Goal: Task Accomplishment & Management: Manage account settings

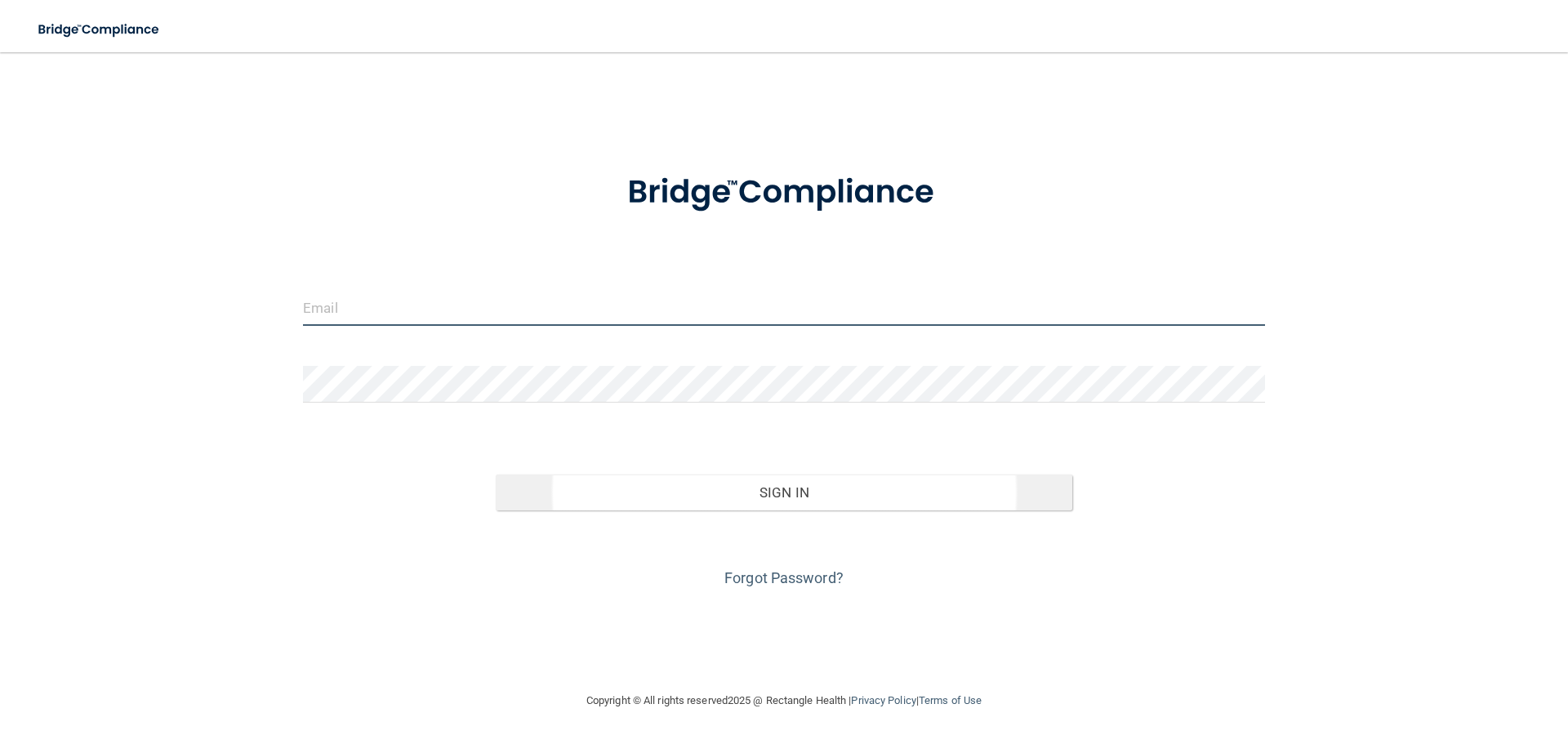
type input "[PERSON_NAME][EMAIL_ADDRESS][DOMAIN_NAME]"
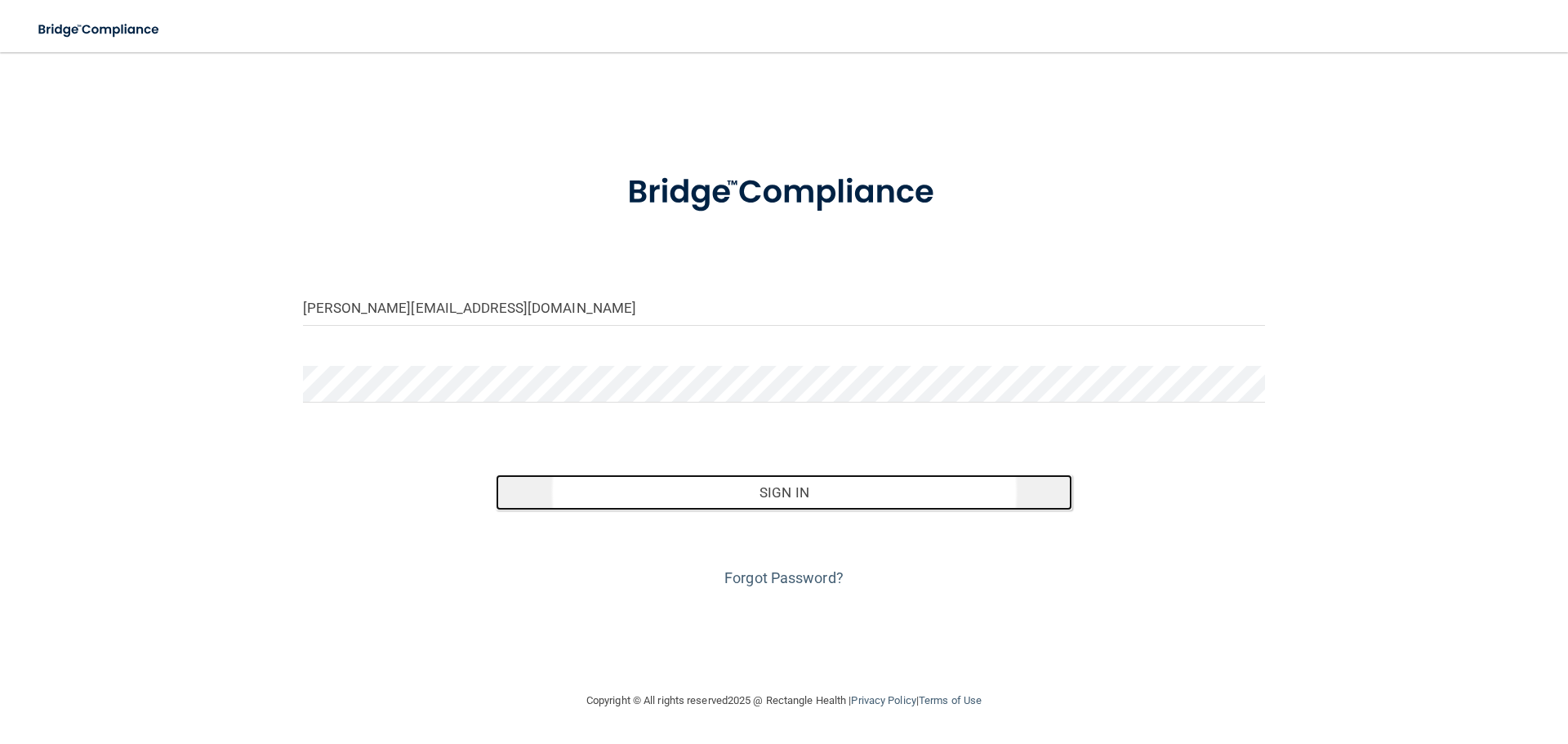
click at [746, 479] on button "Sign In" at bounding box center [784, 492] width 578 height 36
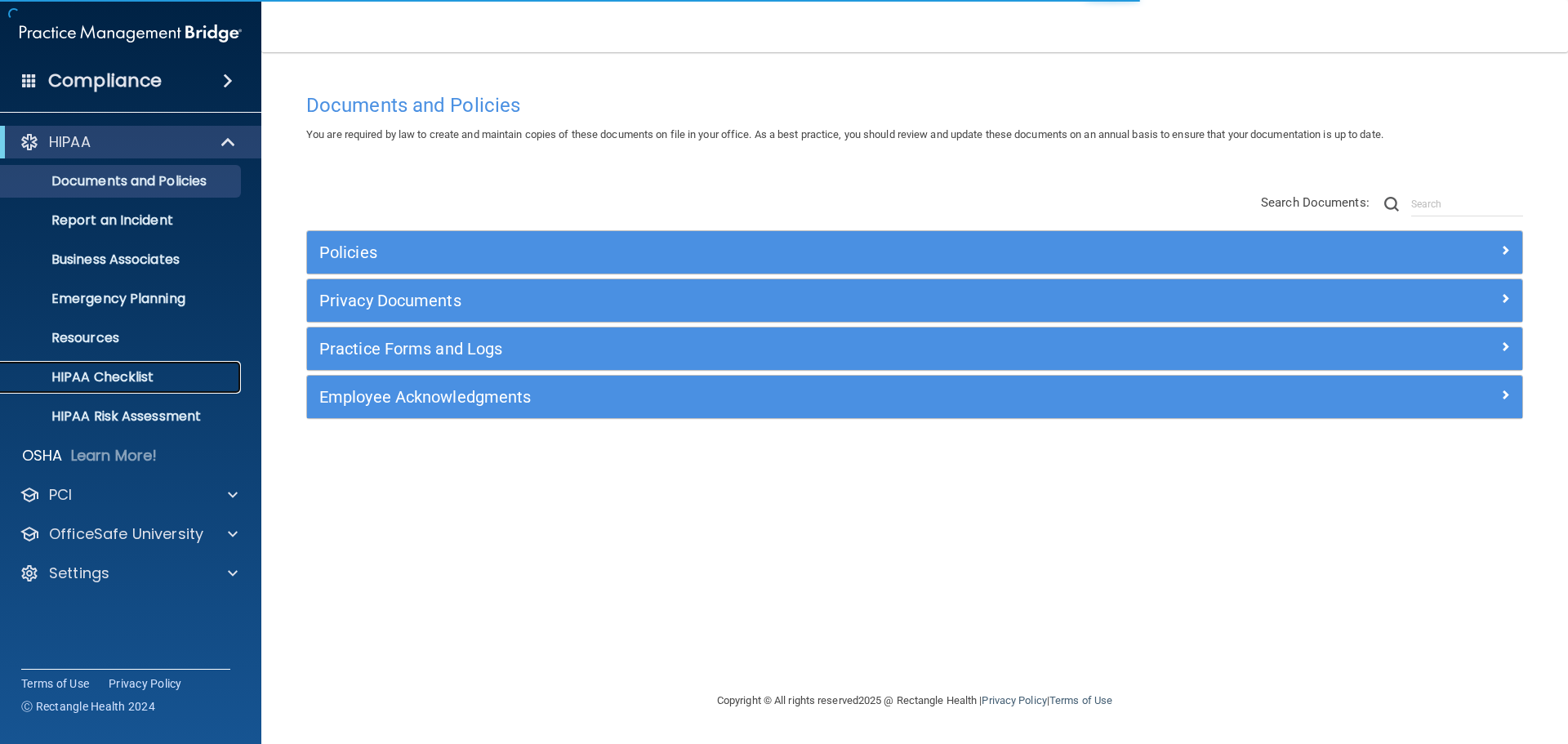
click at [178, 369] on link "HIPAA Checklist" at bounding box center [112, 377] width 257 height 33
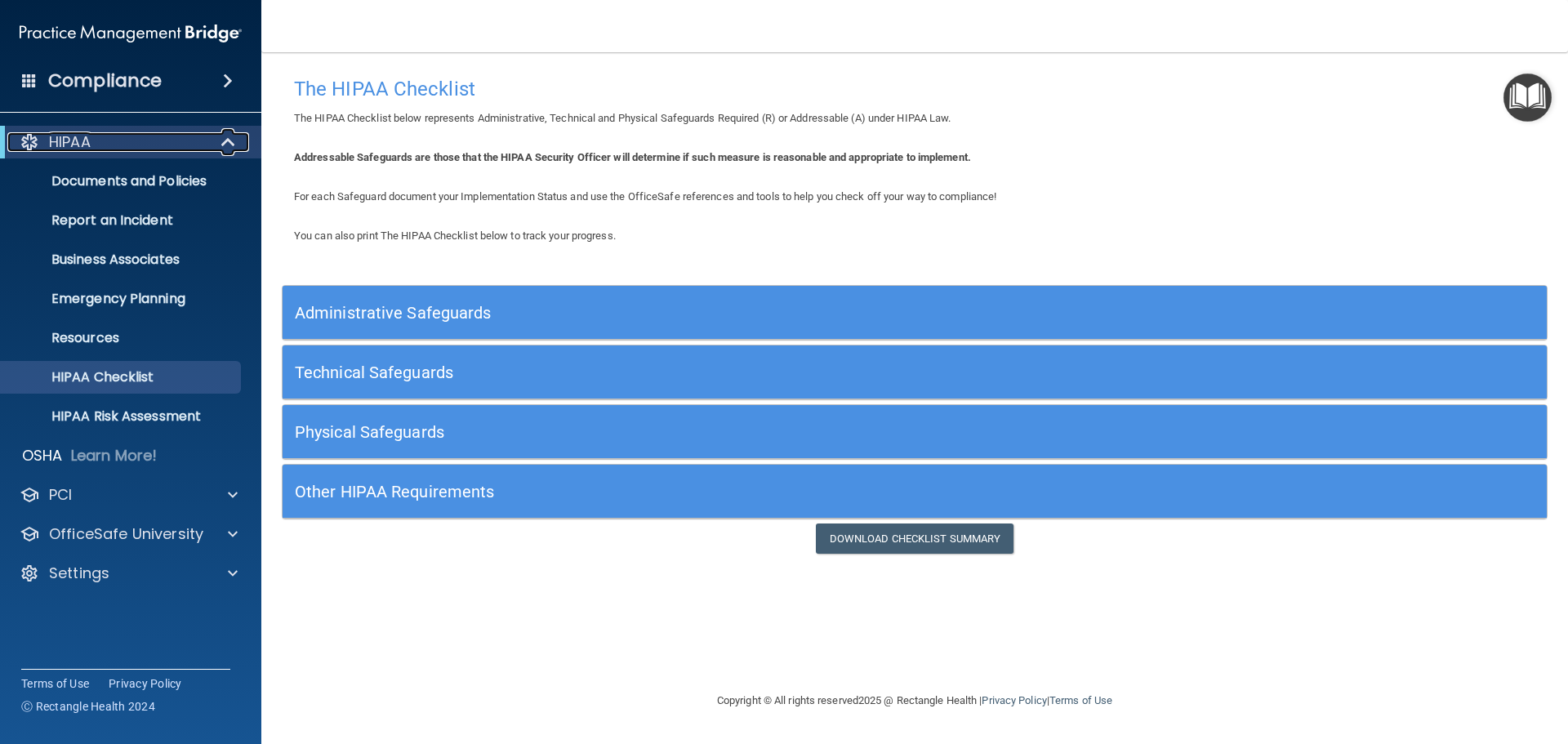
click at [152, 146] on div "HIPAA" at bounding box center [108, 141] width 202 height 19
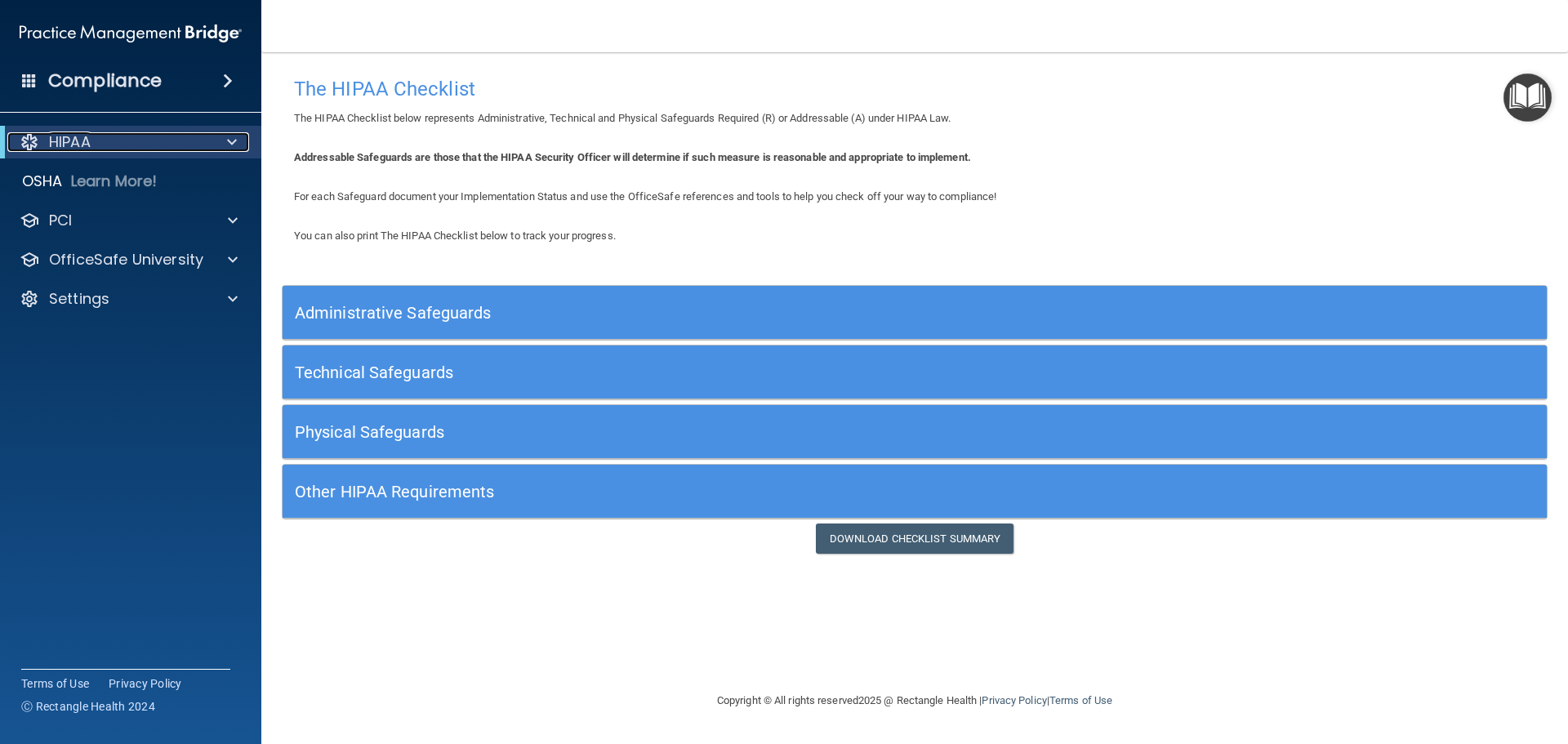
click at [152, 146] on div "HIPAA" at bounding box center [108, 141] width 202 height 19
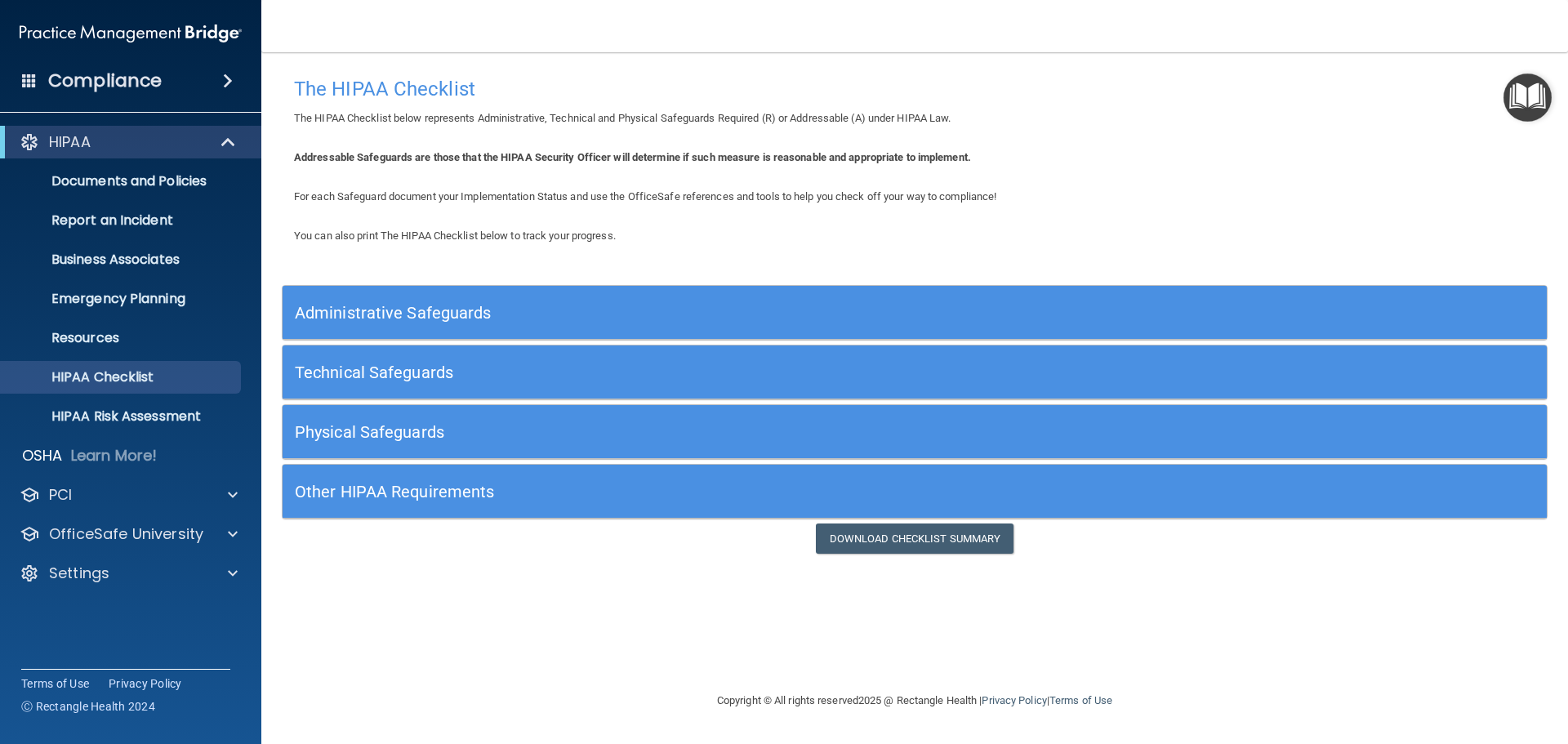
click at [230, 97] on div "Compliance" at bounding box center [130, 80] width 261 height 36
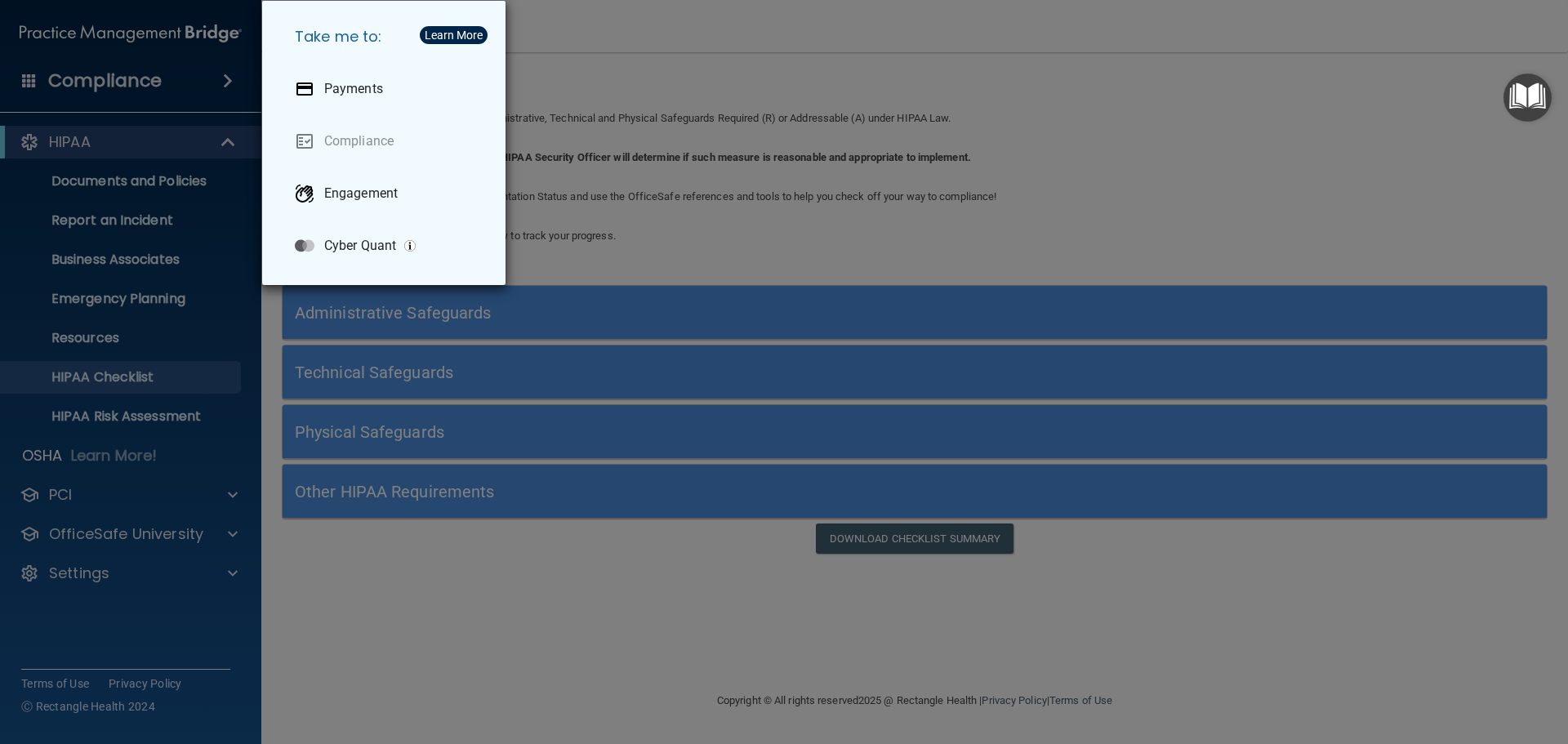
click at [192, 139] on div "Take me to: Payments Compliance Engagement Cyber Quant" at bounding box center [784, 372] width 1568 height 744
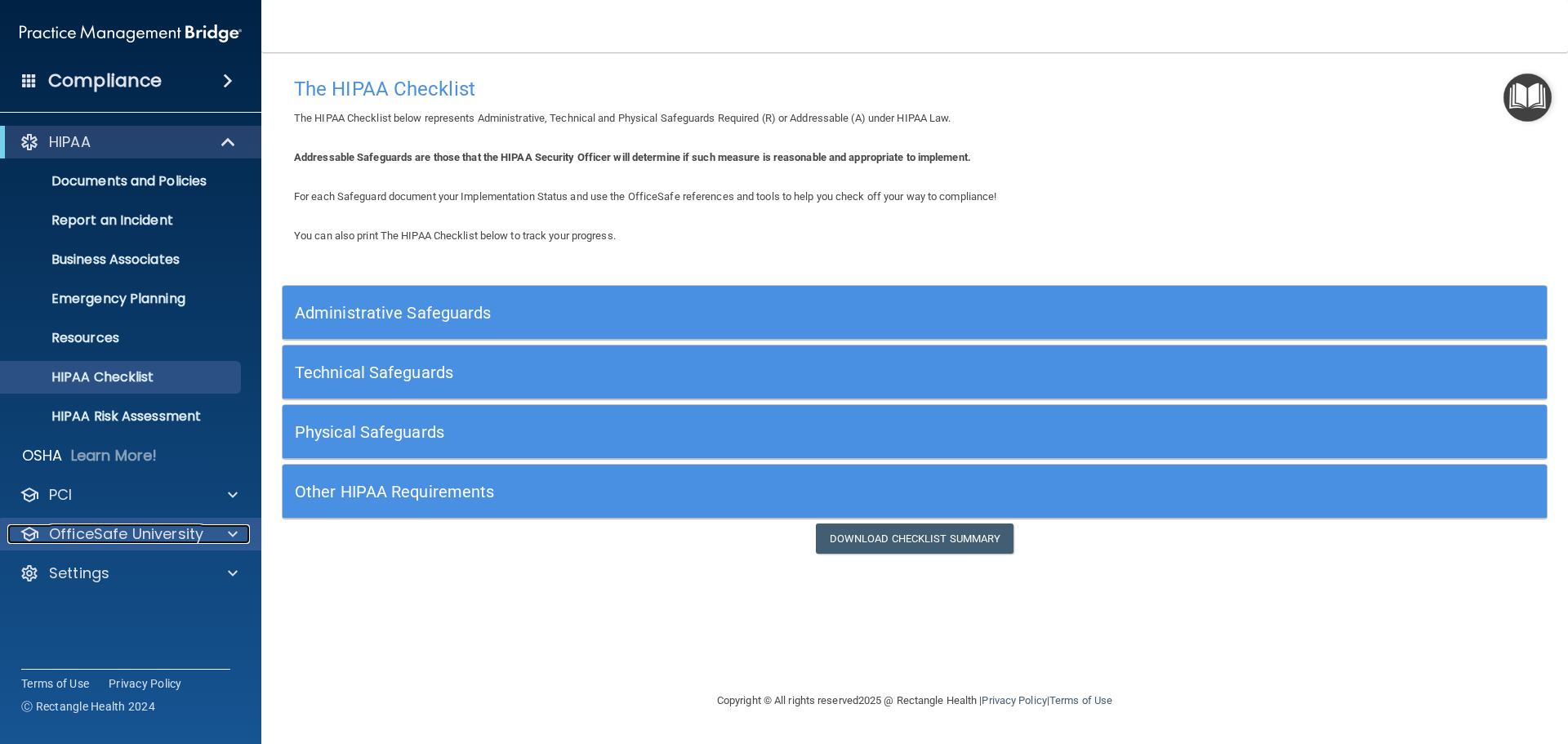
click at [123, 530] on p "OfficeSafe University" at bounding box center [126, 533] width 155 height 19
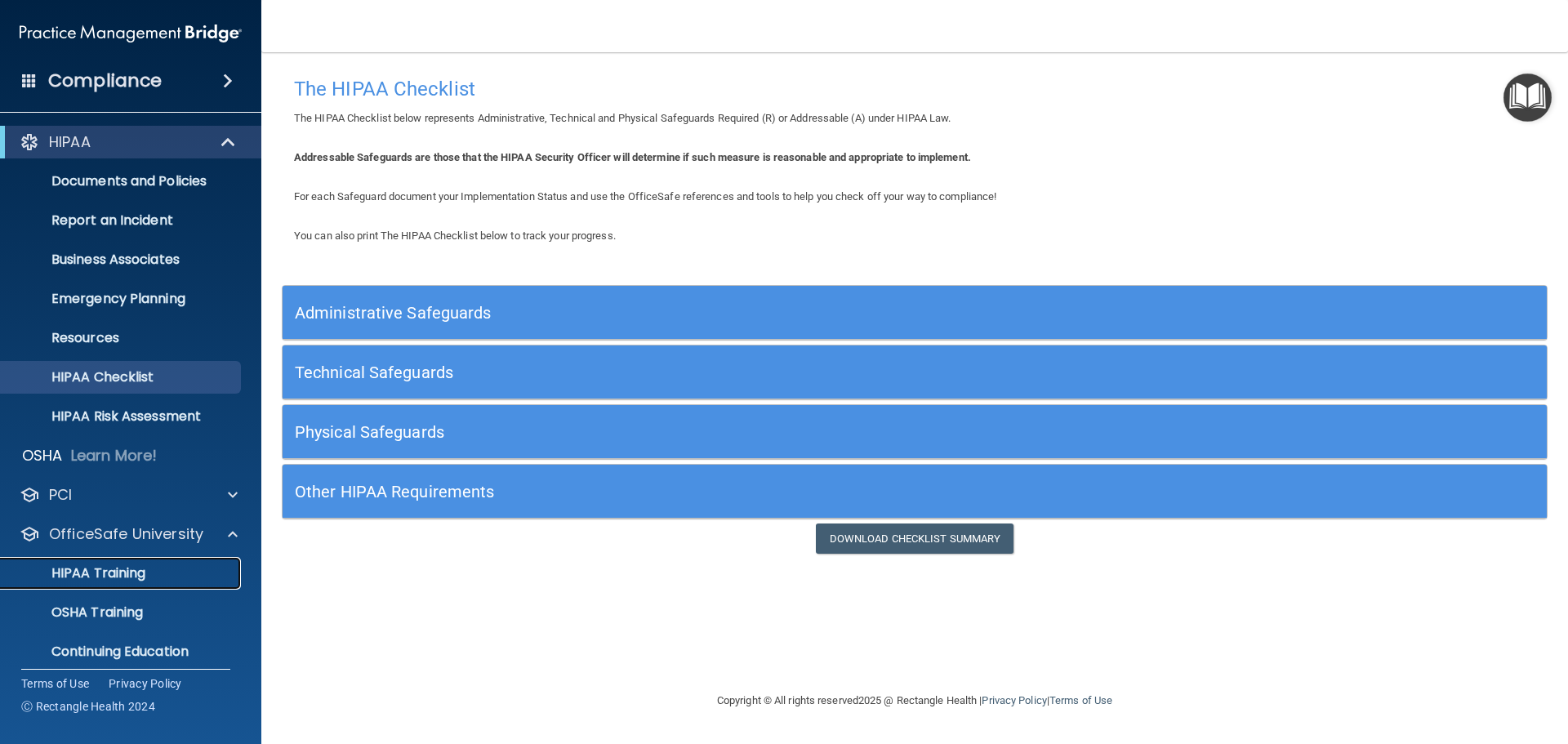
click at [112, 569] on p "HIPAA Training" at bounding box center [78, 572] width 134 height 16
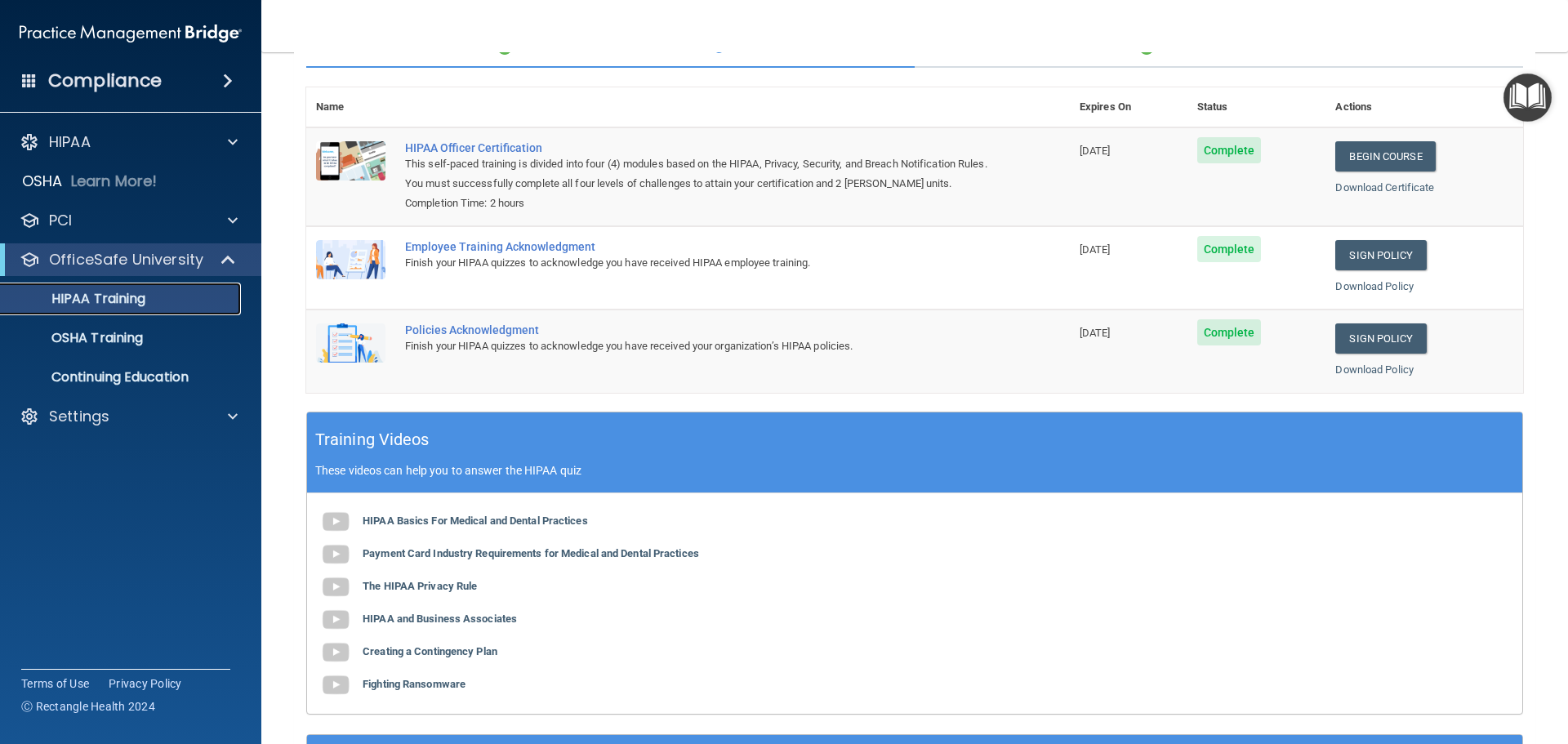
scroll to position [90, 0]
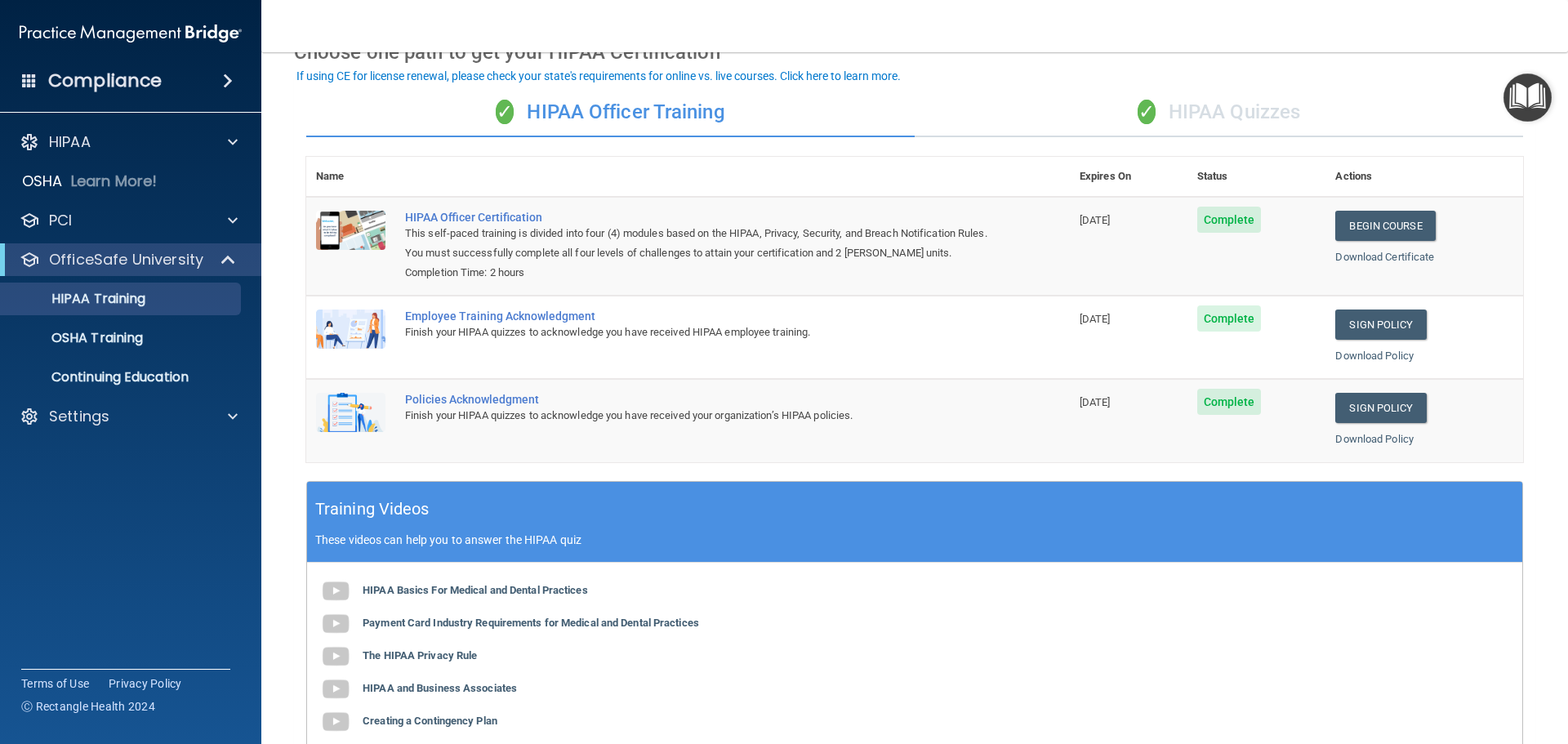
click at [1249, 108] on div "✓ HIPAA Quizzes" at bounding box center [1220, 112] width 609 height 49
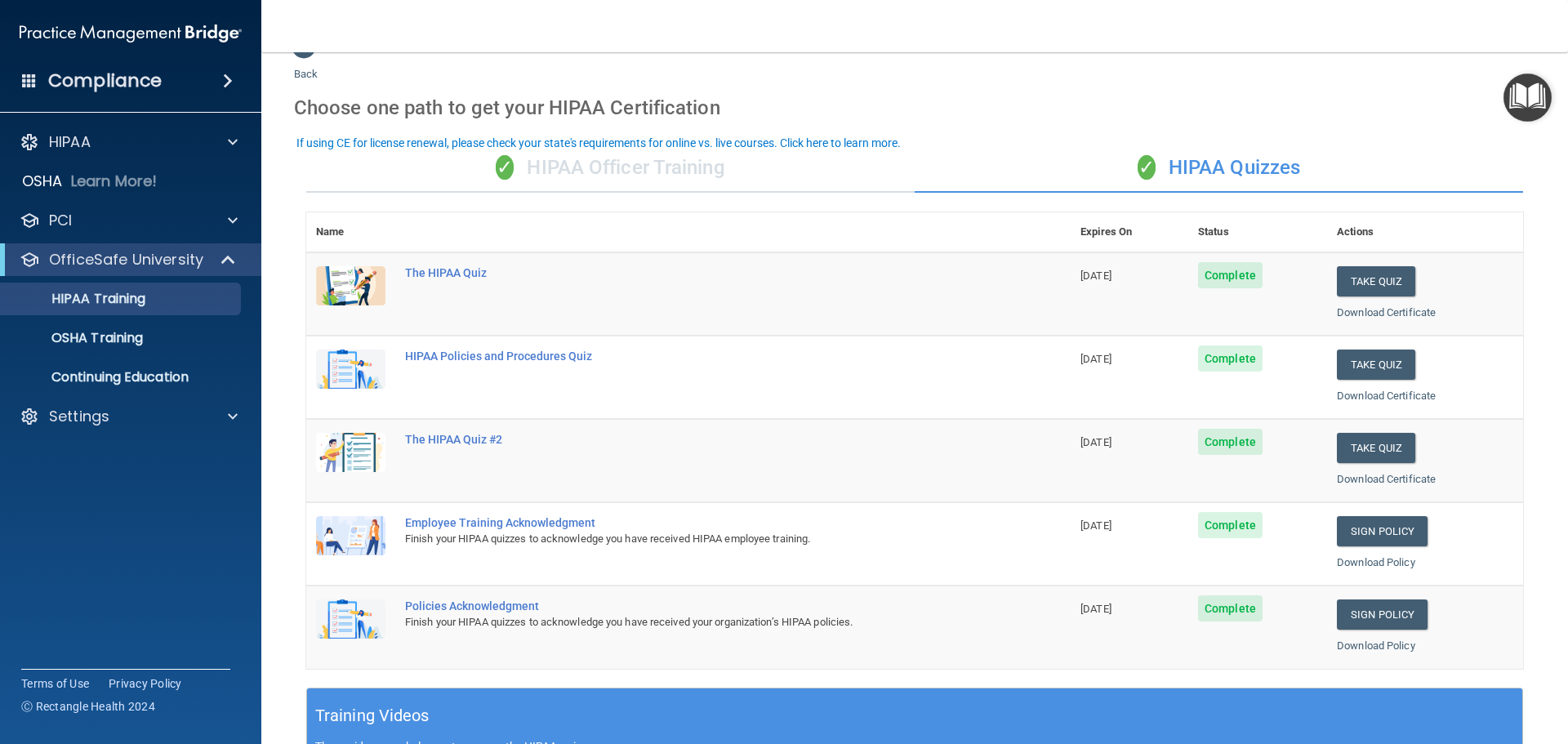
scroll to position [0, 0]
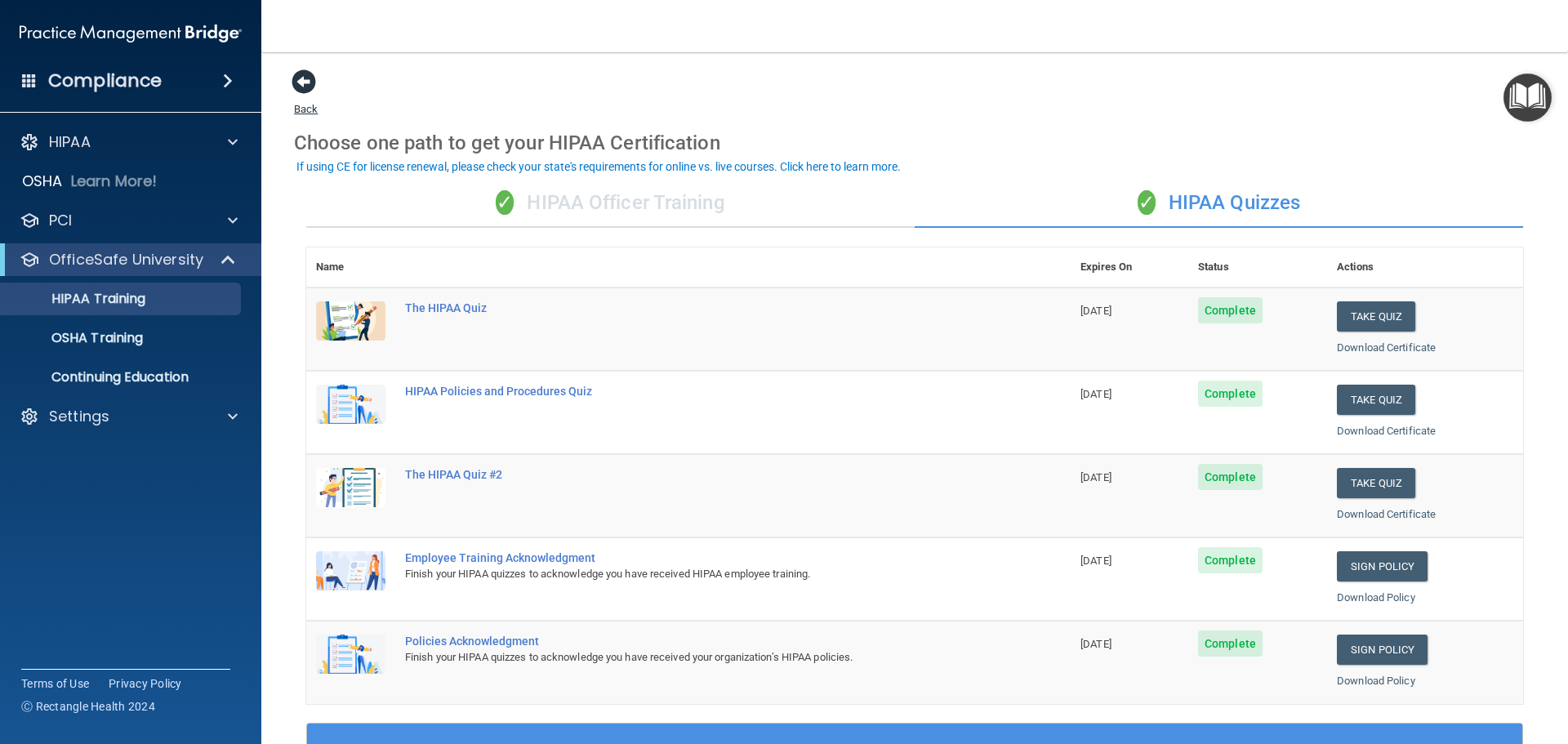
click at [306, 77] on span at bounding box center [304, 81] width 25 height 25
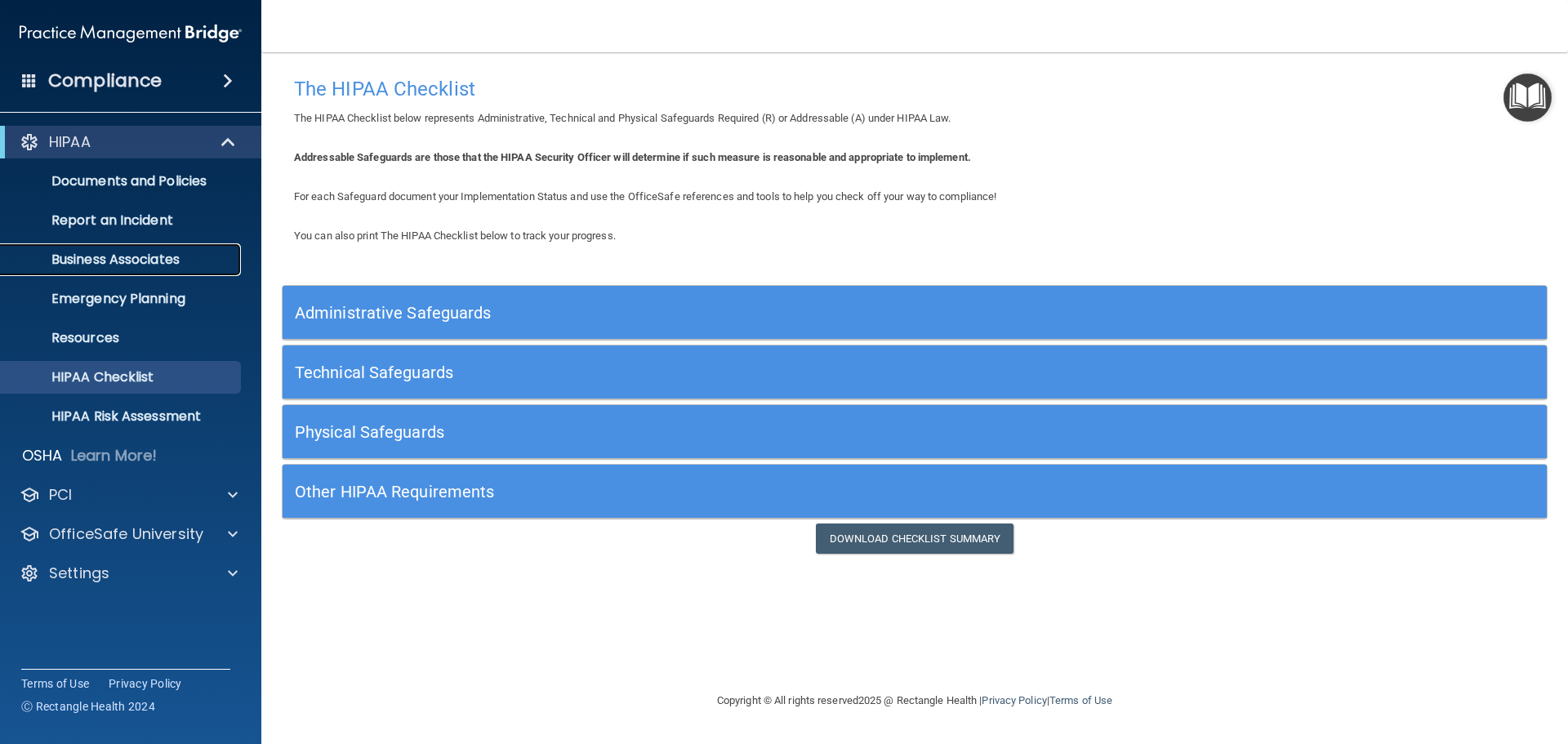
click at [162, 257] on p "Business Associates" at bounding box center [123, 259] width 223 height 16
click at [192, 518] on div "OfficeSafe University" at bounding box center [131, 533] width 262 height 33
click at [185, 529] on p "OfficeSafe University" at bounding box center [126, 533] width 155 height 19
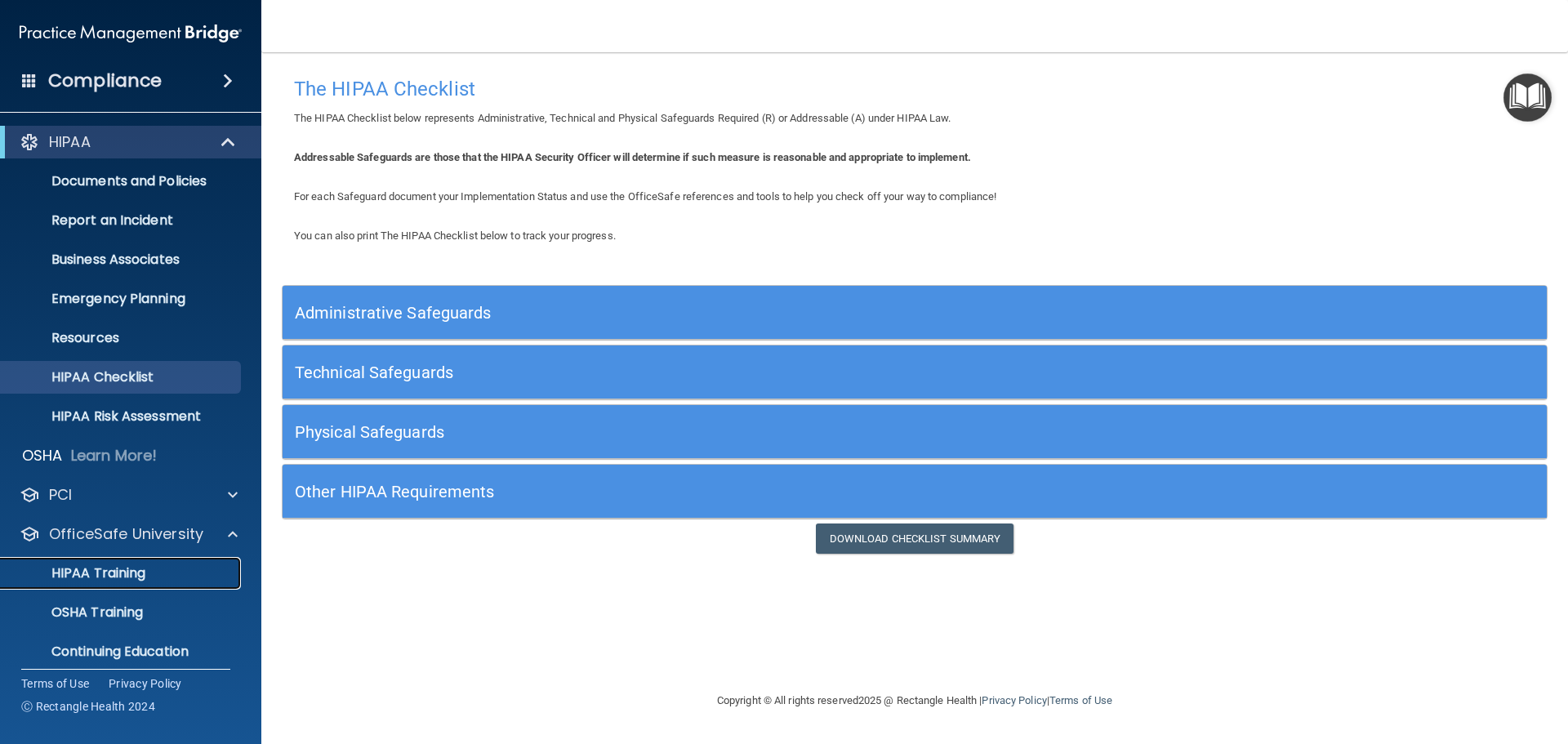
click at [120, 565] on p "HIPAA Training" at bounding box center [78, 572] width 134 height 16
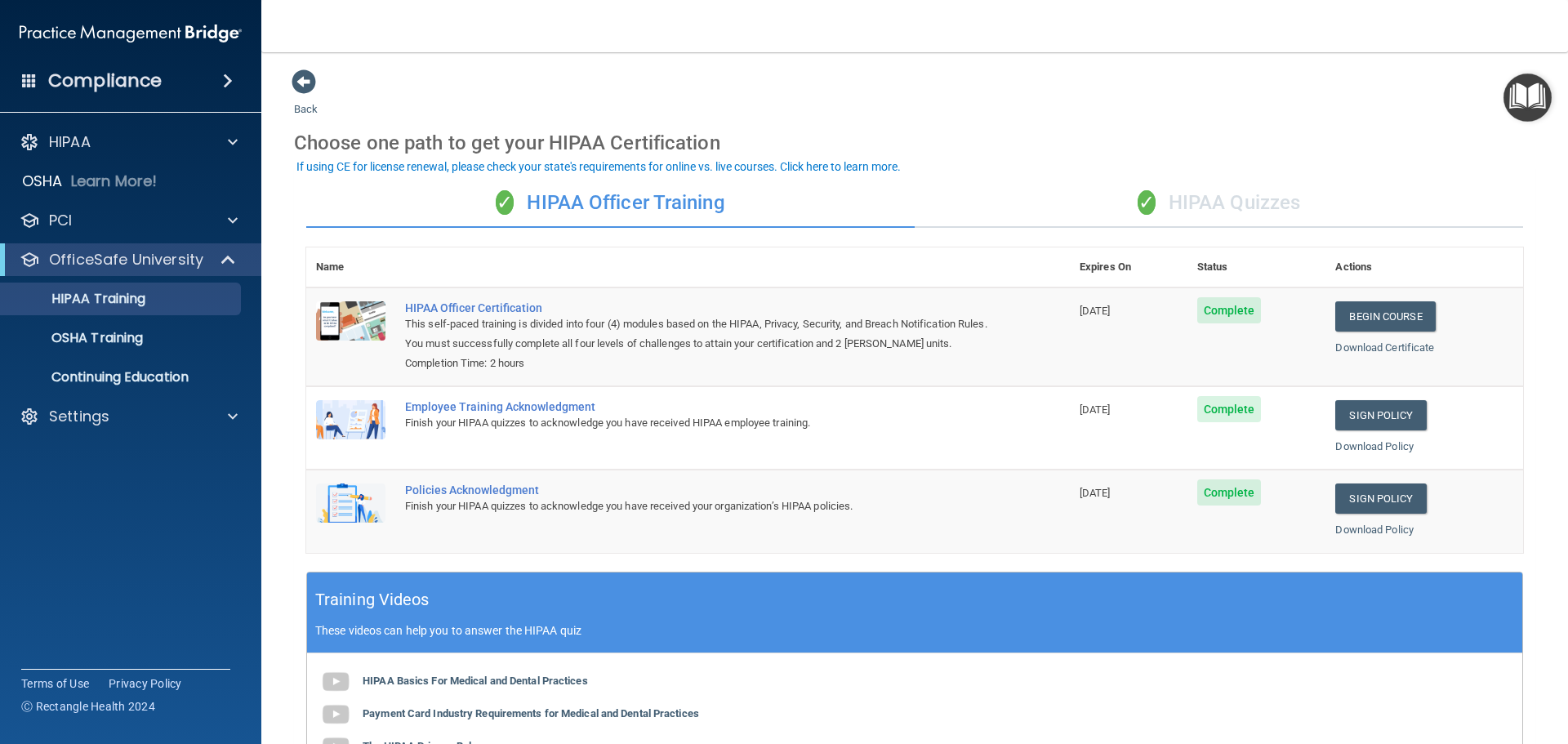
click at [1263, 206] on div "✓ HIPAA Quizzes" at bounding box center [1220, 204] width 609 height 49
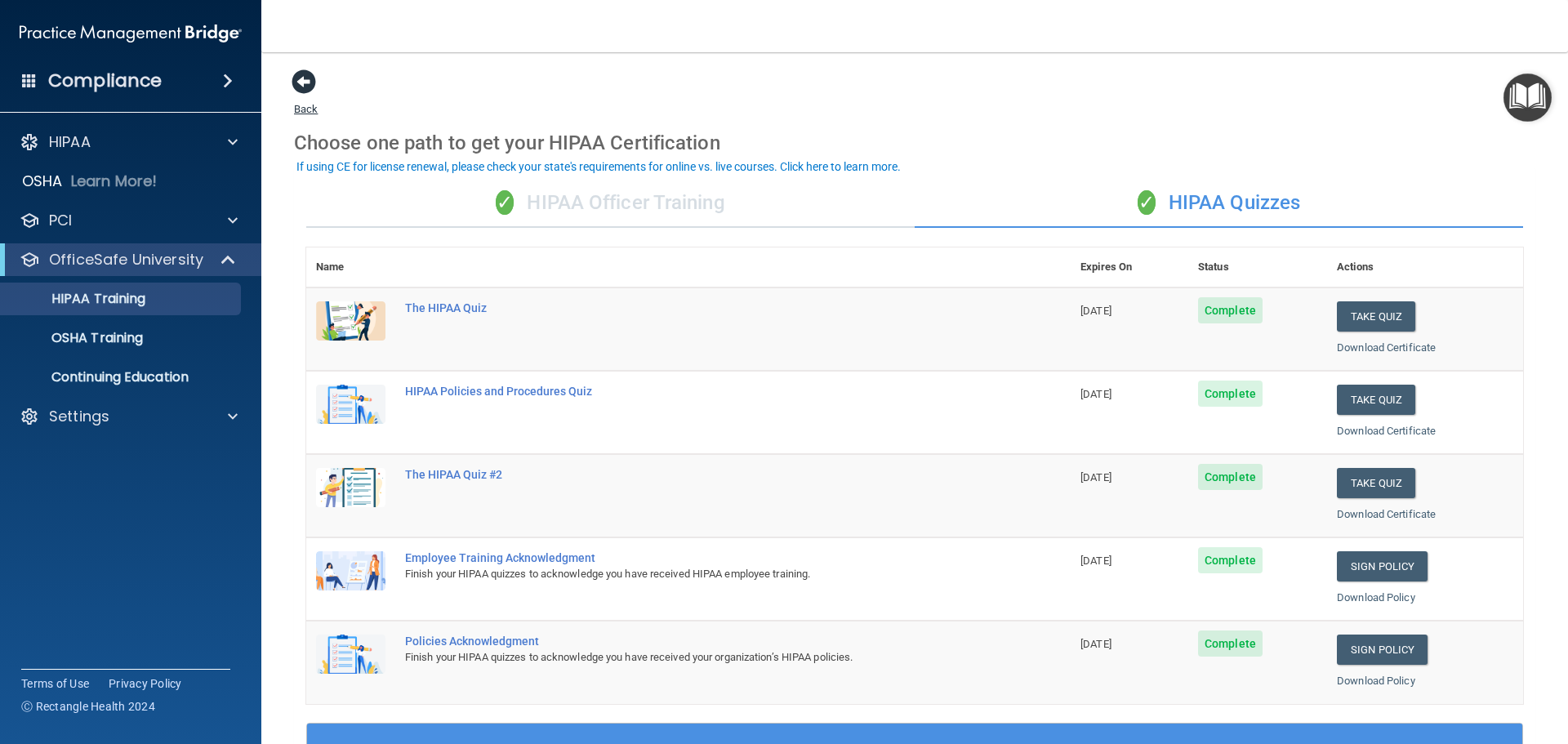
click at [300, 74] on span at bounding box center [304, 81] width 25 height 25
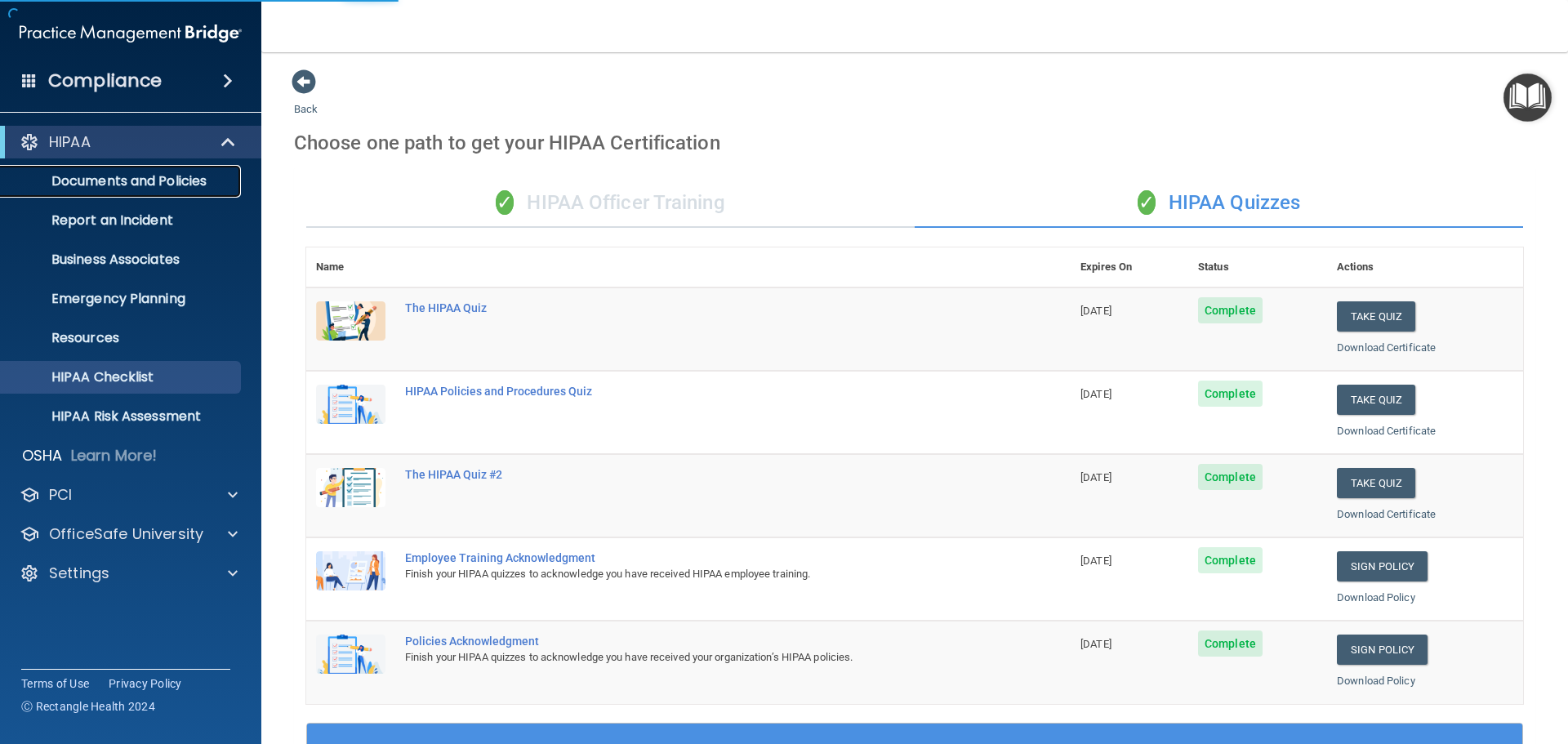
click at [195, 178] on p "Documents and Policies" at bounding box center [123, 181] width 223 height 16
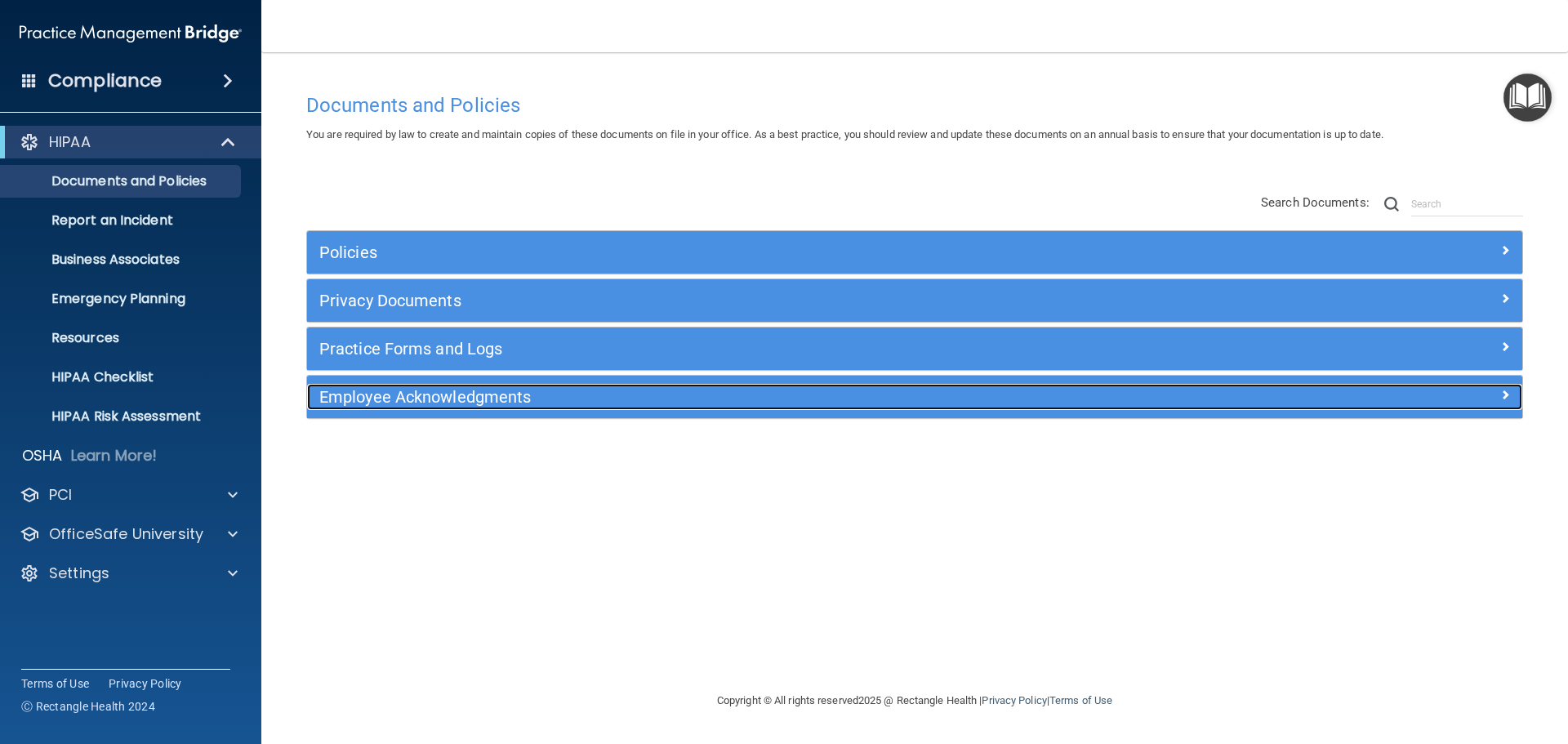
click at [442, 395] on h5 "Employee Acknowledgments" at bounding box center [763, 397] width 887 height 18
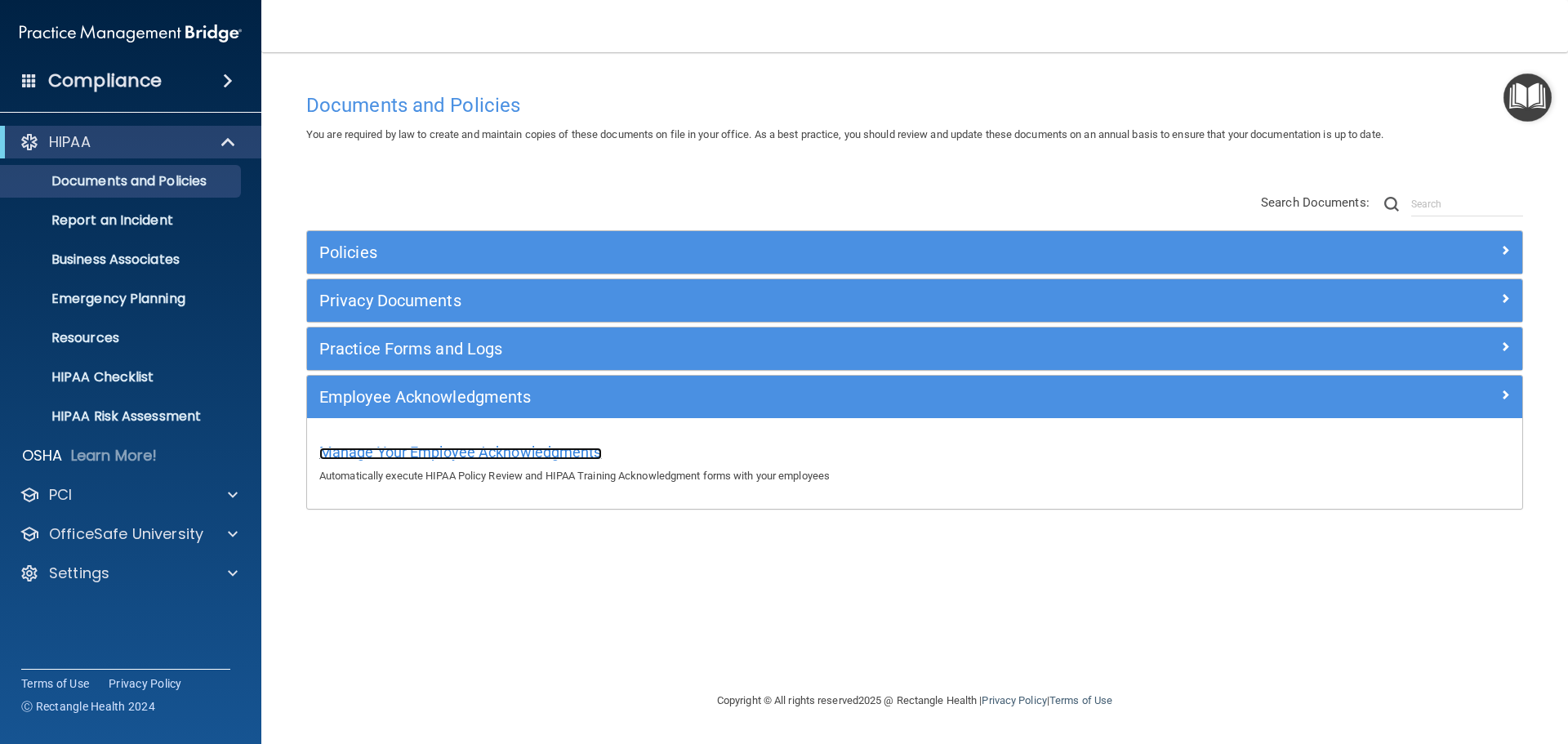
click at [415, 448] on span "Manage Your Employee Acknowledgments" at bounding box center [461, 451] width 282 height 17
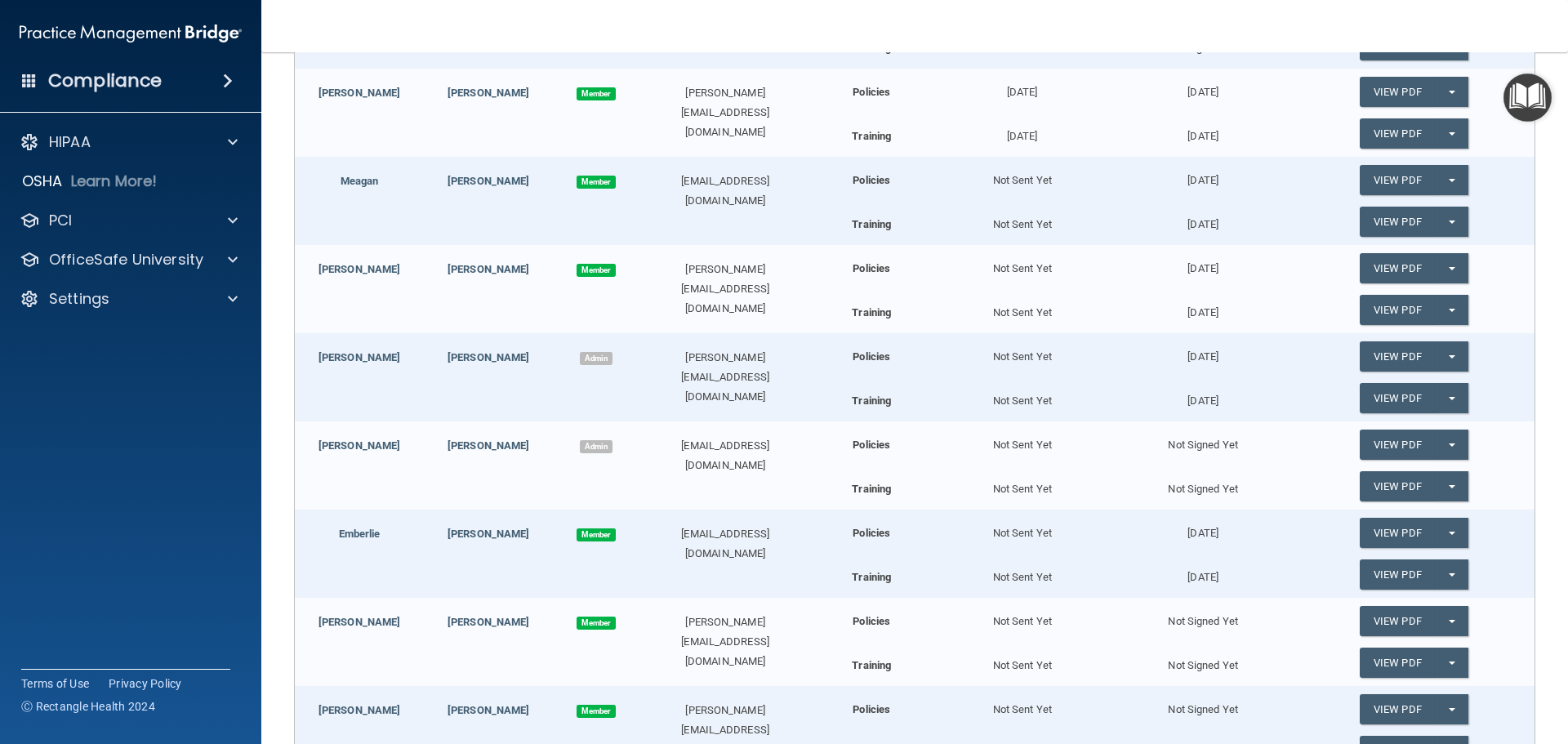
scroll to position [572, 0]
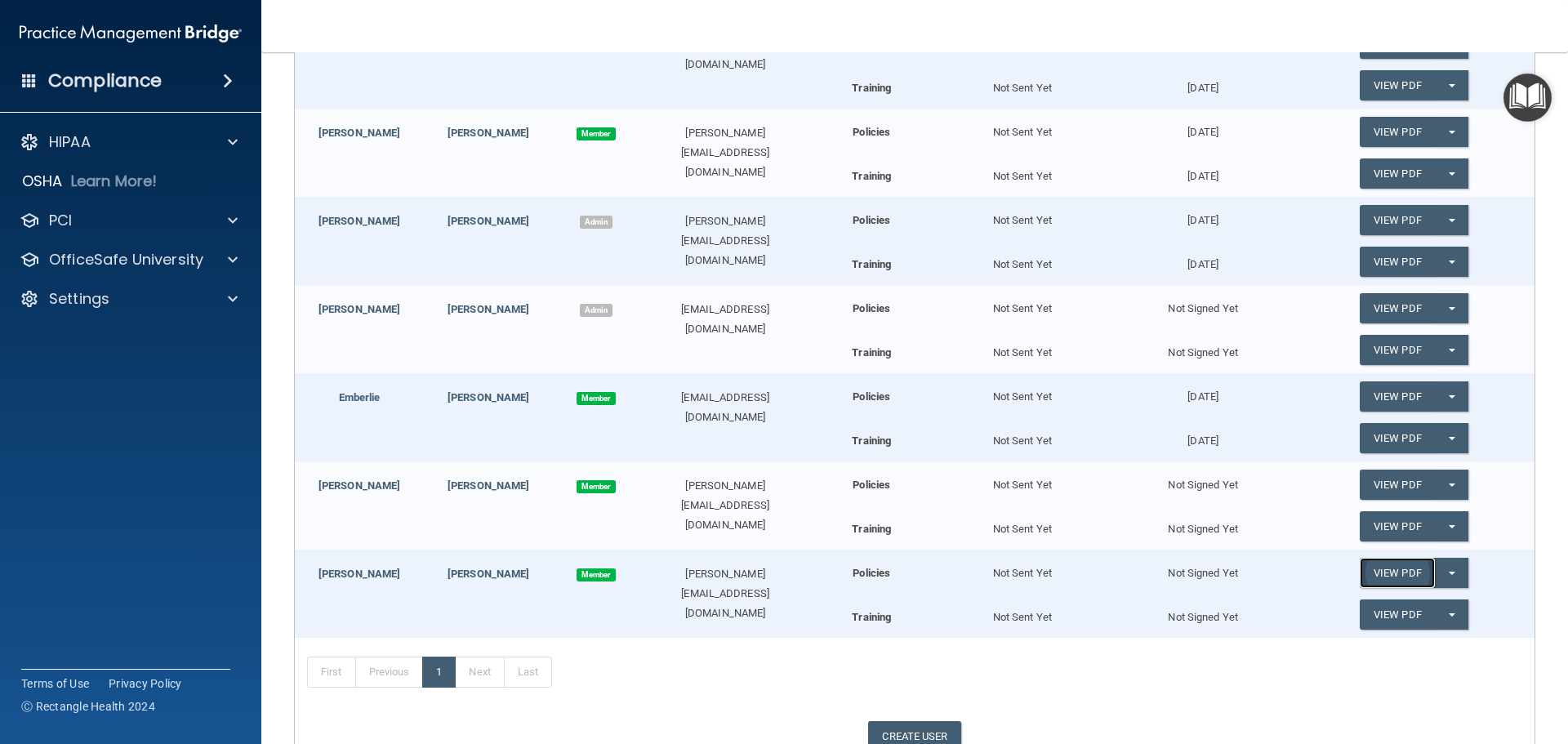
click at [1406, 569] on link "View PDF" at bounding box center [1397, 573] width 75 height 30
drag, startPoint x: 346, startPoint y: 574, endPoint x: 369, endPoint y: 574, distance: 23.0
click at [346, 574] on link "[PERSON_NAME]" at bounding box center [359, 573] width 82 height 12
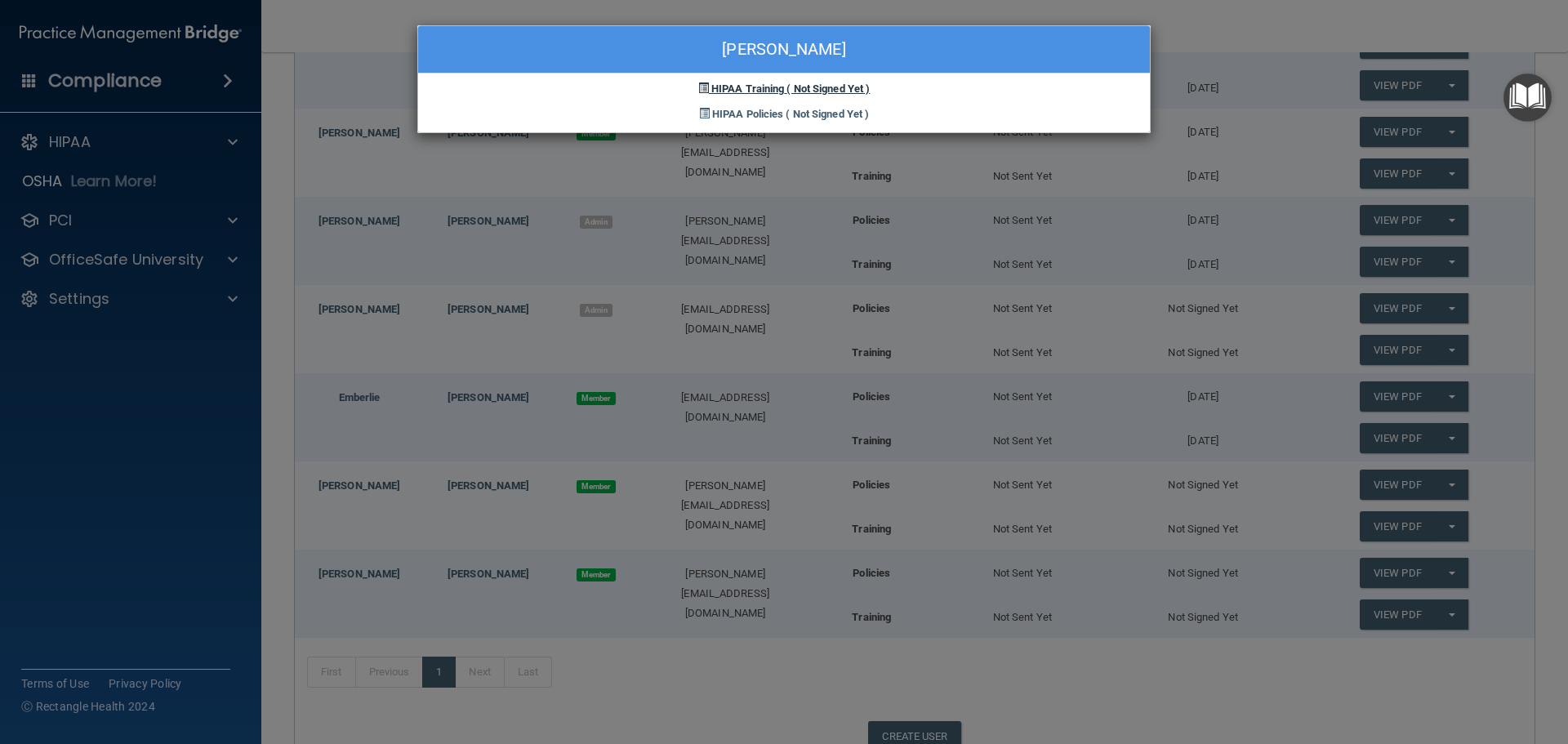
click at [838, 90] on span "( Not Signed Yet )" at bounding box center [828, 89] width 84 height 12
click at [742, 97] on div "HIPAA Training ( Not Signed Yet )" at bounding box center [783, 86] width 732 height 25
click at [740, 111] on span "HIPAA Policies" at bounding box center [748, 113] width 71 height 12
click at [705, 247] on div "[PERSON_NAME] HIPAA Training ( Not Signed Yet ) HIPAA Policies ( Not Signed Yet…" at bounding box center [784, 372] width 1568 height 744
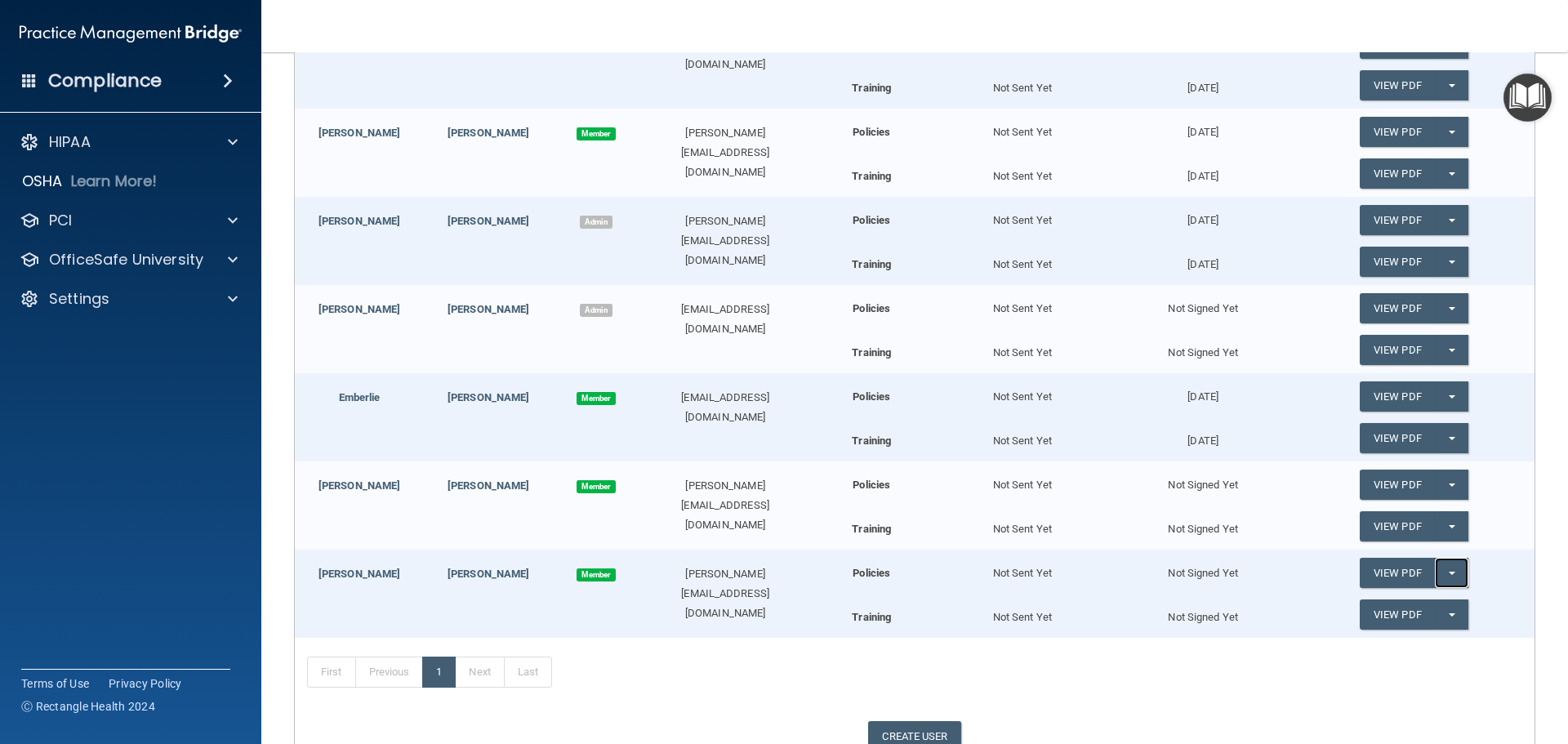
click at [1437, 579] on button "Split button!" at bounding box center [1452, 573] width 34 height 30
click at [1426, 602] on link "Send Acknowledgment" at bounding box center [1430, 605] width 141 height 25
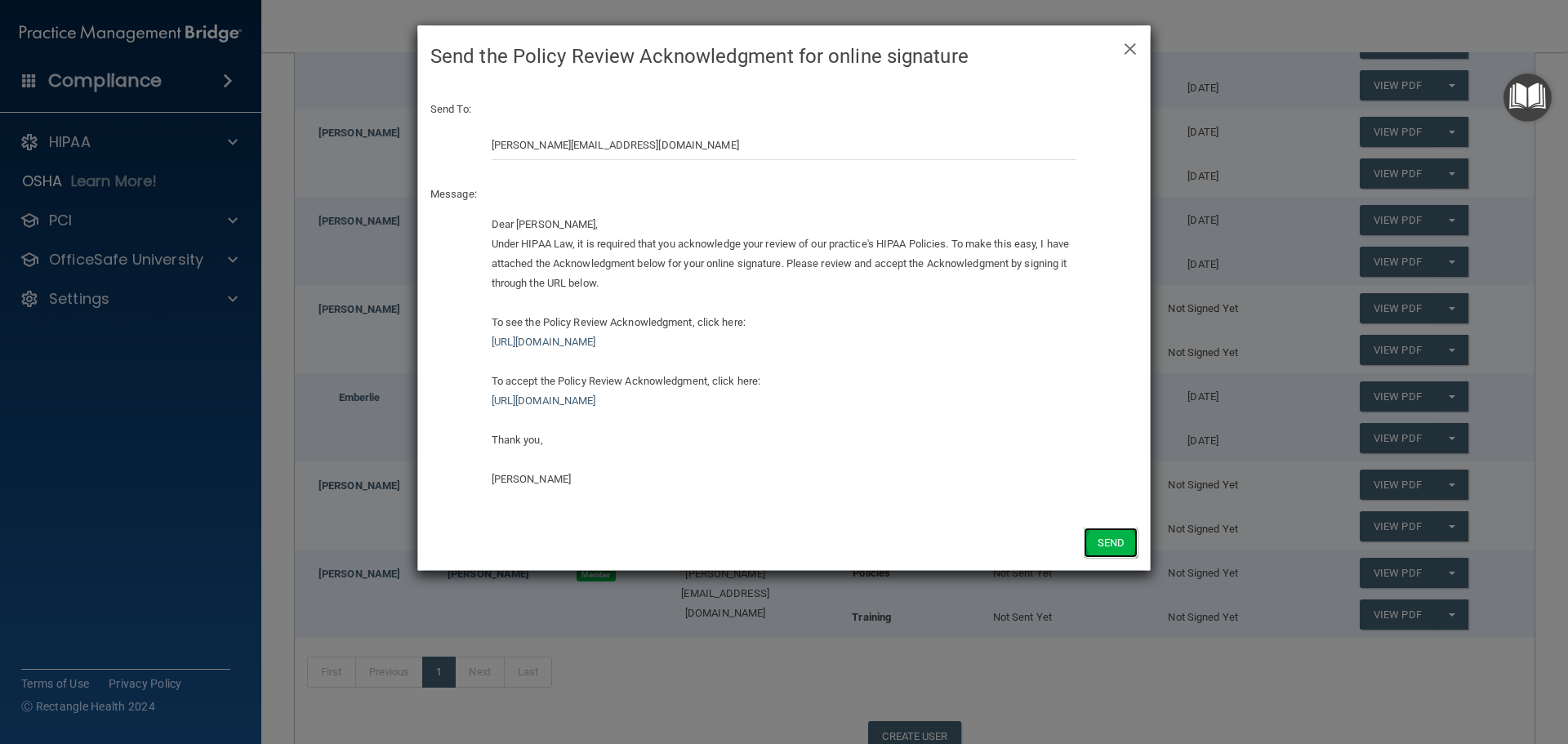
click at [1095, 538] on button "Send" at bounding box center [1111, 543] width 54 height 30
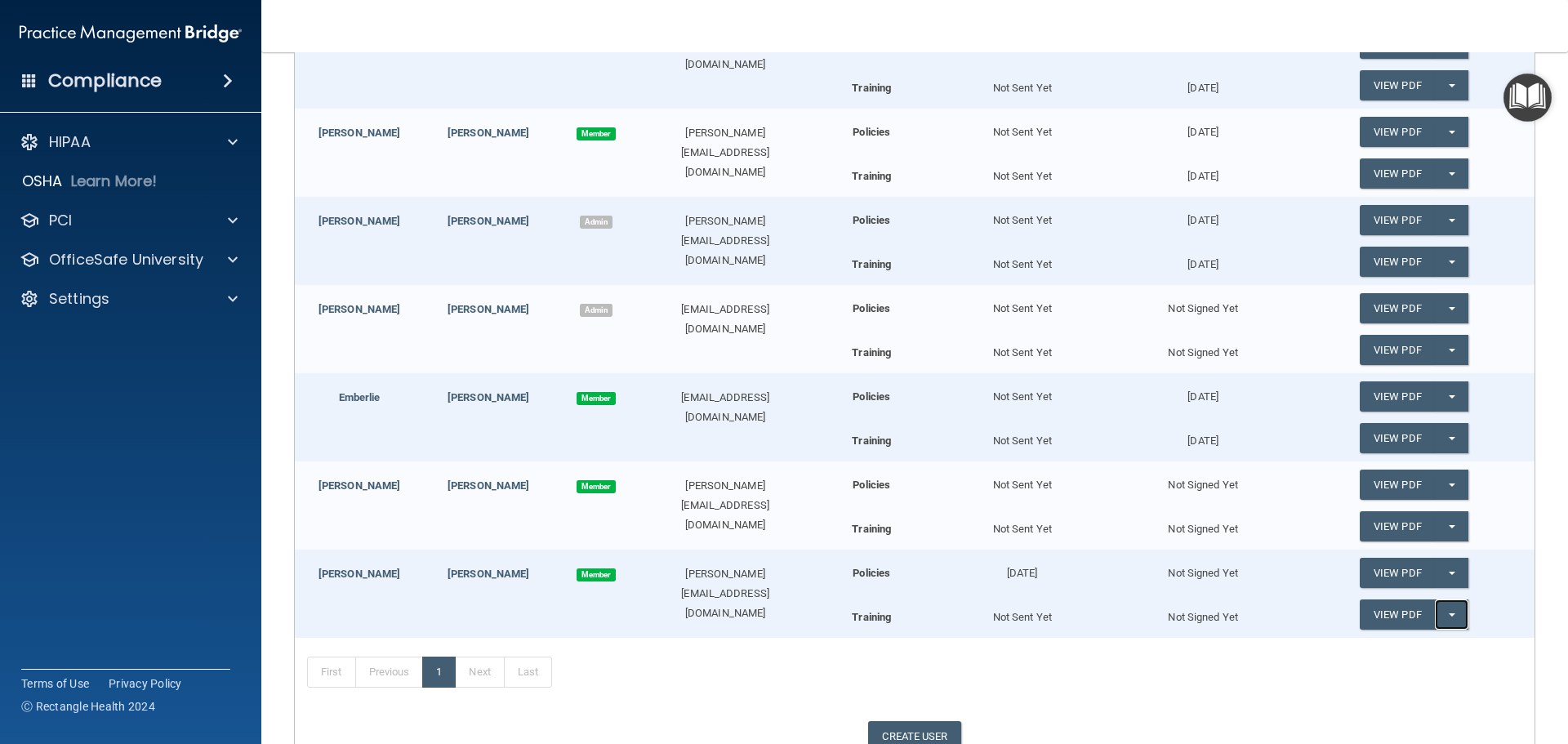
click at [1447, 610] on button "Split button!" at bounding box center [1452, 615] width 34 height 30
click at [1440, 645] on link "Send Acknowledgment PDF" at bounding box center [1441, 647] width 163 height 25
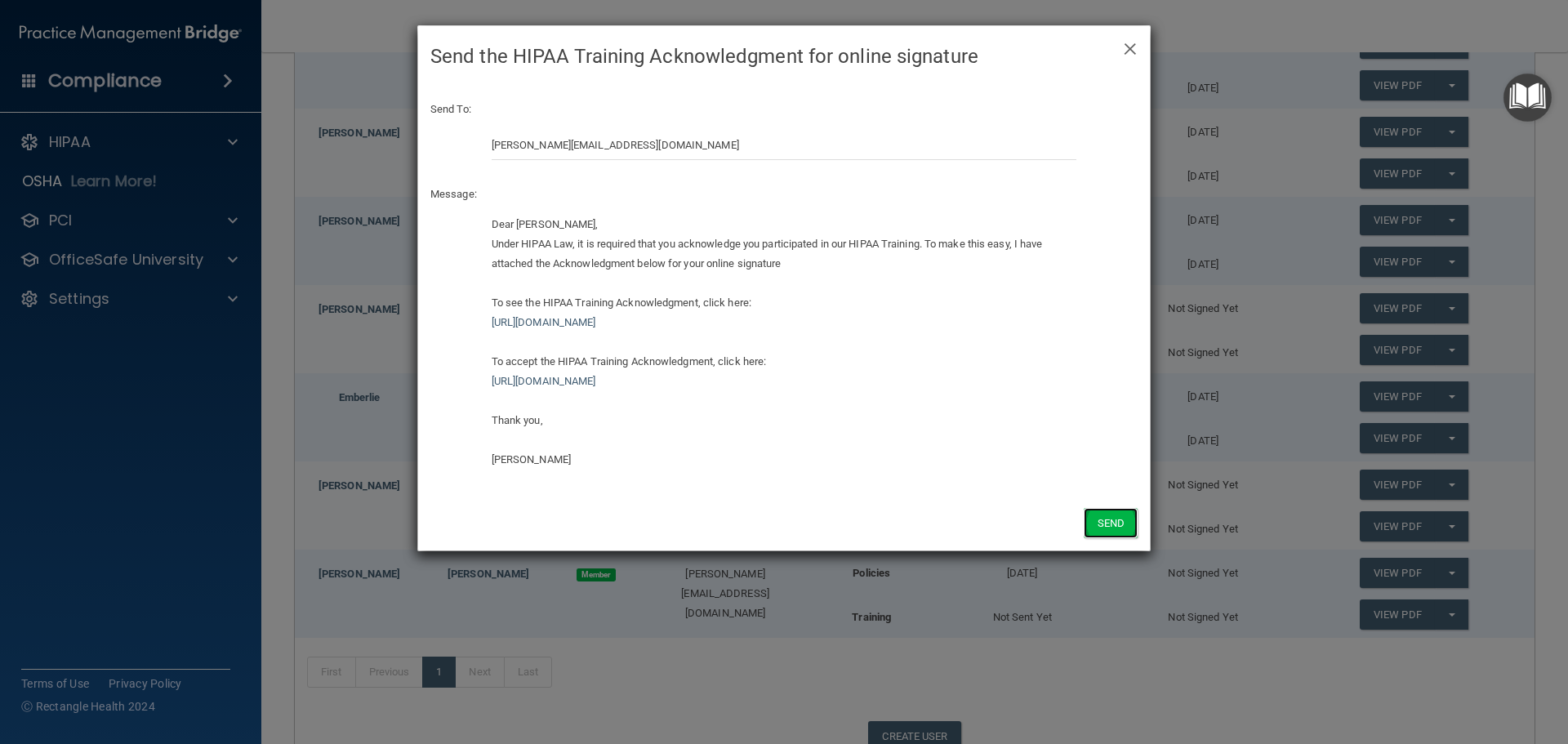
click at [1108, 517] on button "Send" at bounding box center [1111, 523] width 54 height 30
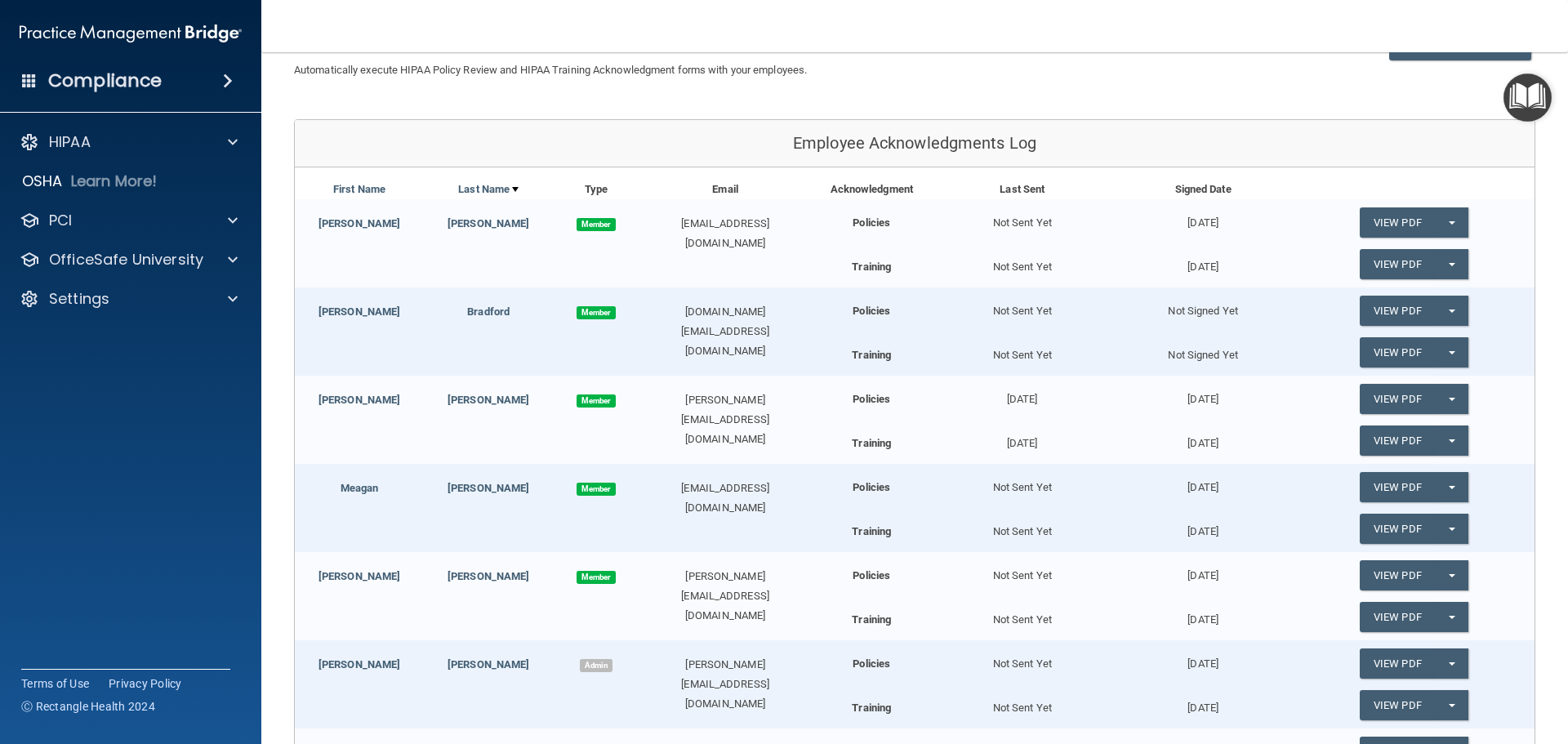
scroll to position [124, 0]
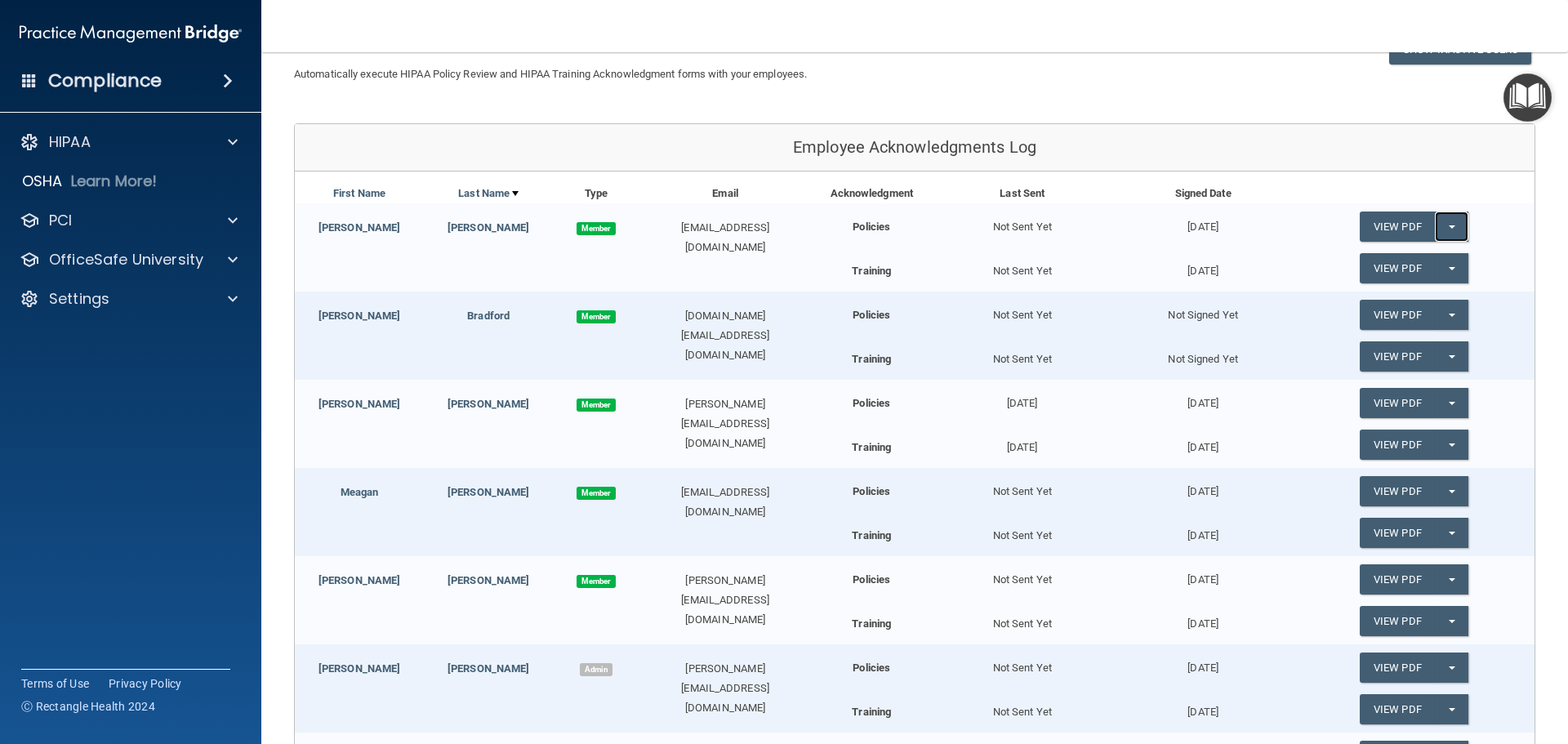
click at [1449, 227] on span "button" at bounding box center [1452, 227] width 7 height 3
click at [1449, 227] on span "button" at bounding box center [1452, 227] width 7 height 3
click at [1449, 317] on span "button" at bounding box center [1452, 315] width 7 height 3
click at [1421, 342] on link "Send Acknowledgment" at bounding box center [1430, 347] width 141 height 25
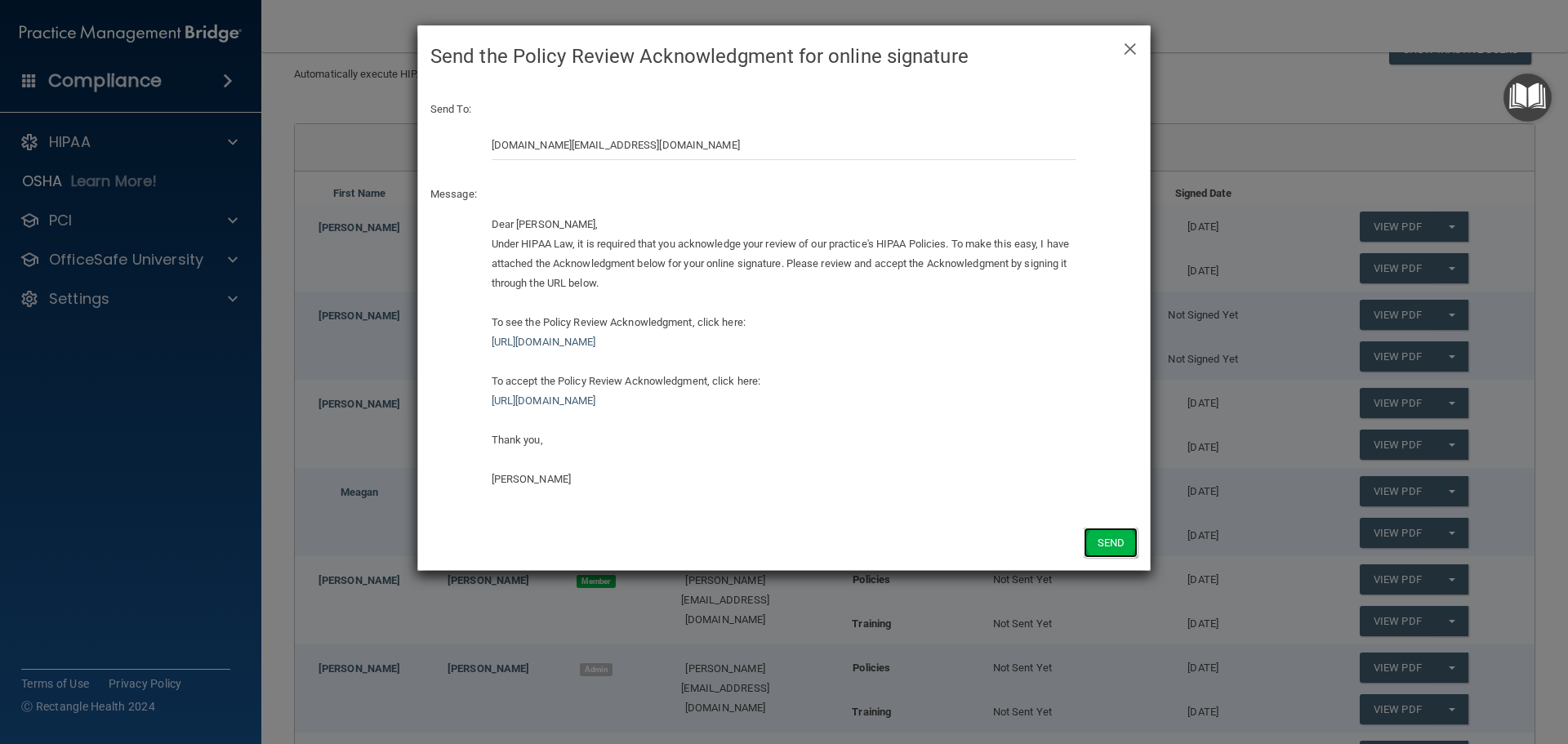
click at [1112, 550] on button "Send" at bounding box center [1111, 543] width 54 height 30
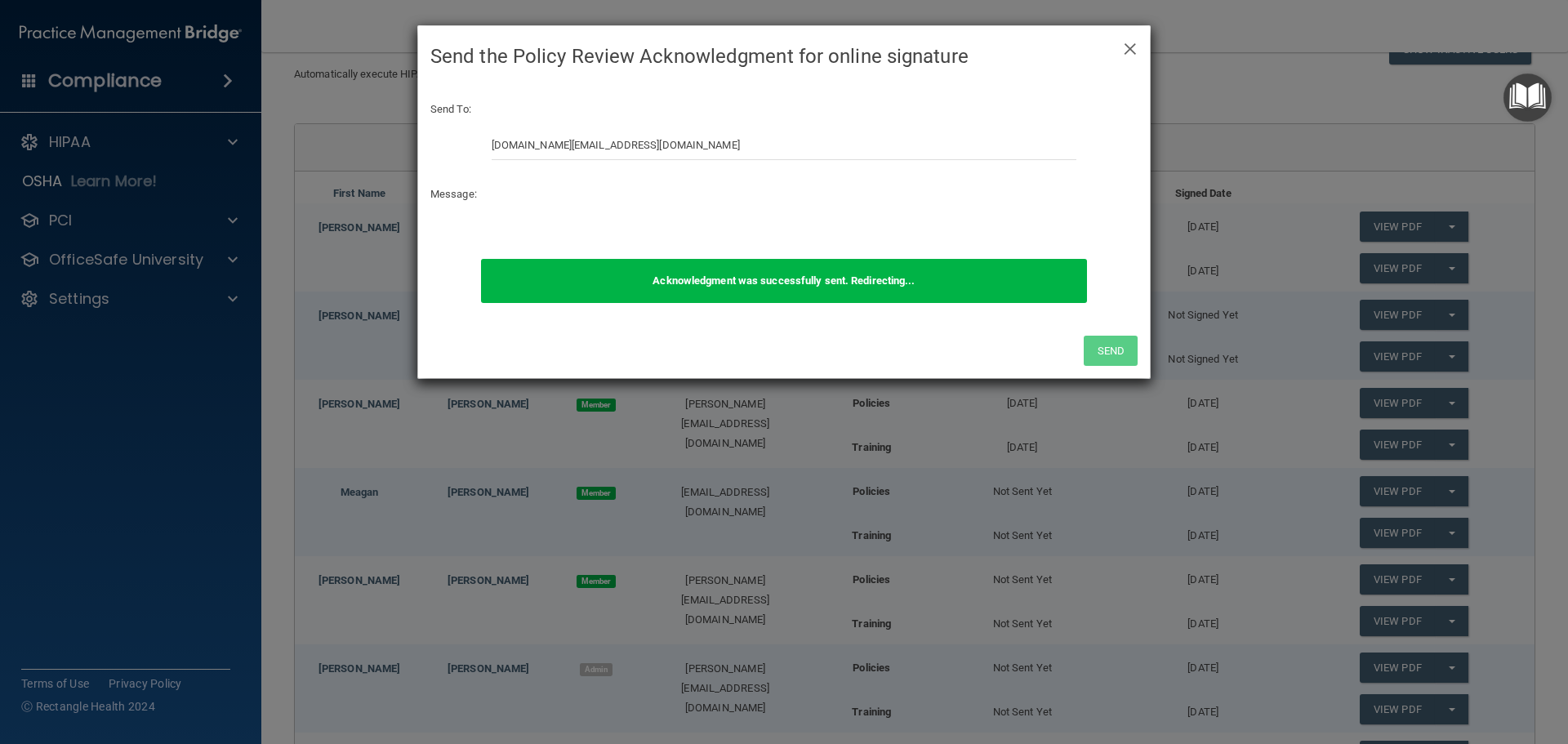
click at [1319, 388] on div "× Close Send the Policy Review Acknowledgment for online signature Send To: [DO…" at bounding box center [784, 372] width 1568 height 744
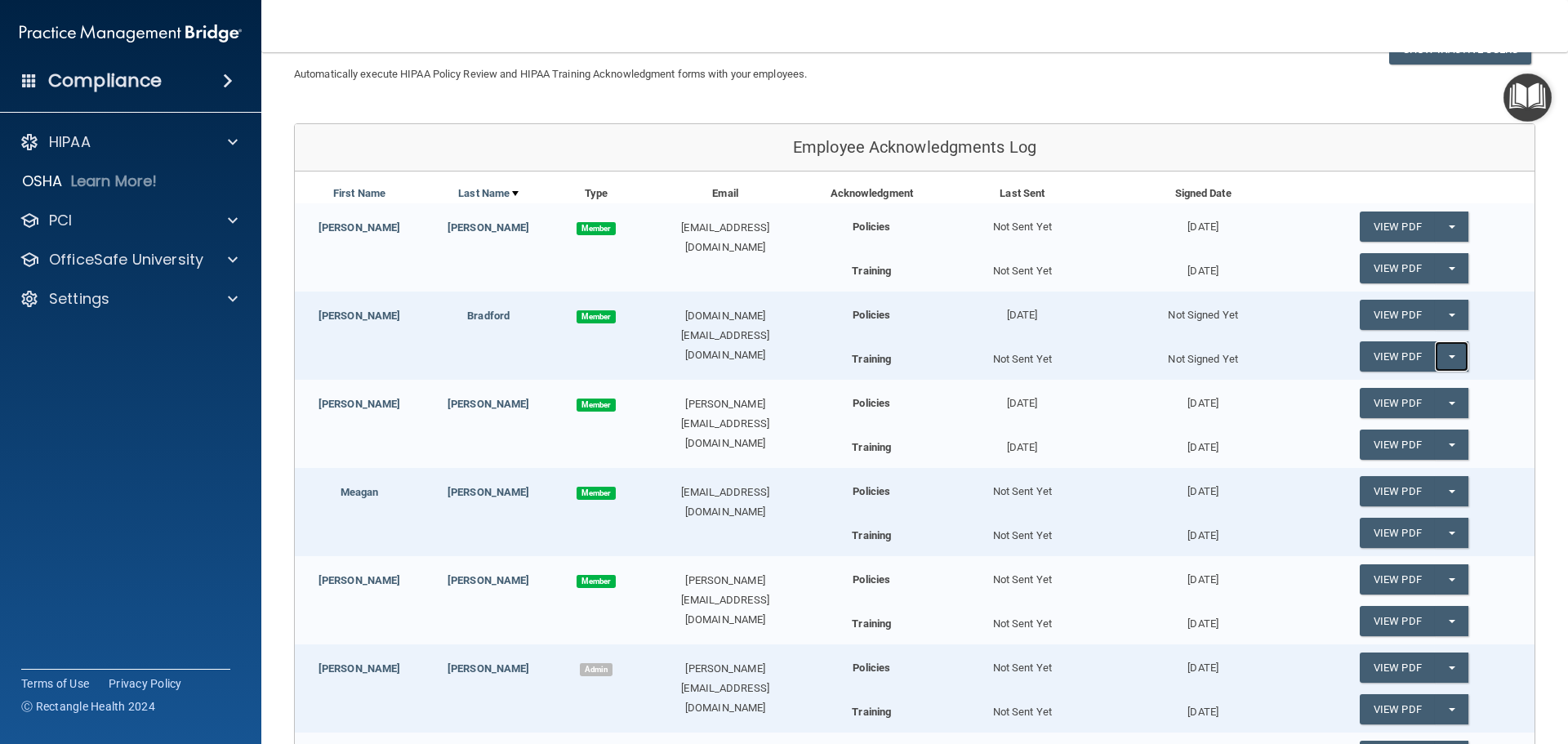
click at [1441, 353] on button "Split button!" at bounding box center [1452, 357] width 34 height 30
click at [1430, 391] on link "Send Acknowledgment PDF" at bounding box center [1441, 389] width 163 height 25
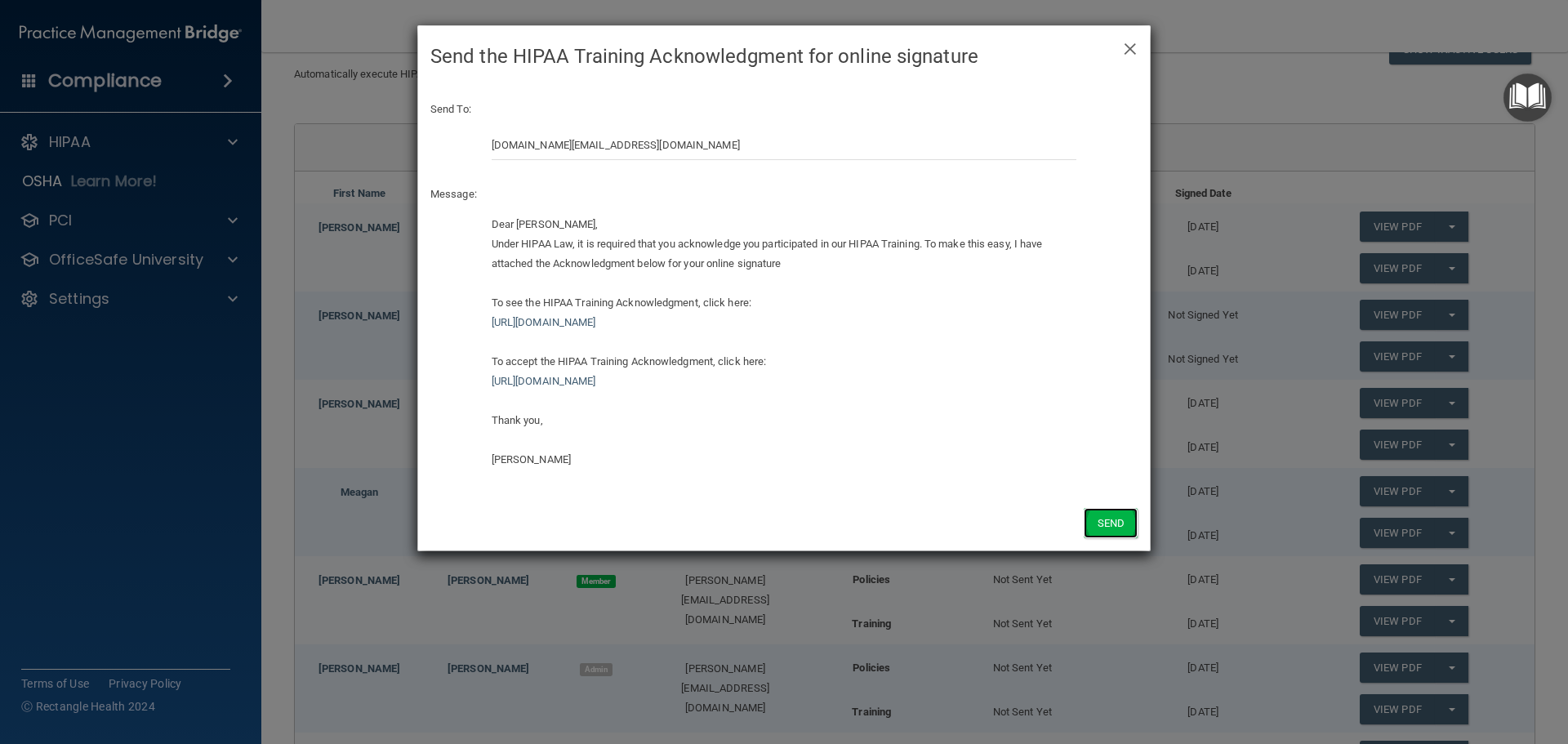
click at [1110, 517] on button "Send" at bounding box center [1111, 523] width 54 height 30
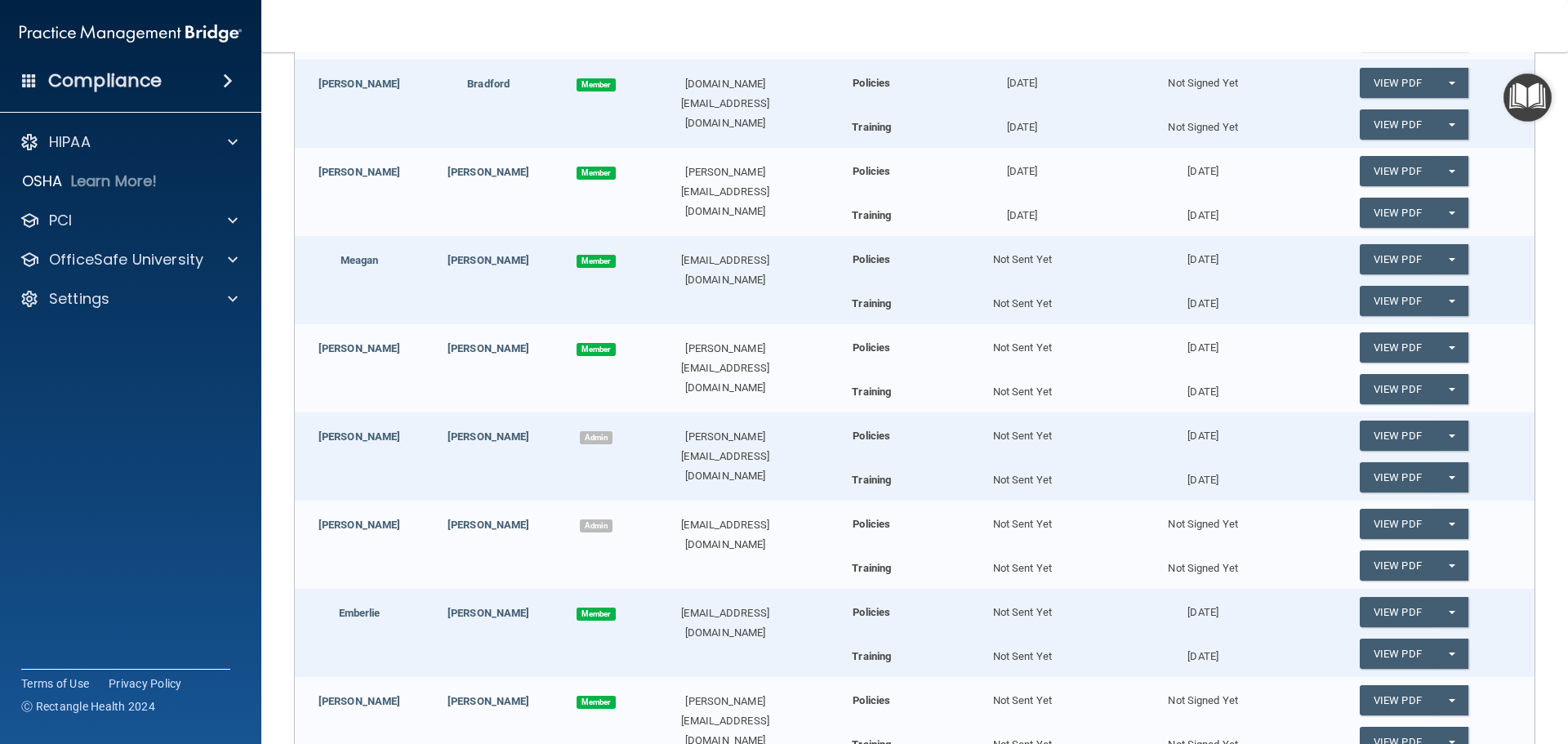
scroll to position [451, 0]
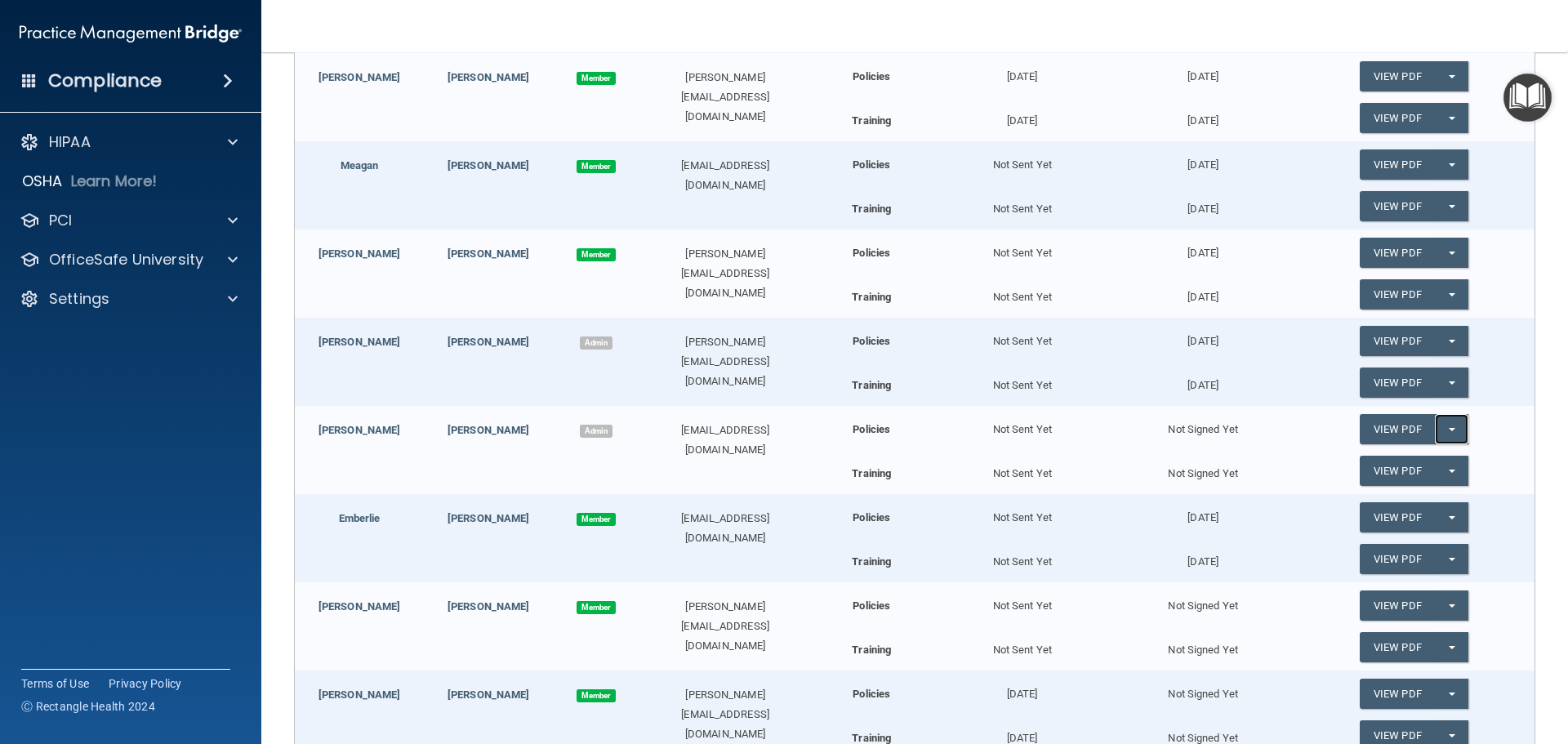
click at [1435, 431] on button "Split button!" at bounding box center [1452, 429] width 34 height 30
click at [1433, 462] on link "Send Acknowledgment" at bounding box center [1430, 462] width 141 height 25
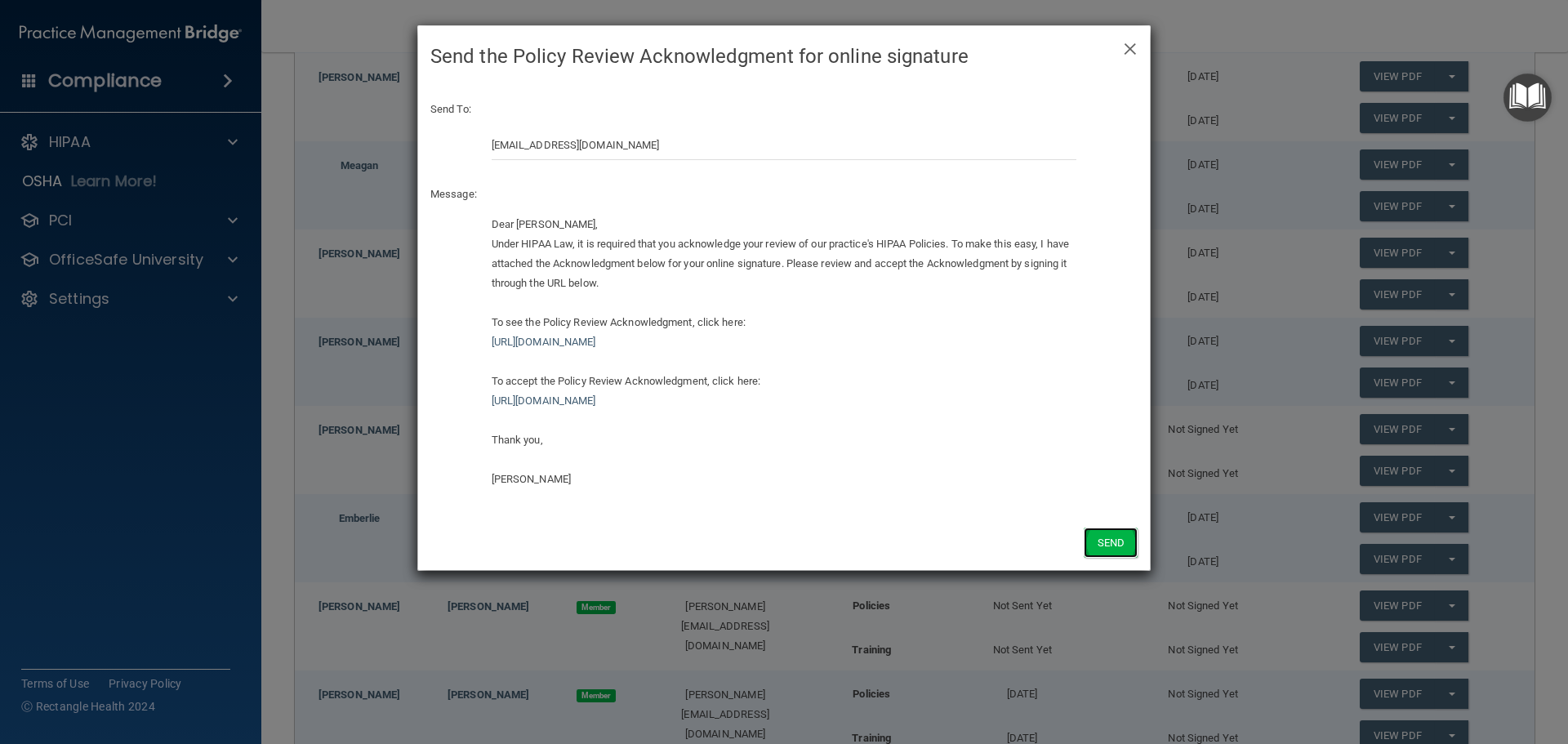
click at [1110, 538] on button "Send" at bounding box center [1111, 543] width 54 height 30
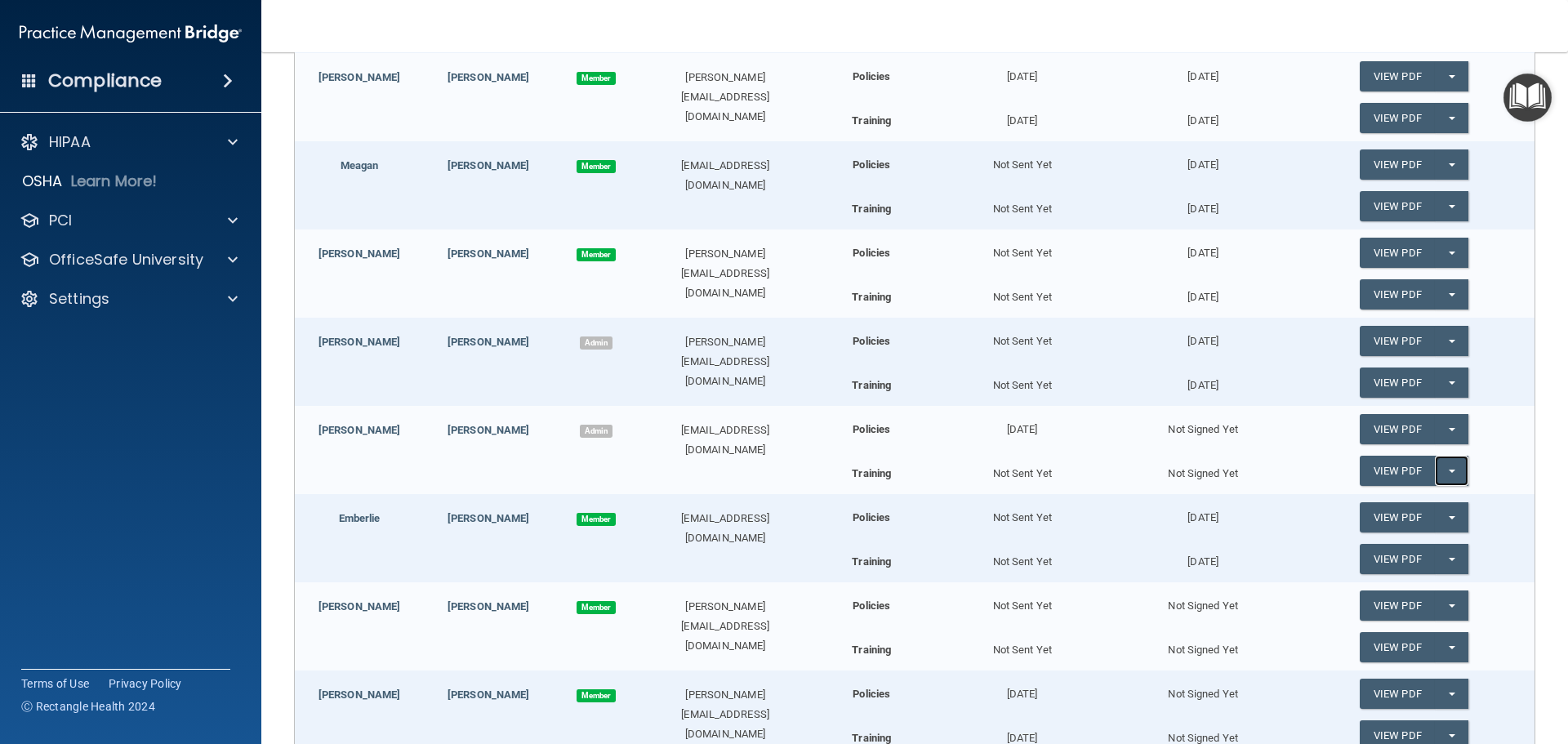
click at [1445, 470] on button "Split button!" at bounding box center [1452, 471] width 34 height 30
click at [1439, 504] on link "Send Acknowledgment PDF" at bounding box center [1441, 503] width 163 height 25
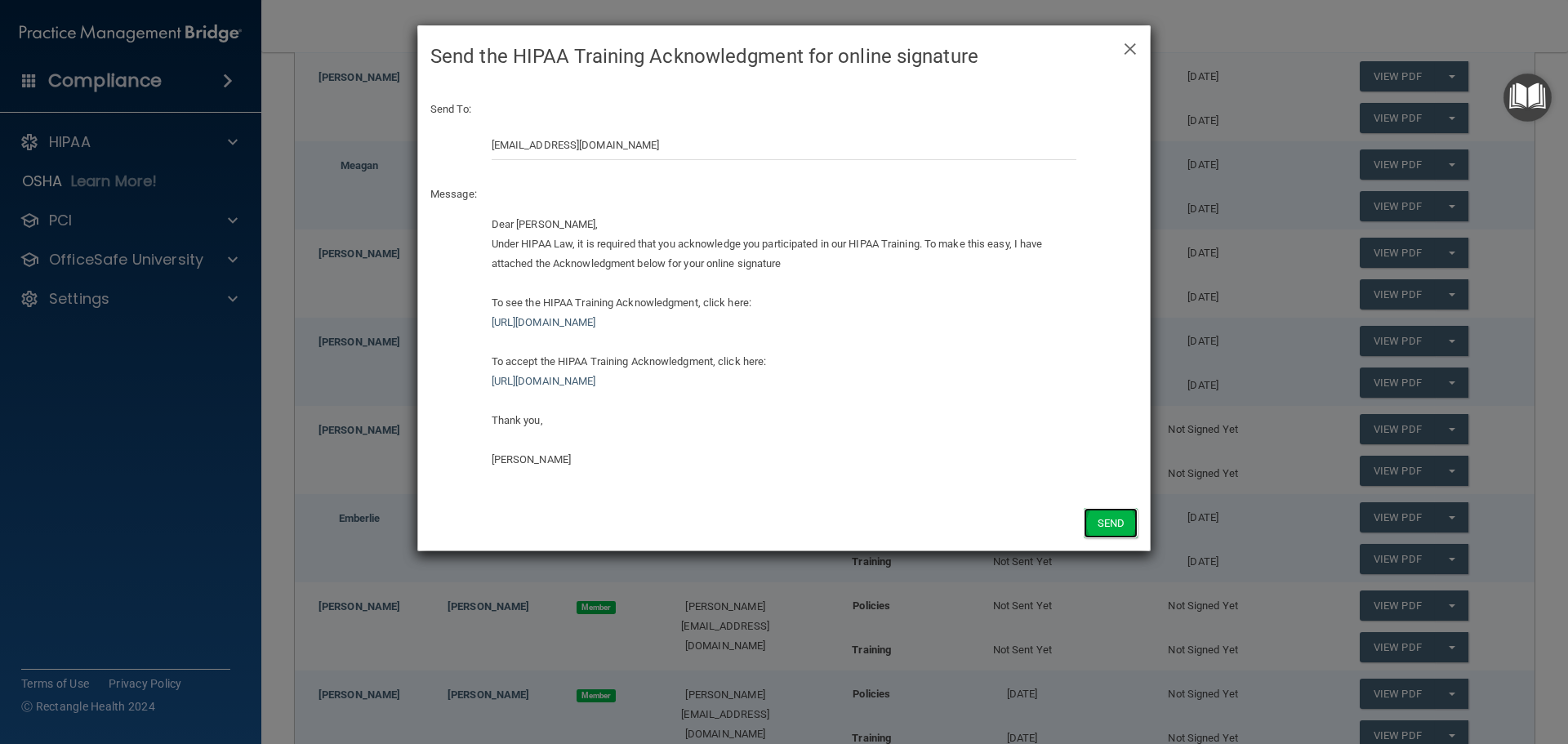
click at [1116, 524] on button "Send" at bounding box center [1111, 523] width 54 height 30
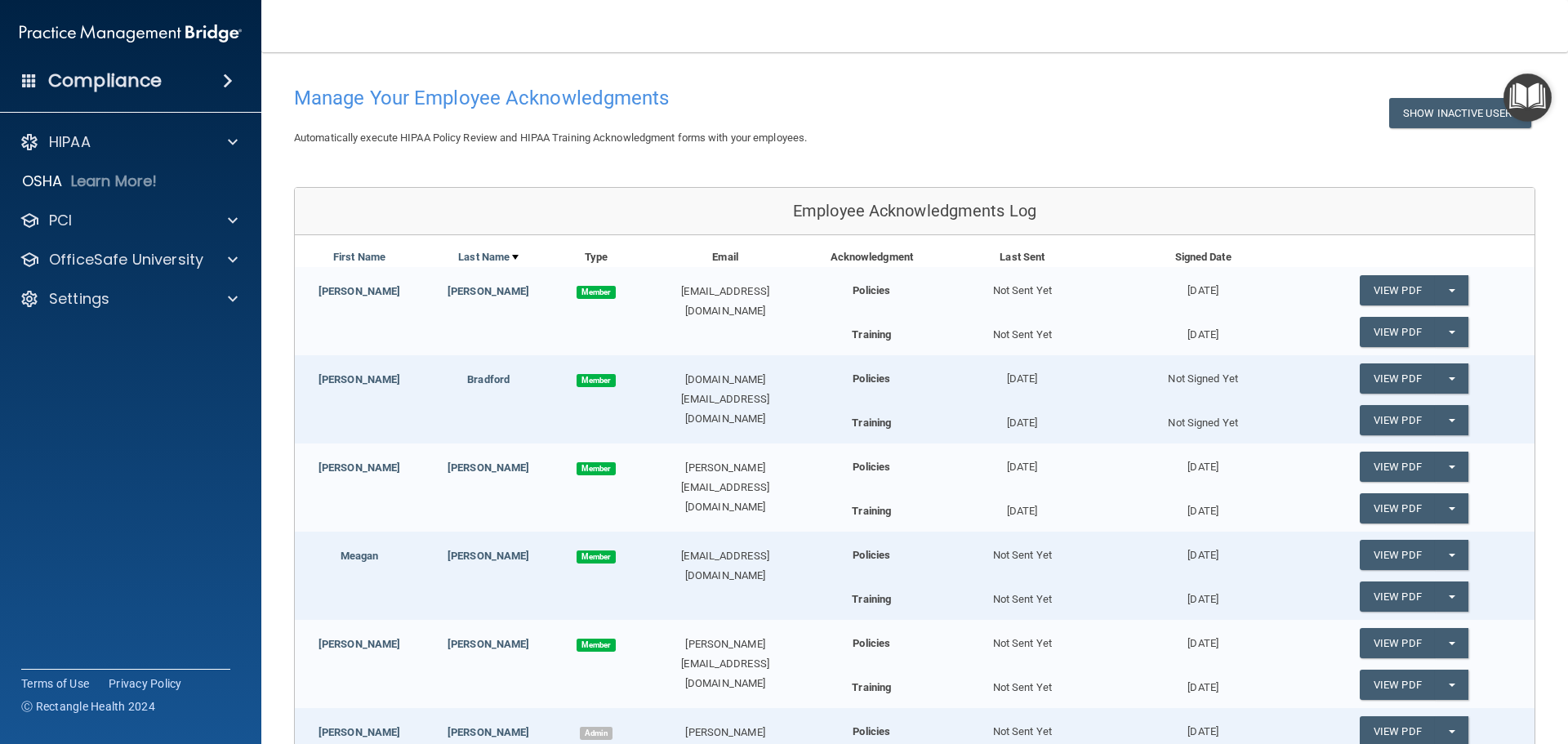
scroll to position [0, 0]
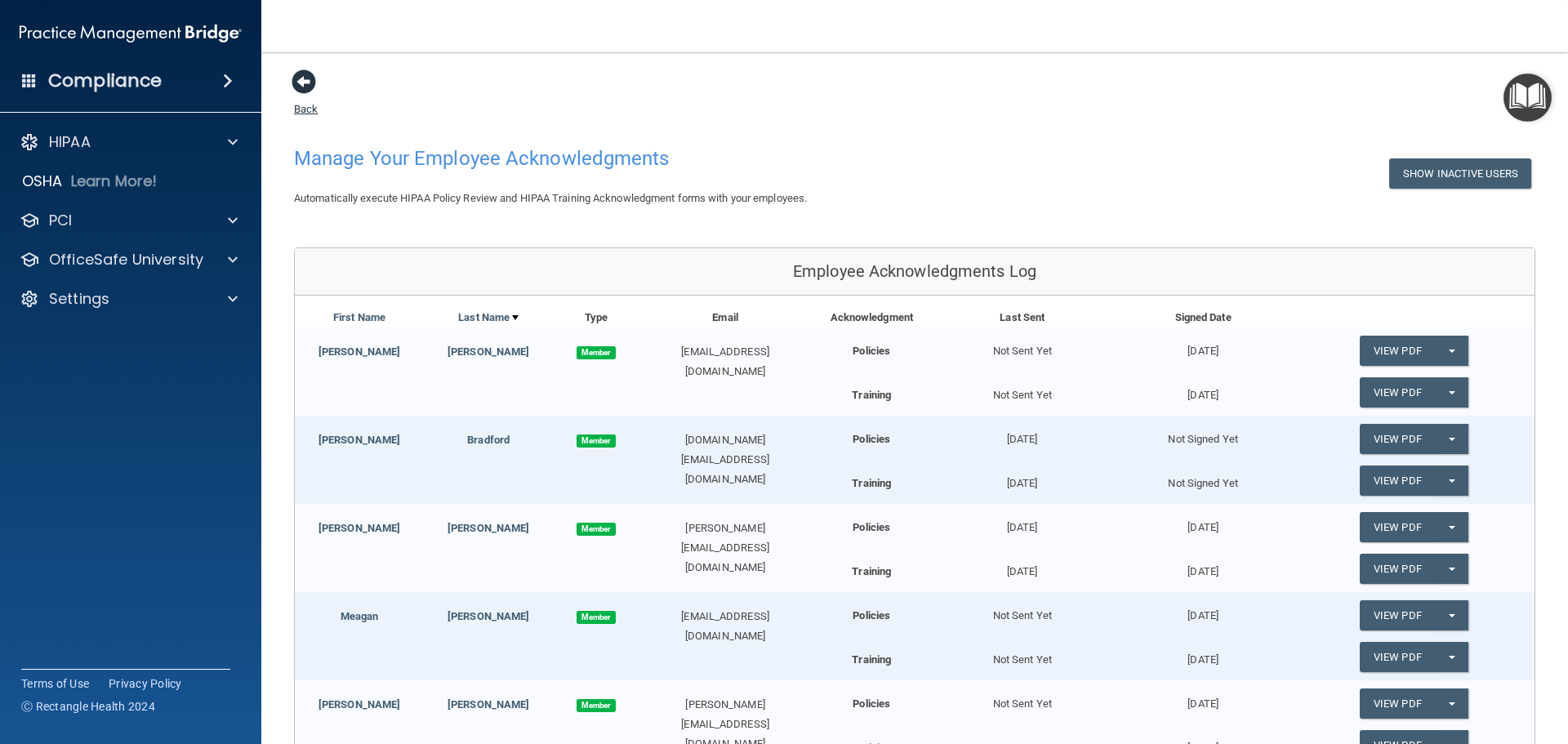
click at [310, 85] on span at bounding box center [304, 81] width 25 height 25
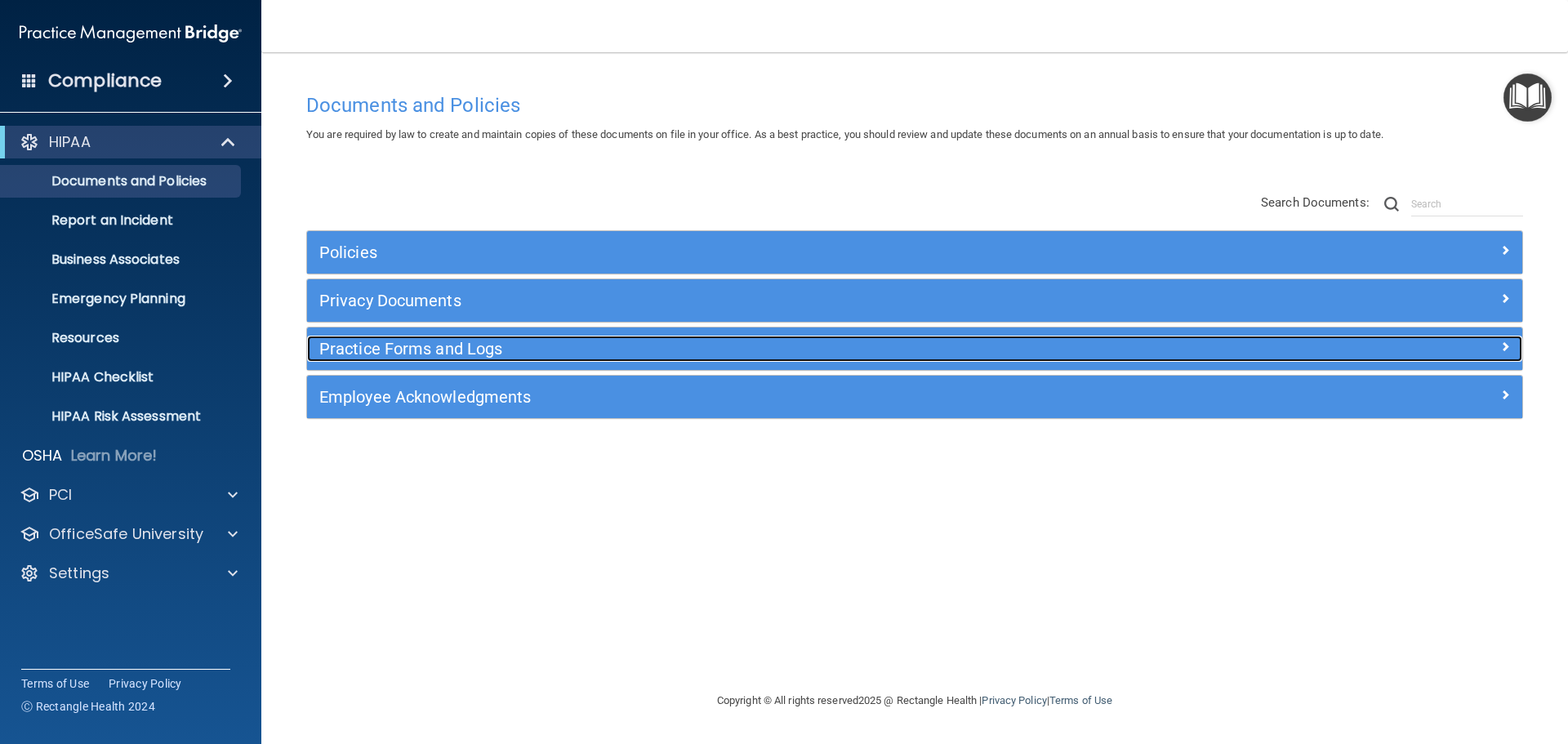
click at [1495, 352] on div at bounding box center [1370, 345] width 304 height 19
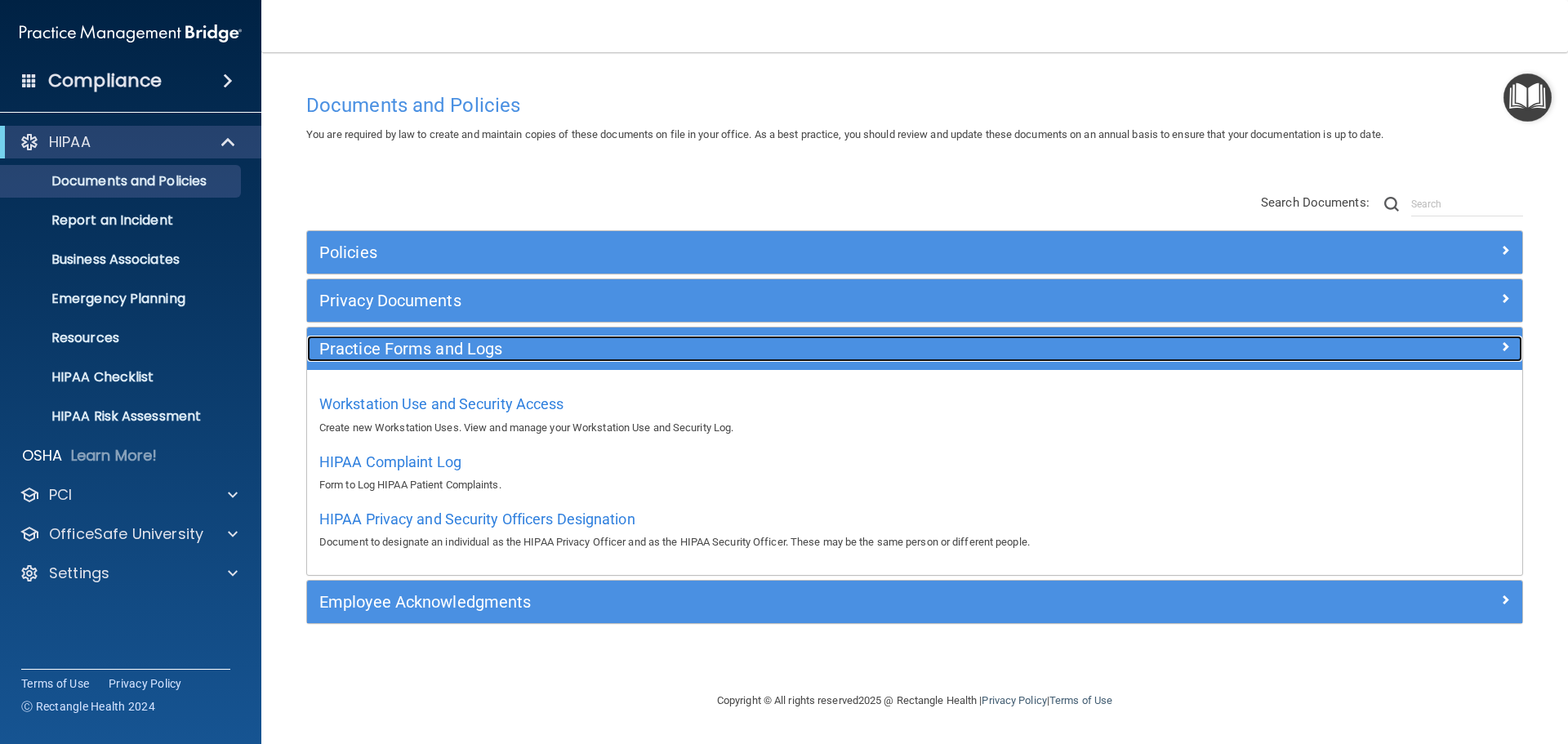
click at [1493, 351] on div at bounding box center [1370, 345] width 304 height 19
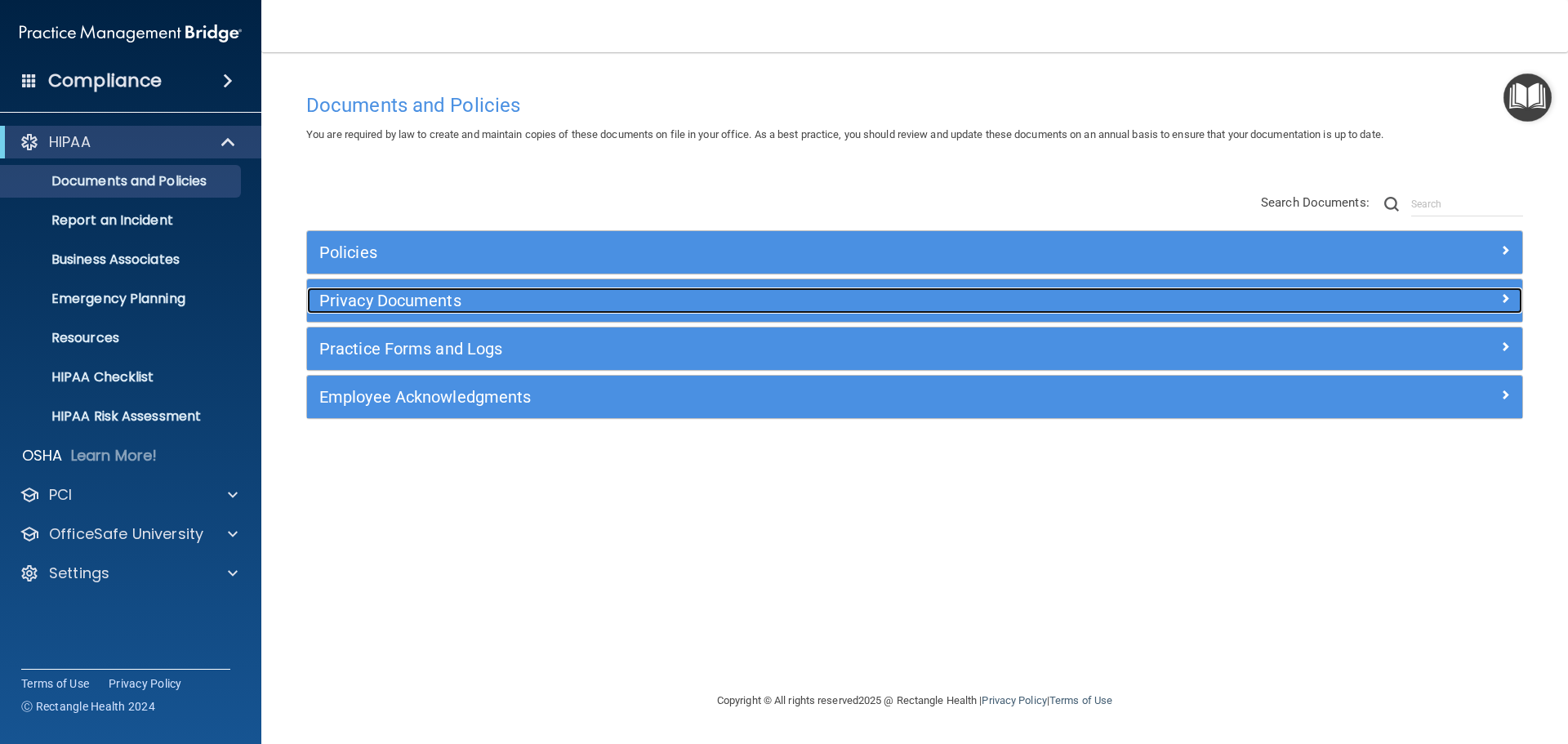
click at [1490, 298] on div at bounding box center [1370, 297] width 304 height 19
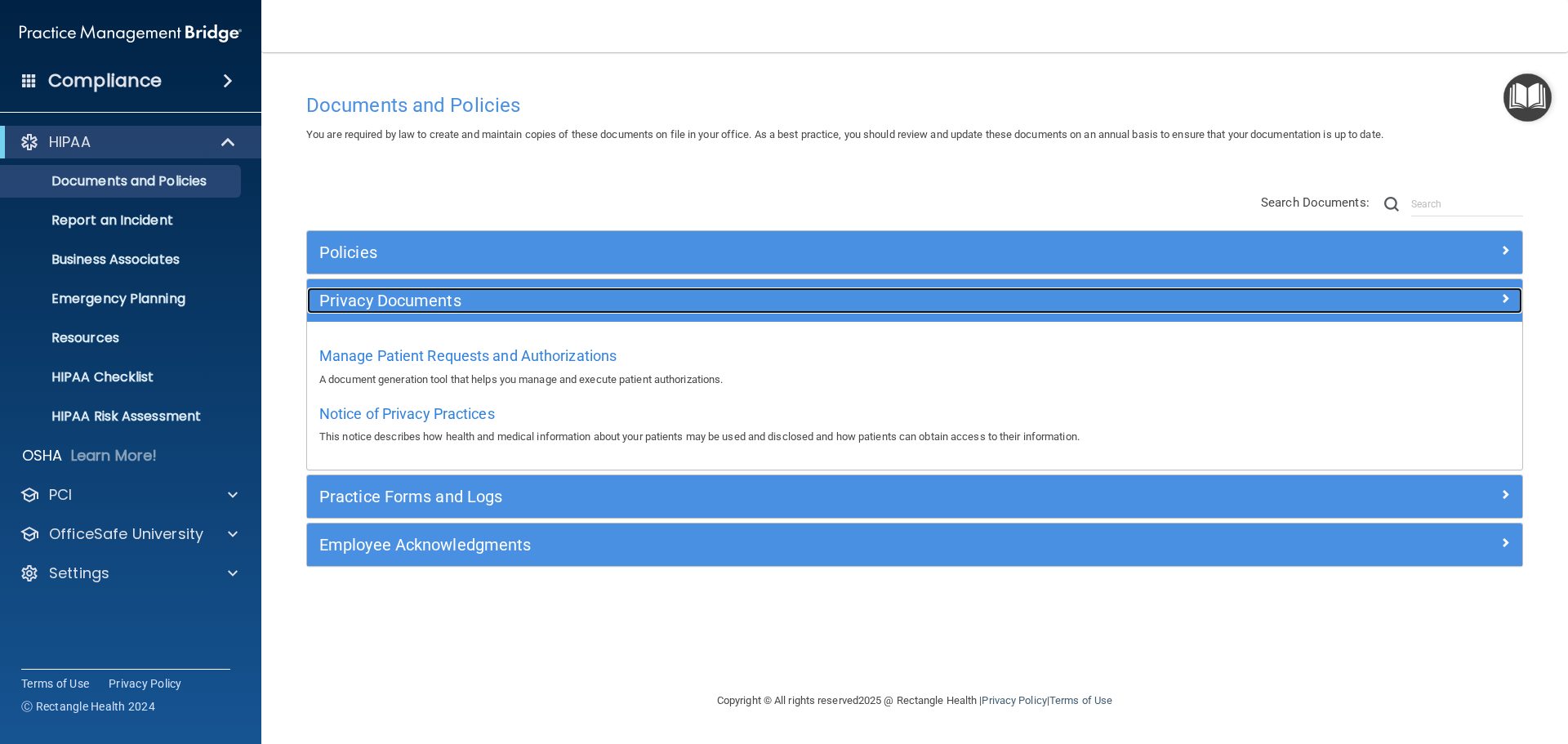
click at [1490, 298] on div at bounding box center [1370, 297] width 304 height 19
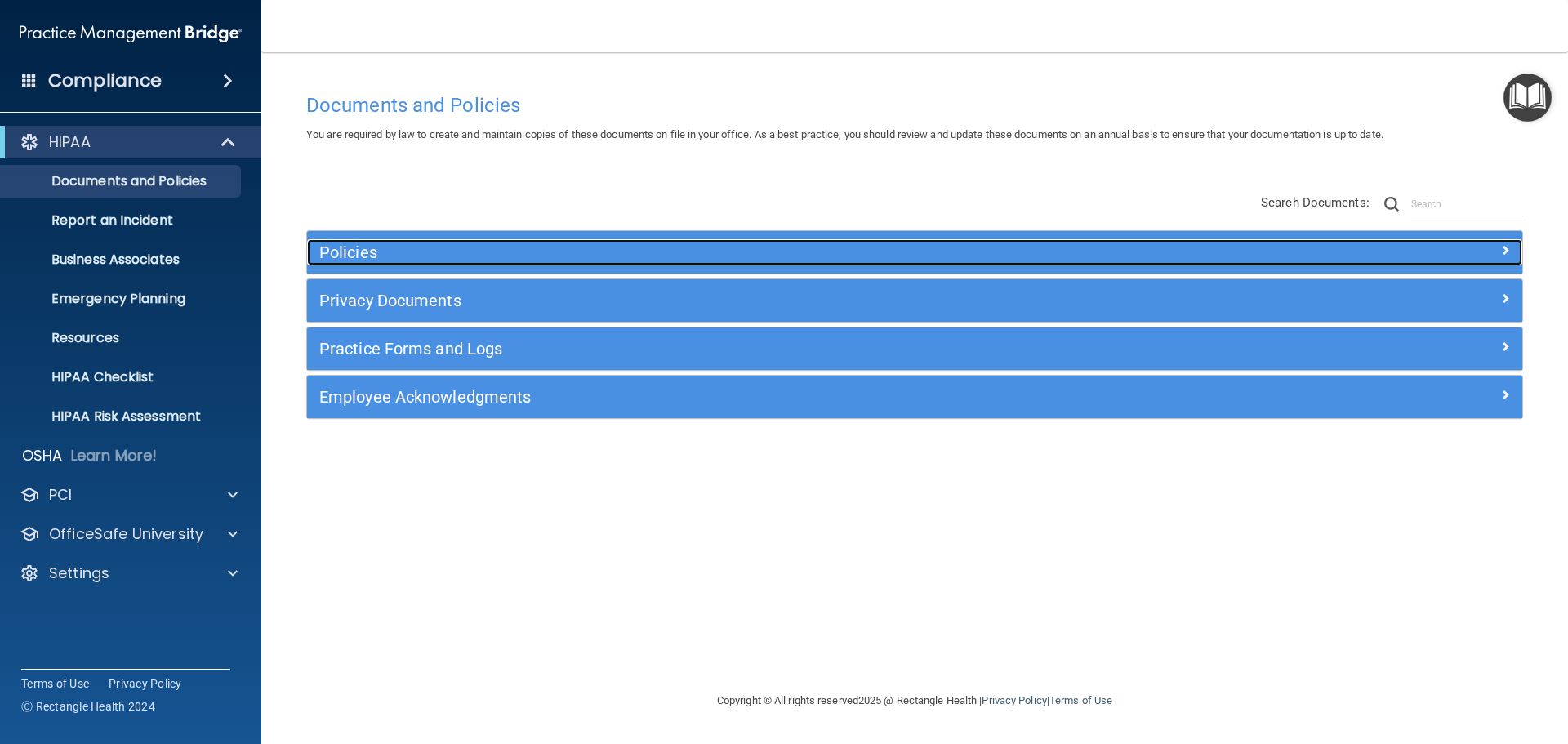
click at [1497, 254] on div at bounding box center [1370, 249] width 304 height 19
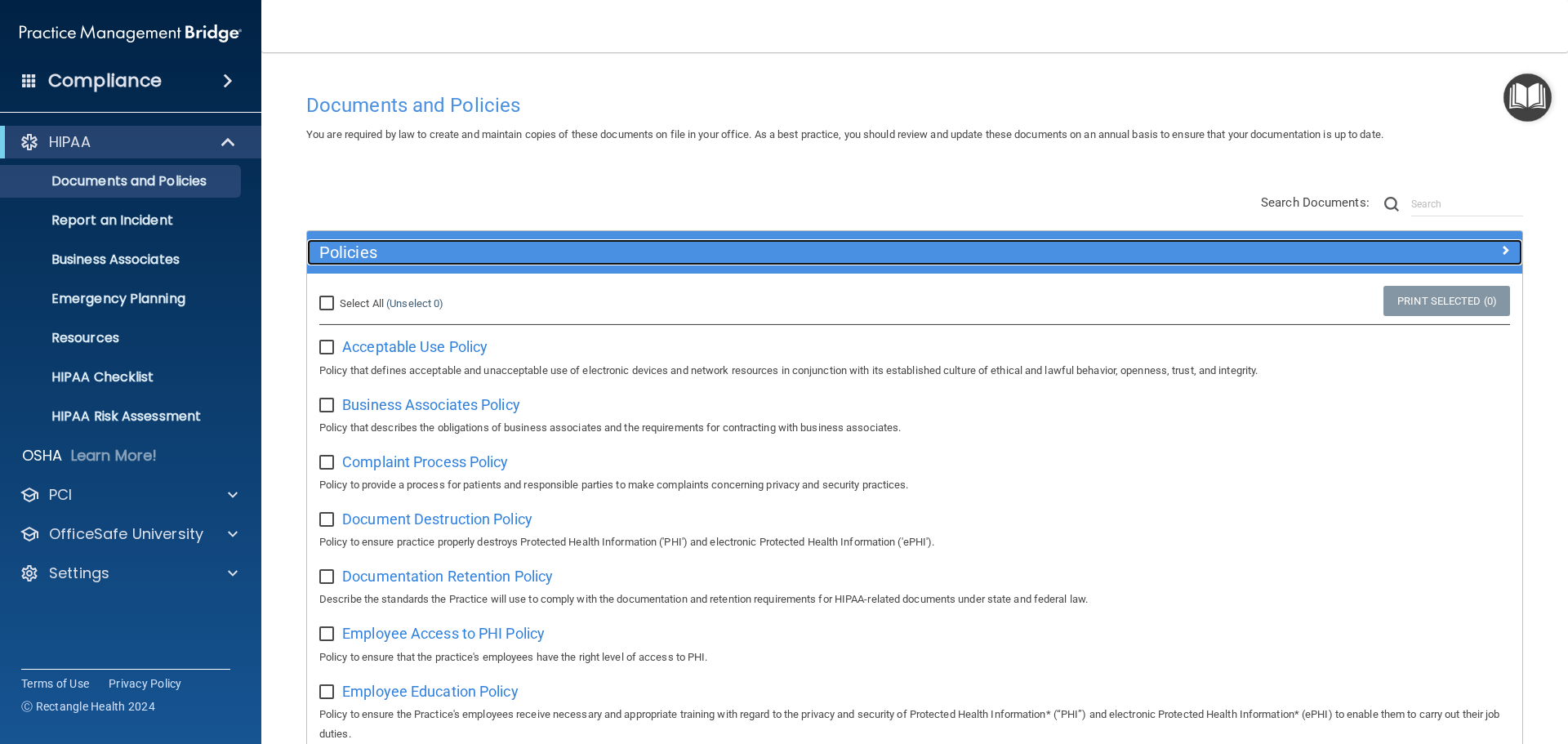
click at [1500, 254] on span at bounding box center [1505, 249] width 10 height 19
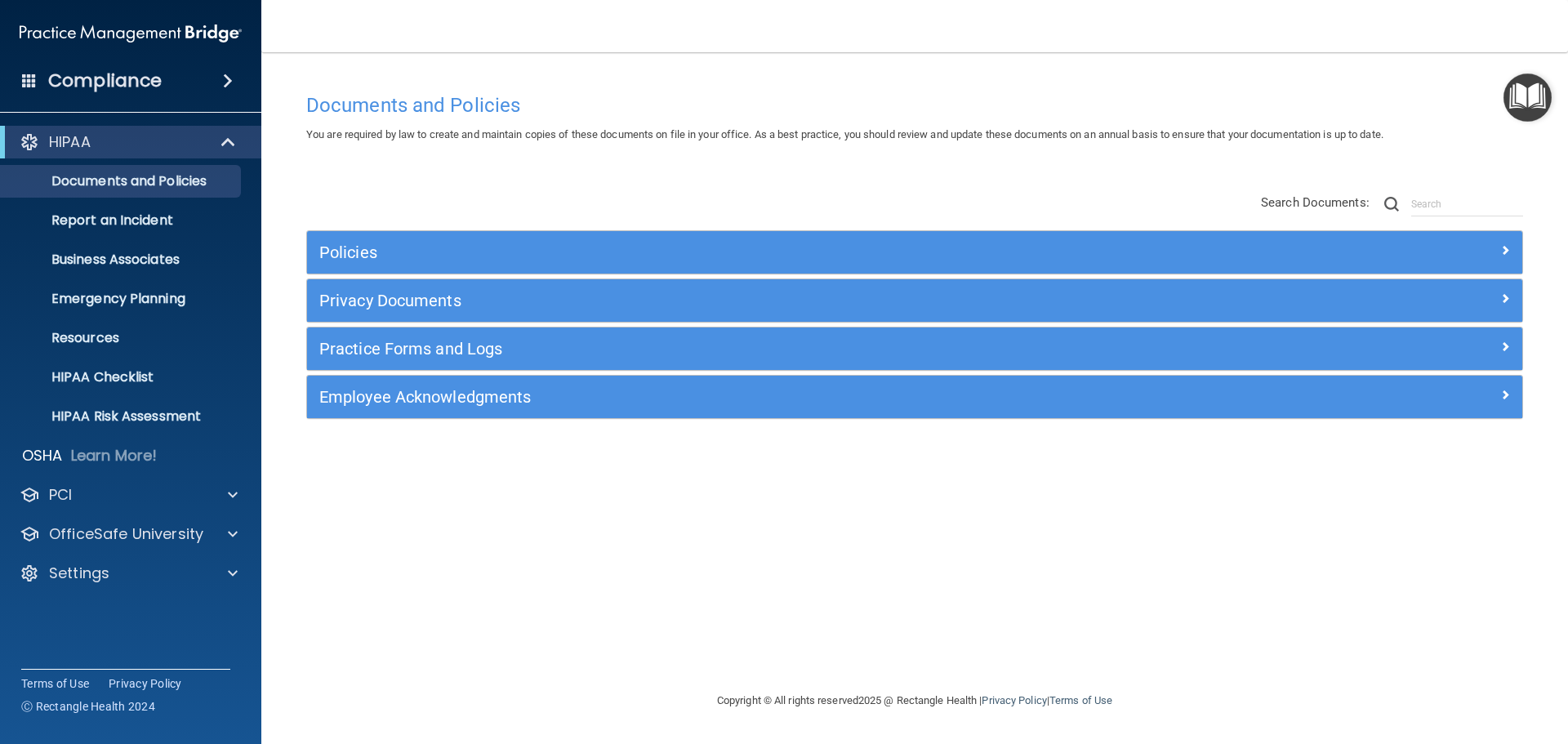
click at [105, 85] on h4 "Compliance" at bounding box center [105, 80] width 113 height 23
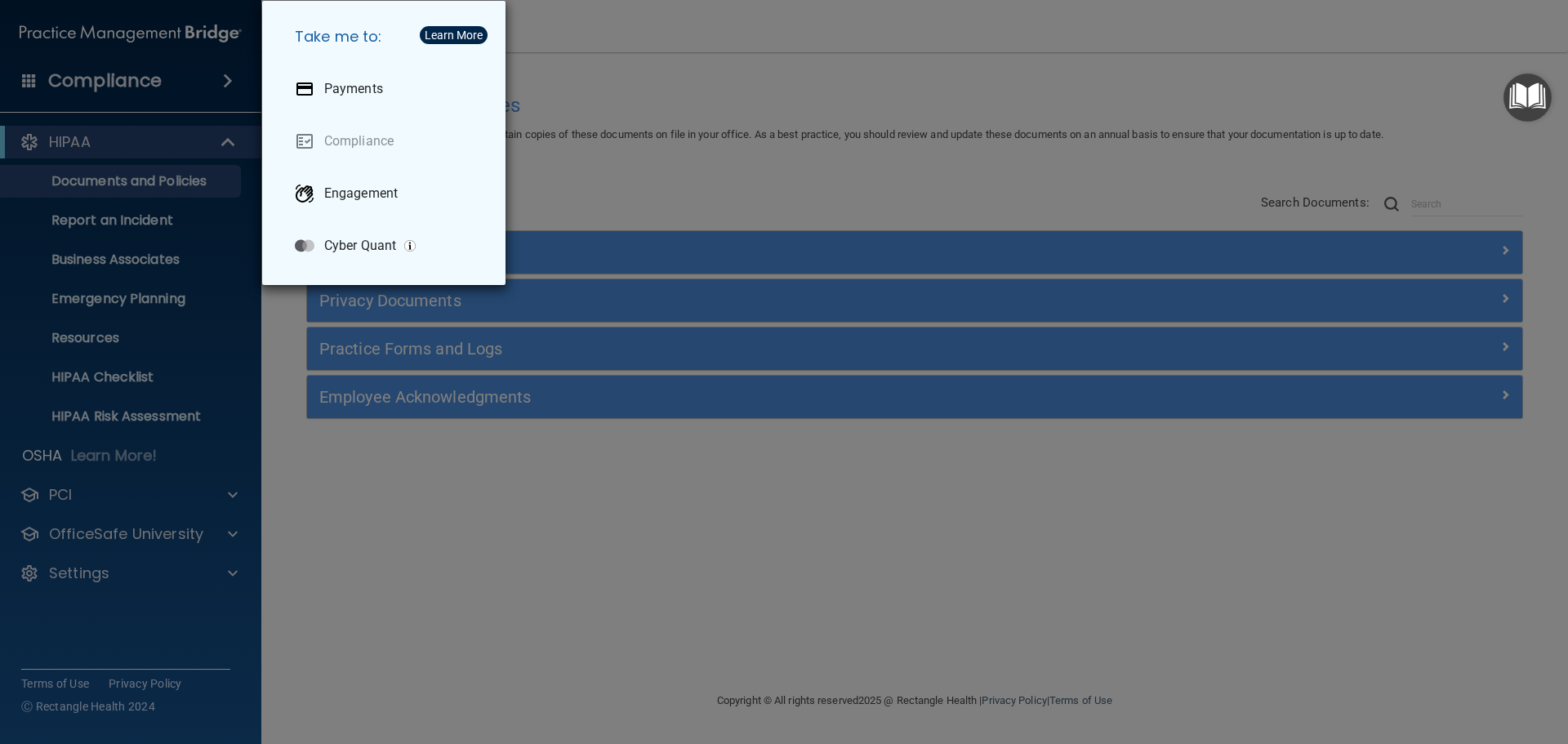
drag, startPoint x: 613, startPoint y: 90, endPoint x: 603, endPoint y: 96, distance: 11.7
click at [613, 90] on div "Take me to: Payments Compliance Engagement Cyber Quant" at bounding box center [784, 372] width 1568 height 744
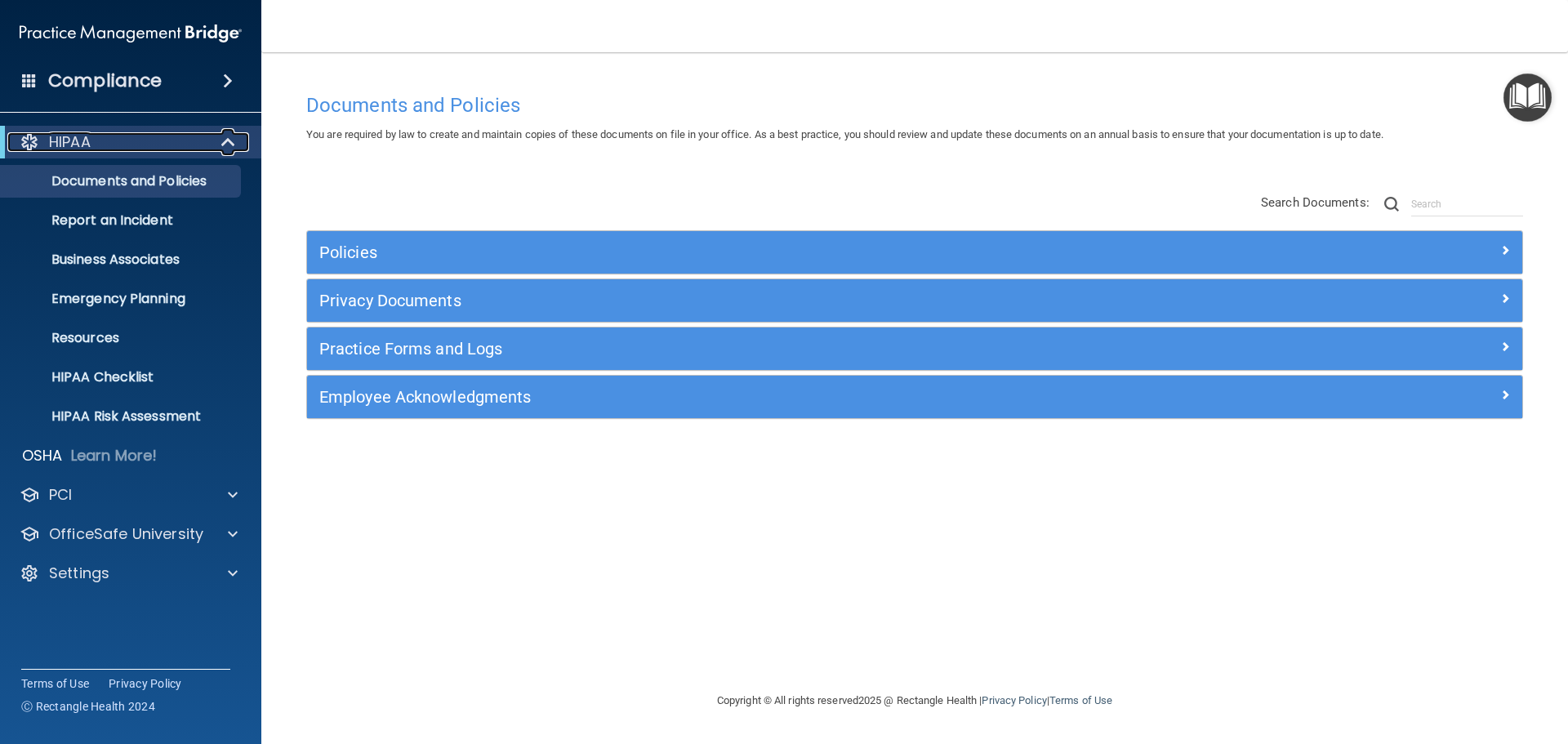
click at [204, 138] on div "HIPAA" at bounding box center [108, 141] width 202 height 19
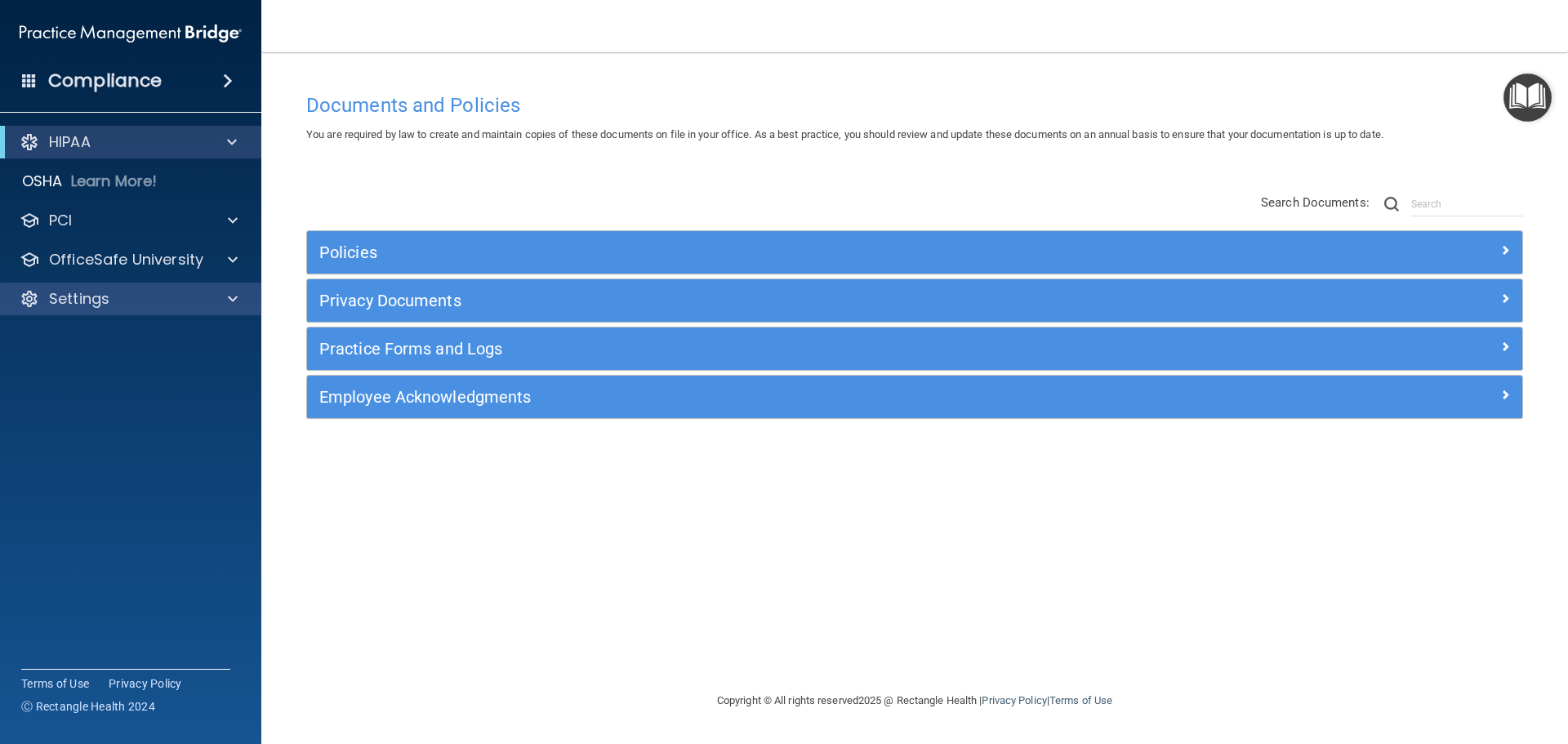
click at [79, 286] on div "Settings" at bounding box center [131, 298] width 262 height 33
click at [129, 291] on div "Settings" at bounding box center [109, 298] width 203 height 19
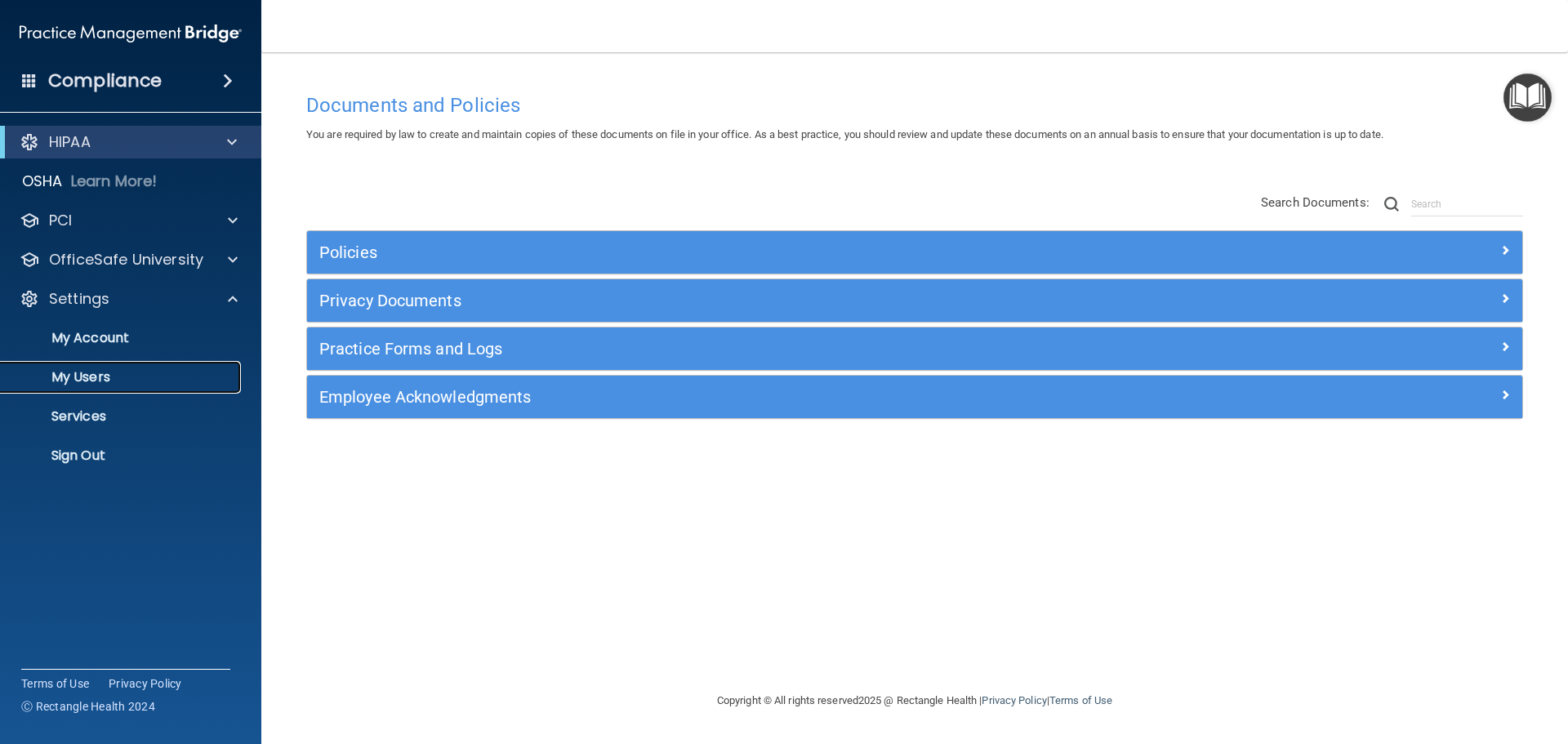
click at [91, 380] on p "My Users" at bounding box center [123, 377] width 223 height 16
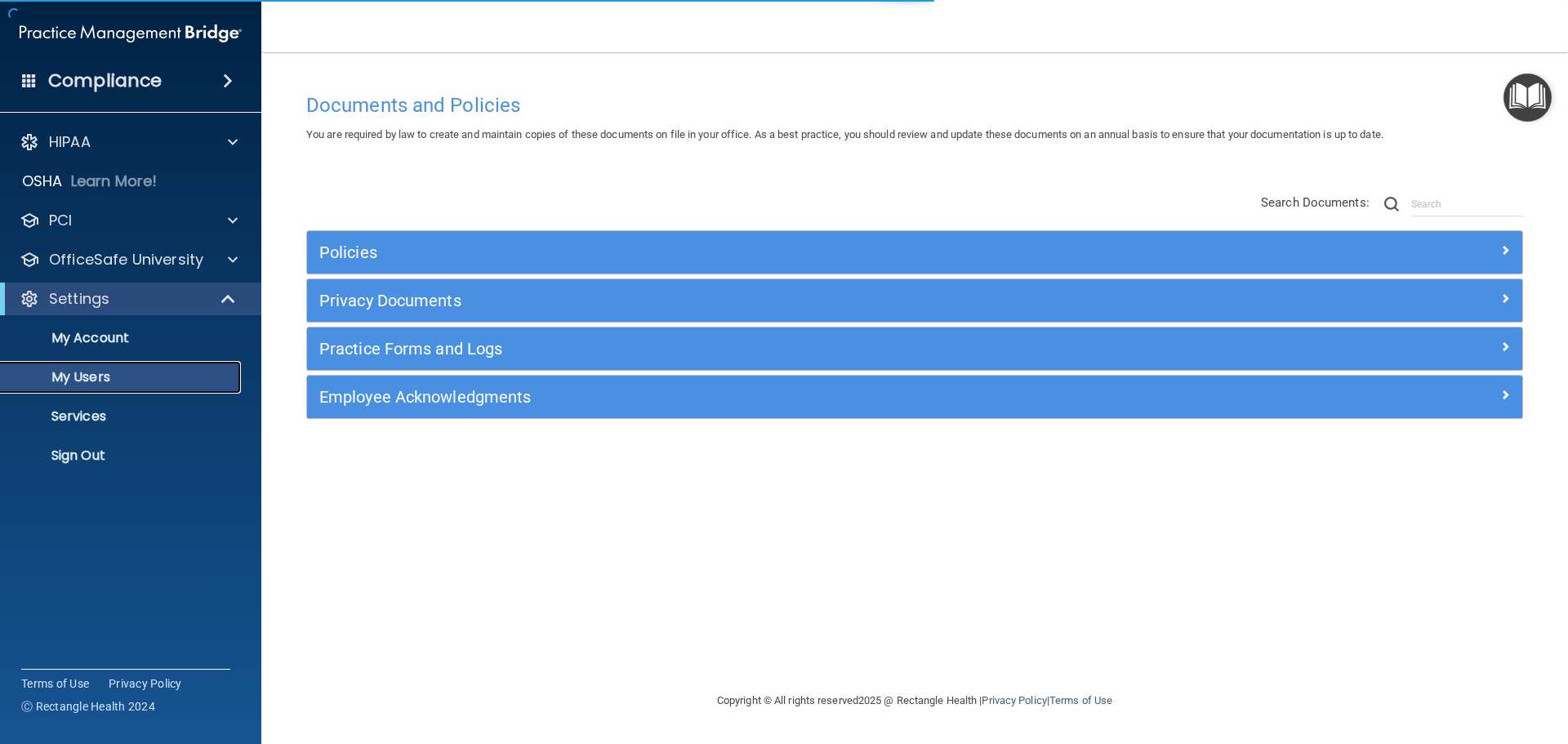
select select "20"
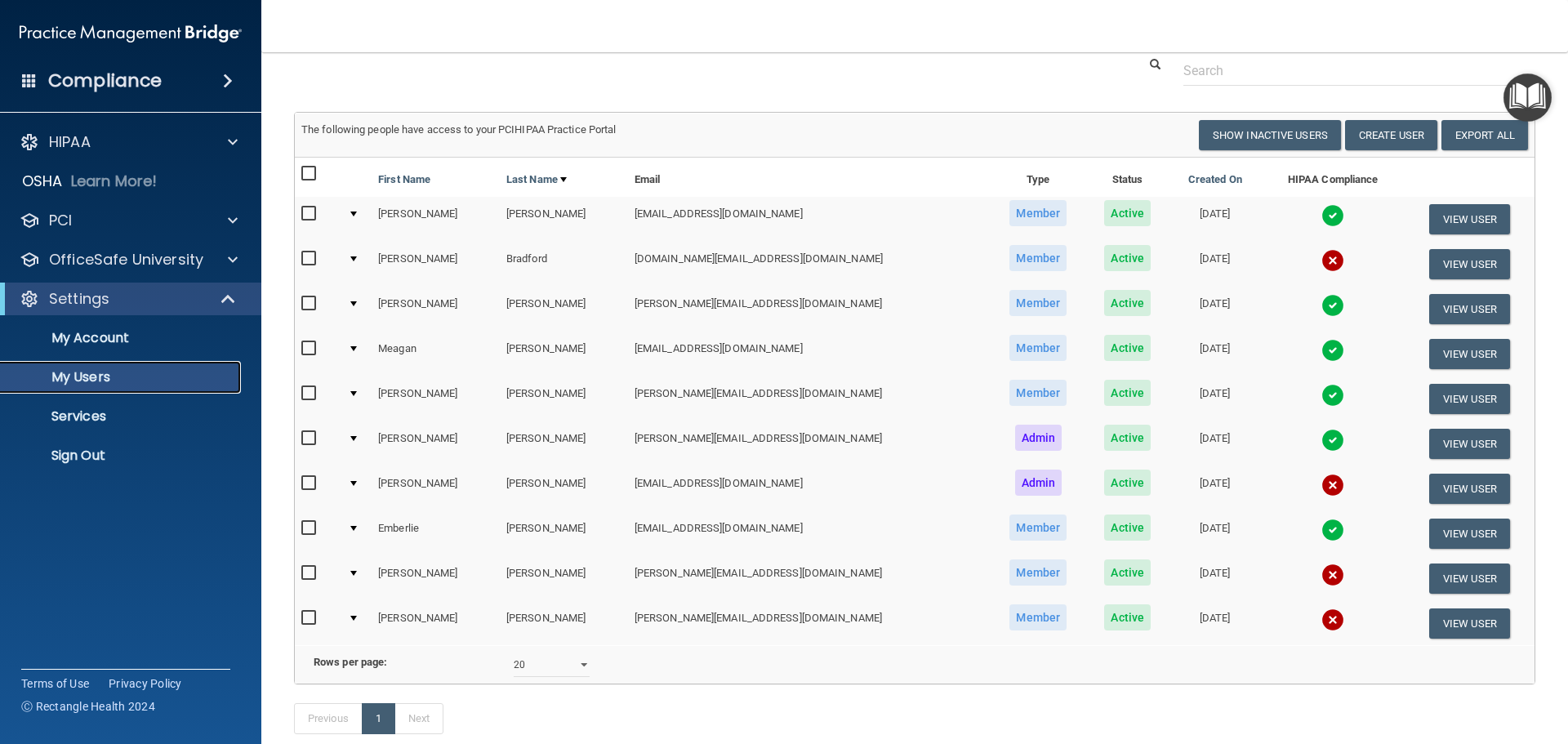
scroll to position [82, 0]
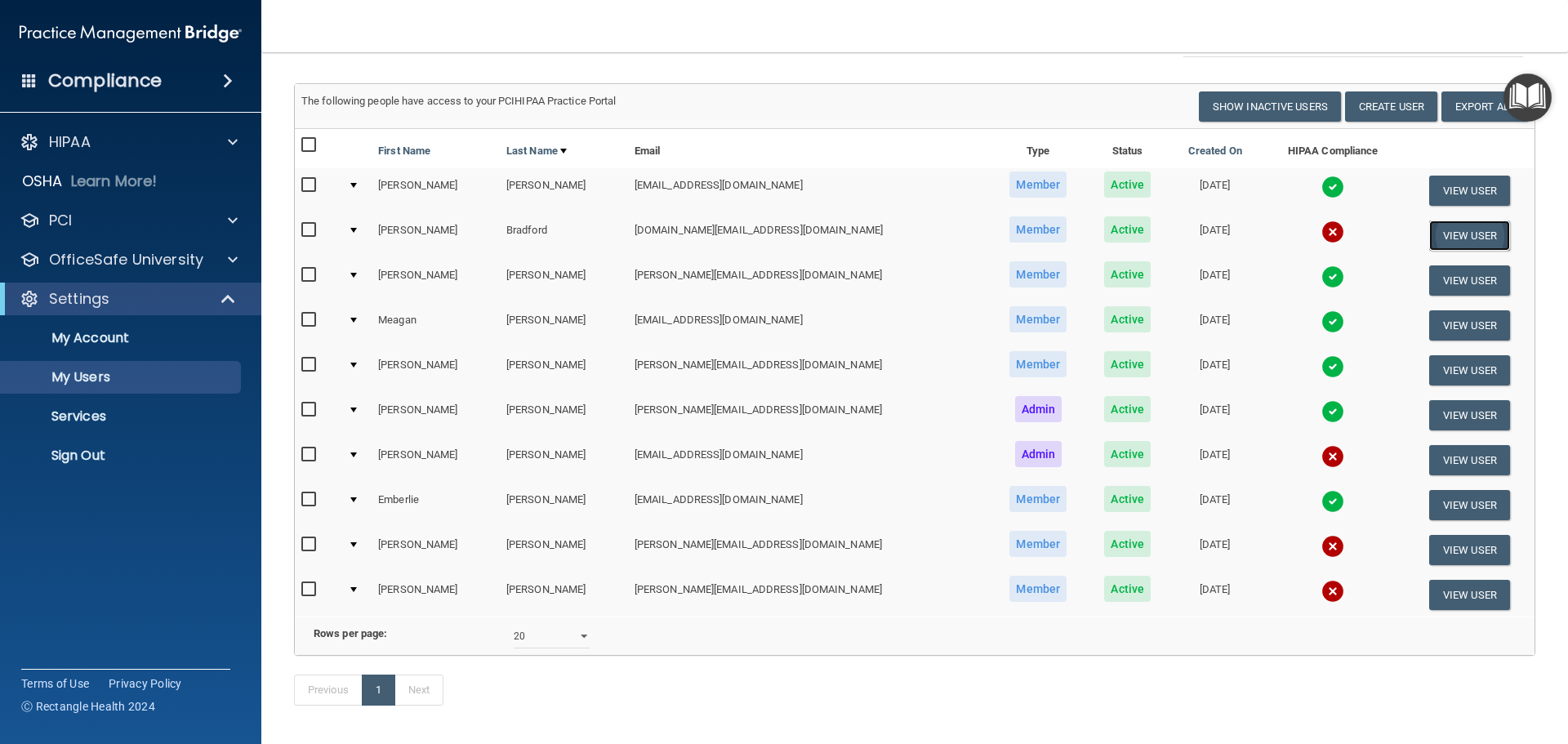
click at [1469, 230] on button "View User" at bounding box center [1470, 236] width 81 height 30
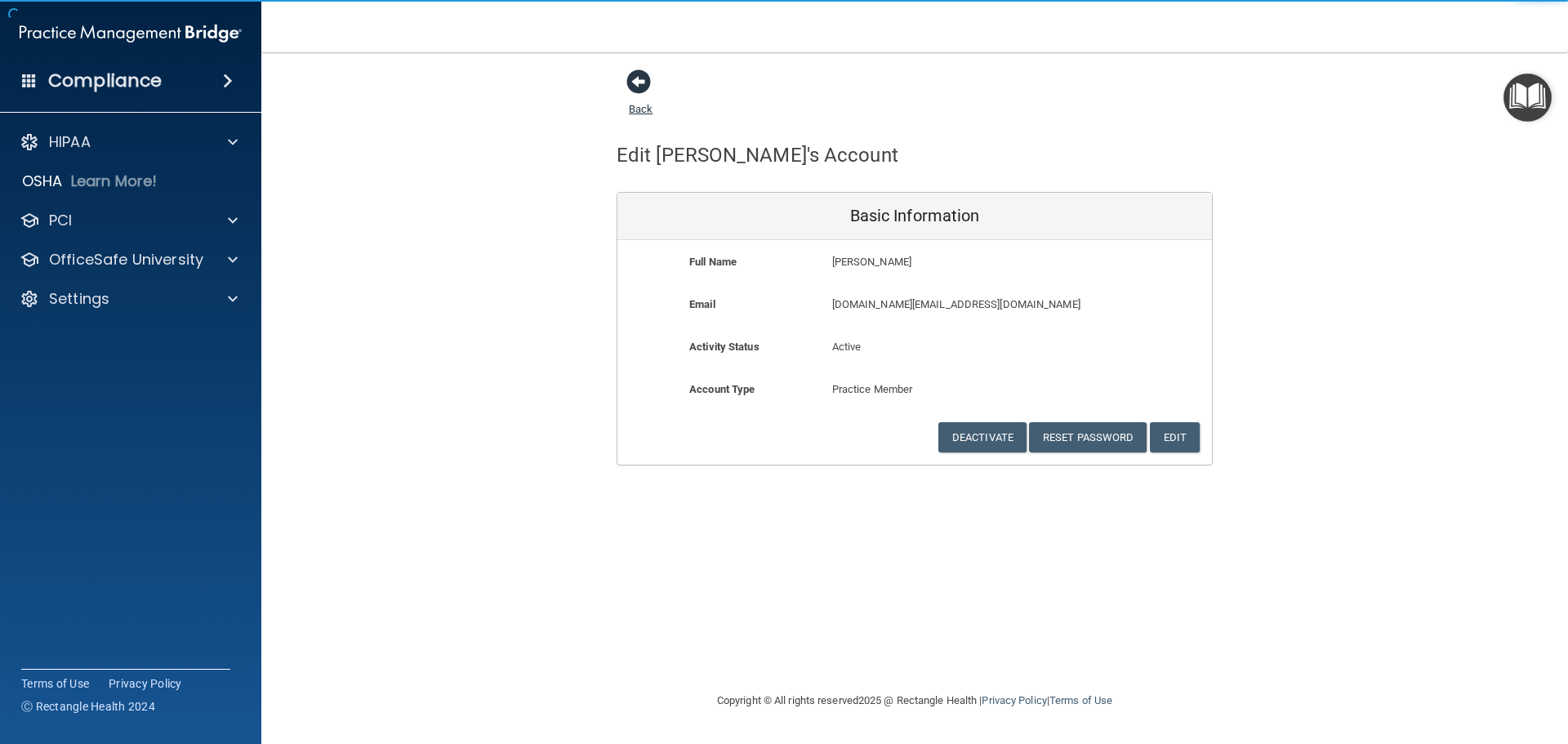
click at [641, 87] on span at bounding box center [639, 81] width 25 height 25
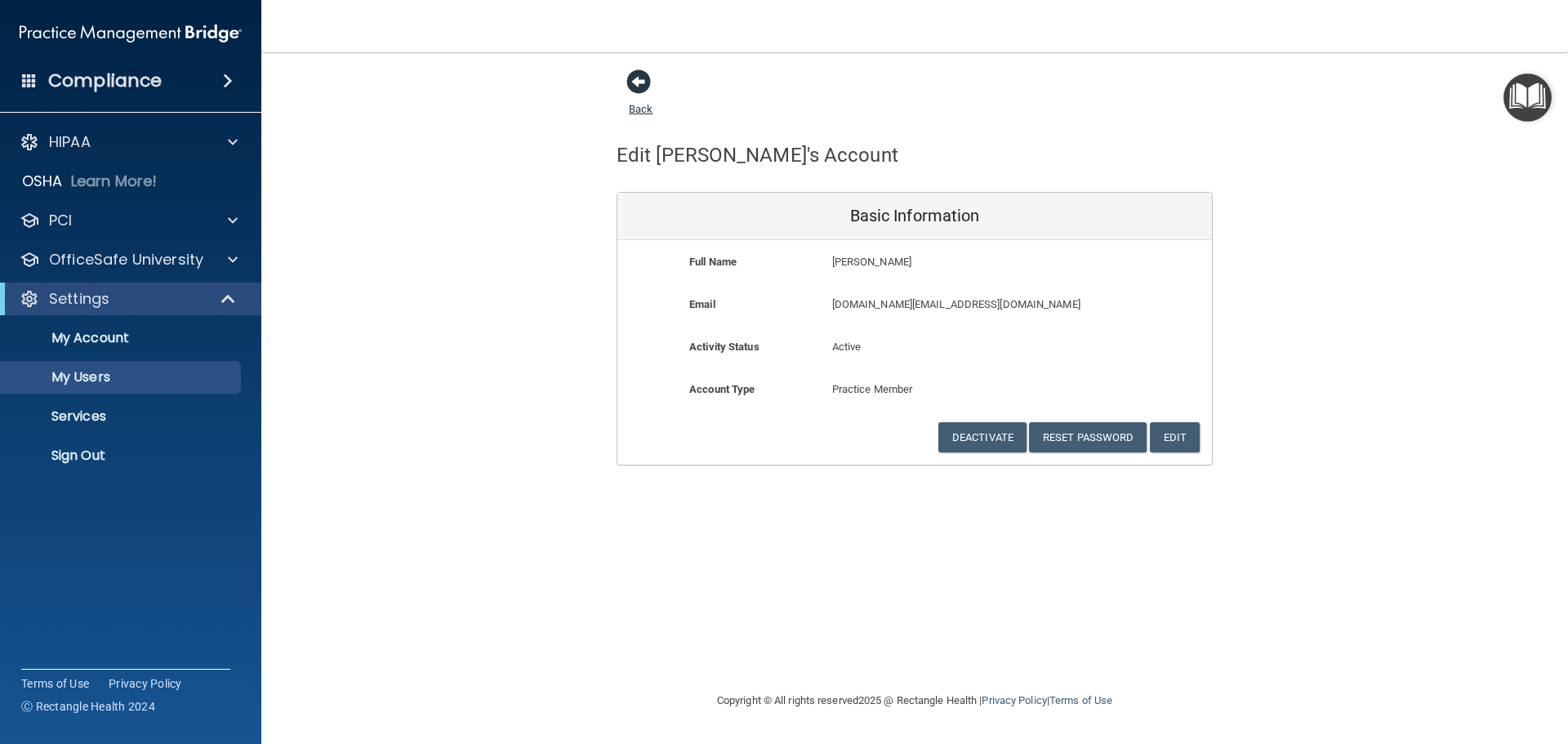
select select "20"
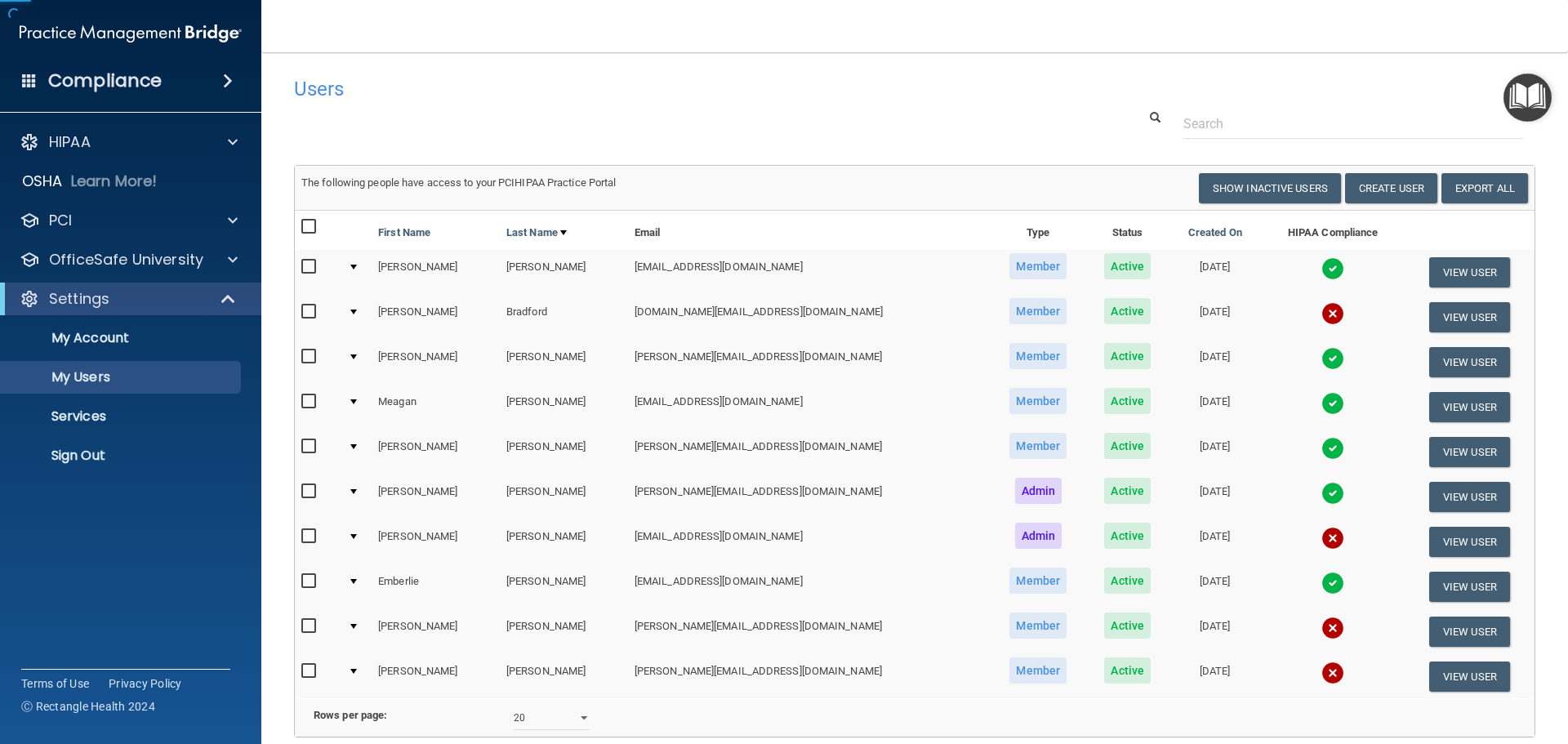
click at [644, 85] on h4 "Users" at bounding box center [651, 89] width 714 height 21
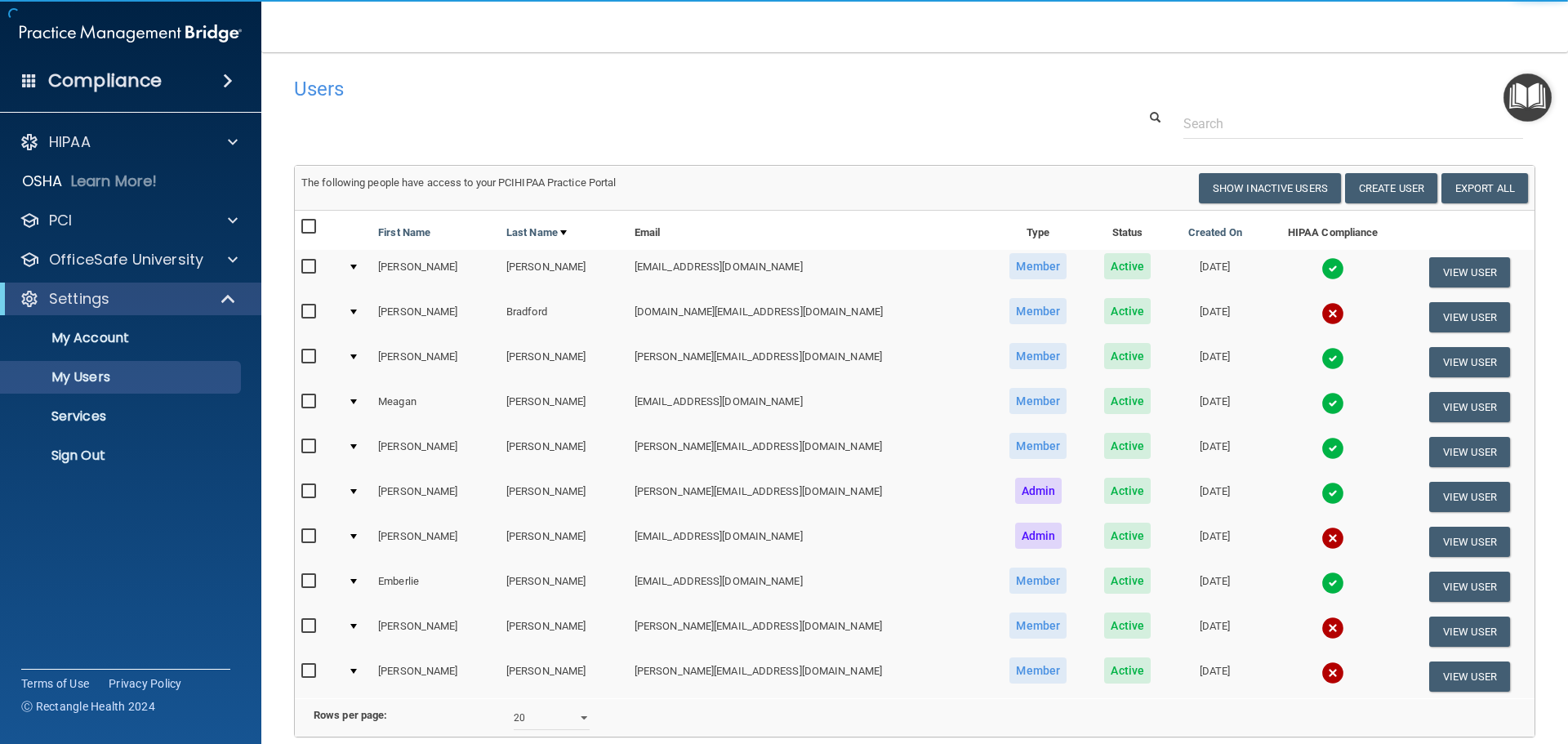
click at [313, 313] on input "checkbox" at bounding box center [310, 311] width 19 height 13
checkbox input "true"
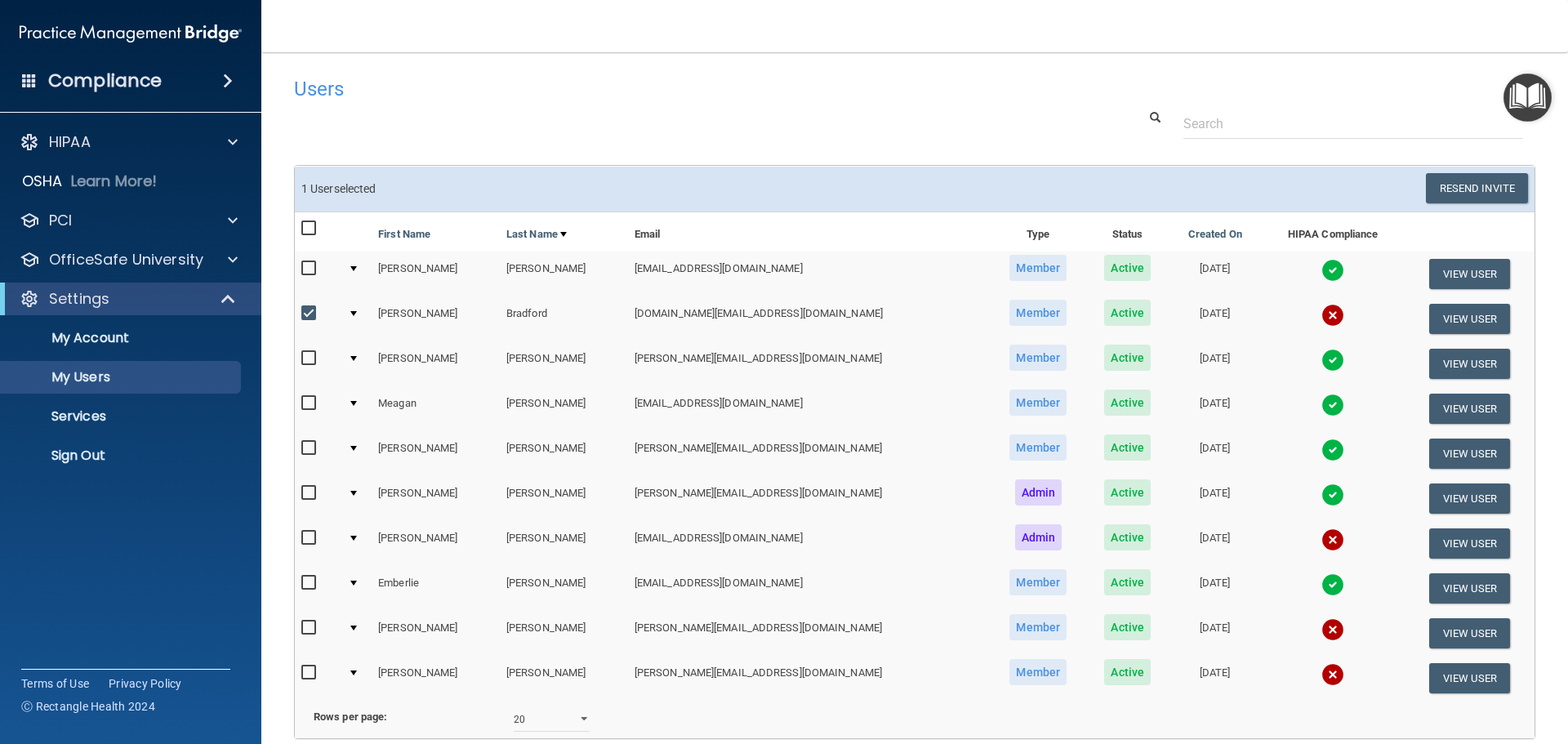
click at [305, 542] on input "checkbox" at bounding box center [310, 538] width 19 height 13
checkbox input "true"
click at [307, 671] on input "checkbox" at bounding box center [310, 672] width 19 height 13
checkbox input "true"
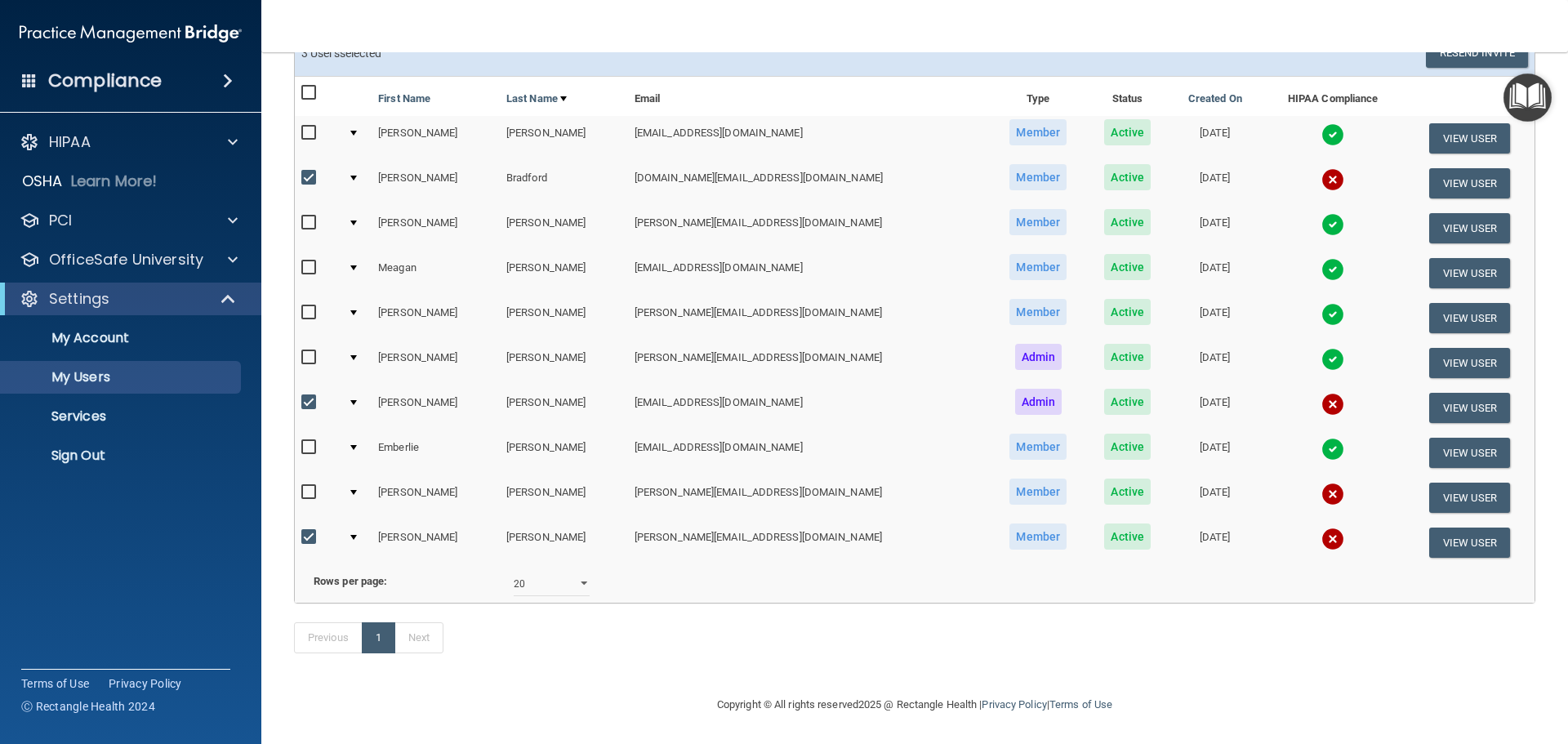
scroll to position [79, 0]
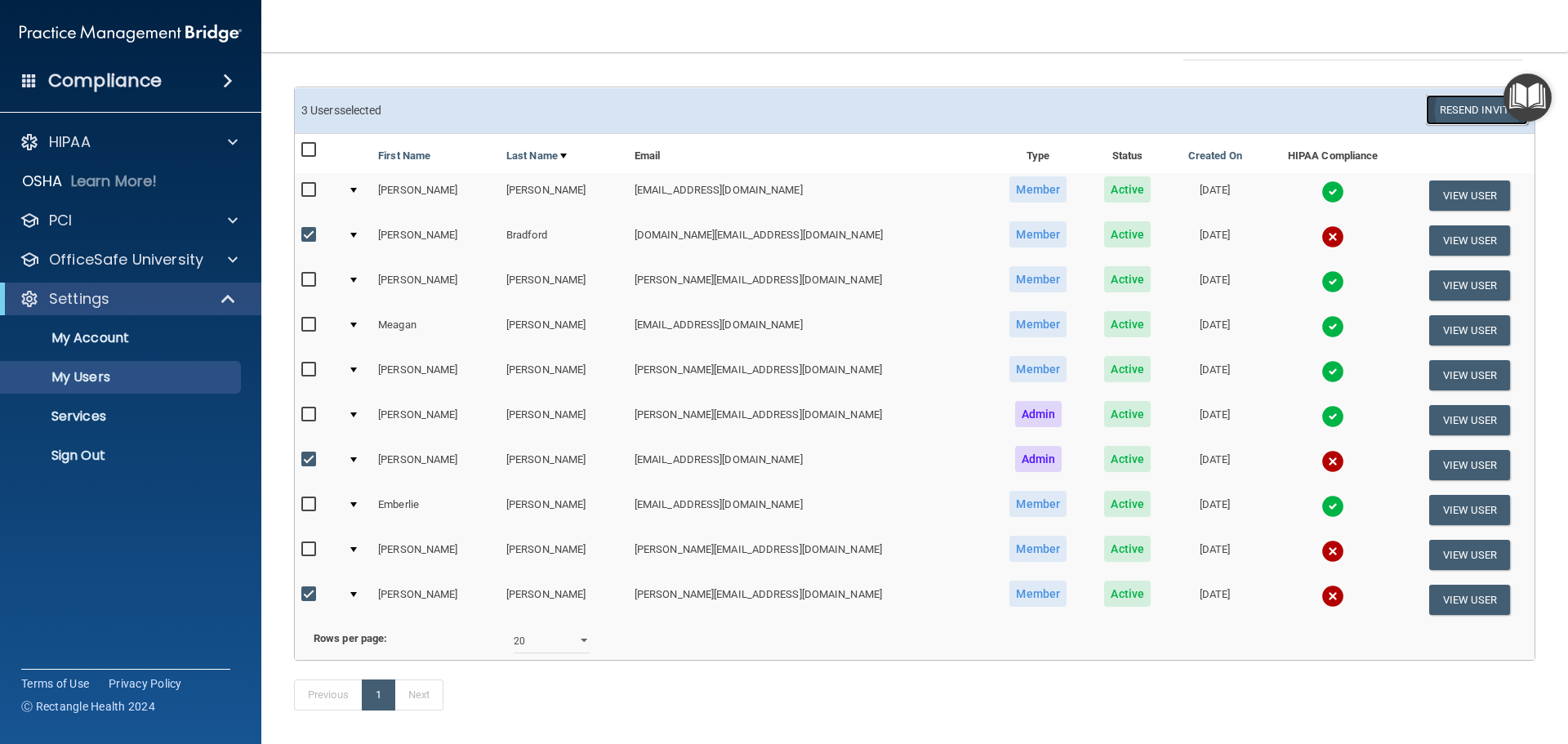
click at [1459, 108] on button "Resend Invite" at bounding box center [1477, 110] width 102 height 30
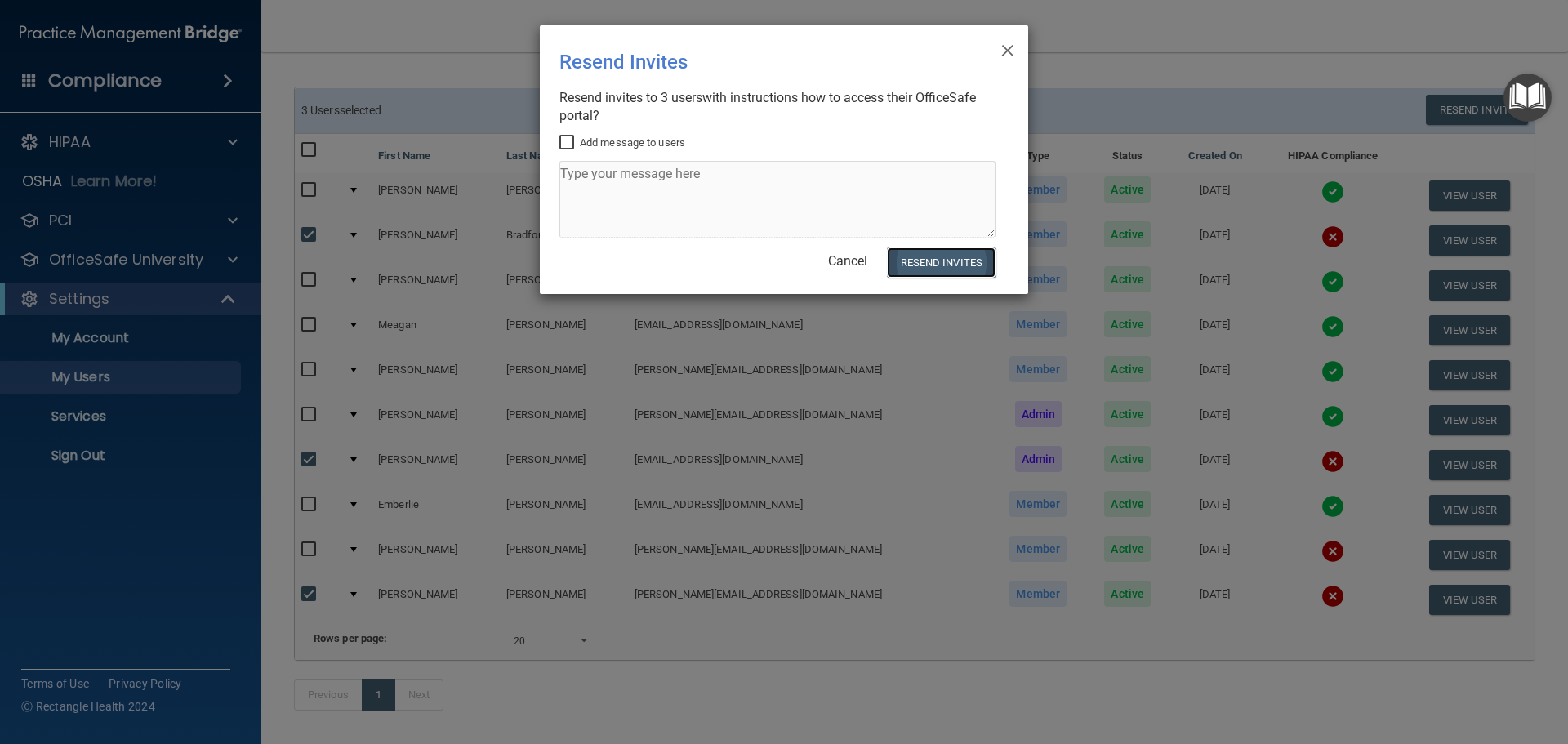
click at [940, 253] on button "Resend Invites" at bounding box center [941, 263] width 108 height 30
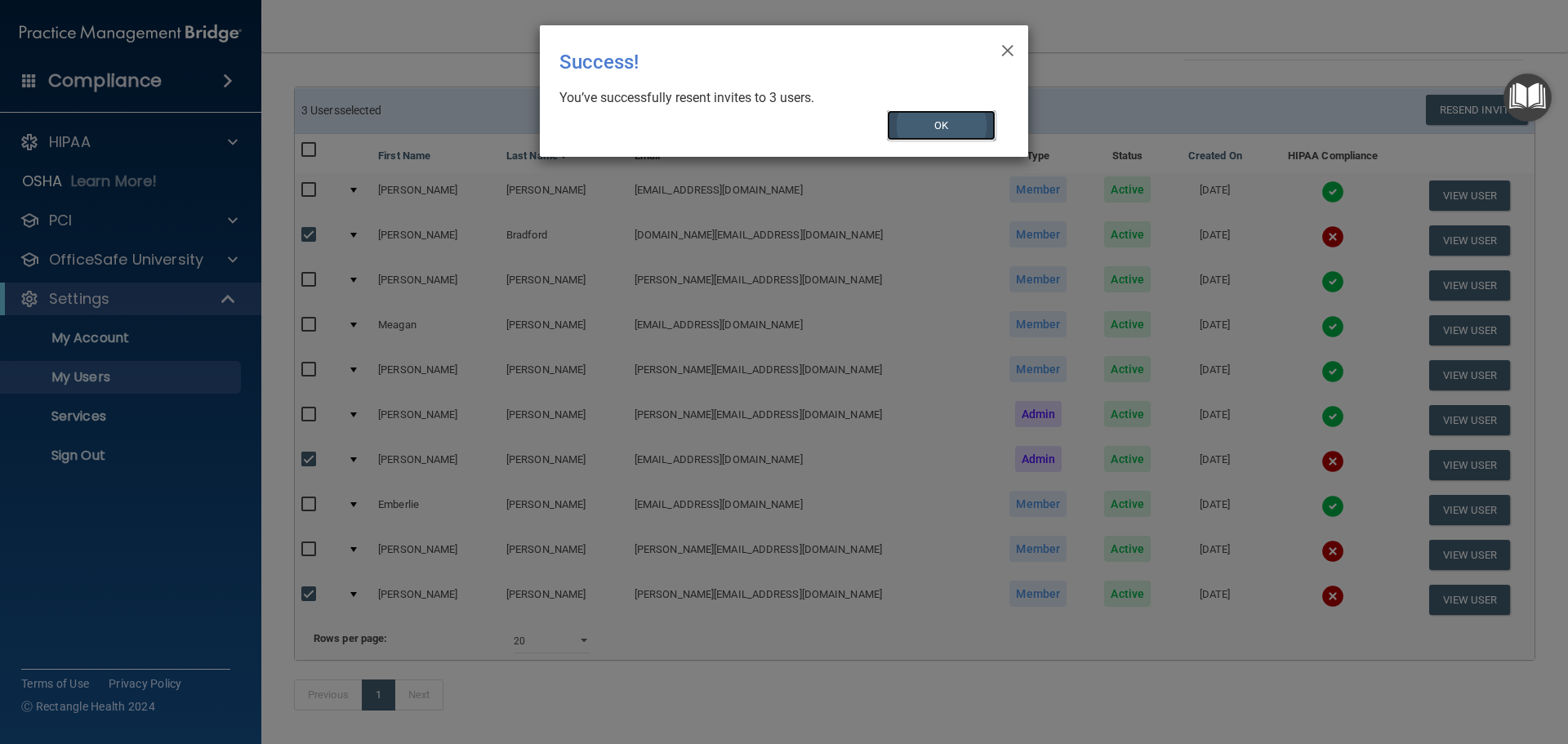
click at [933, 118] on button "OK" at bounding box center [941, 125] width 109 height 30
